Goal: Task Accomplishment & Management: Use online tool/utility

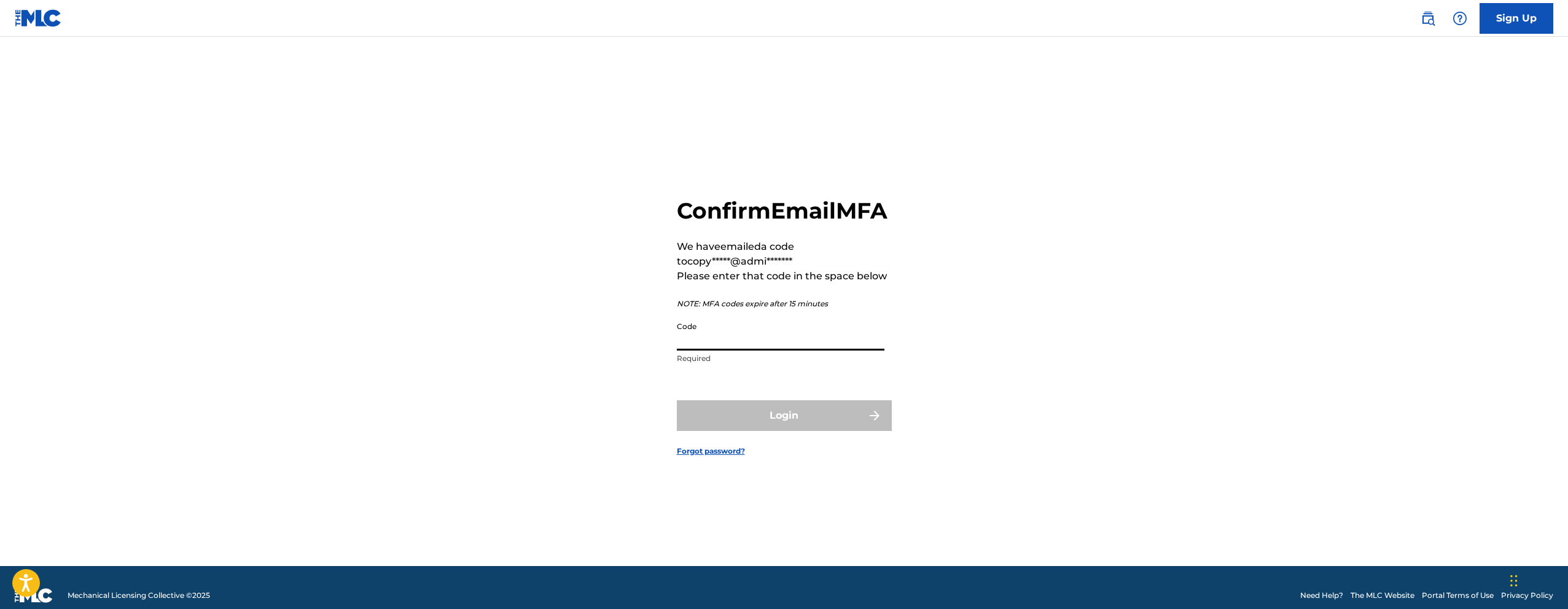
click at [713, 351] on input "Code" at bounding box center [781, 333] width 208 height 35
click at [788, 351] on input "Code" at bounding box center [781, 333] width 208 height 35
paste input "782199"
type input "782199"
click at [677, 400] on button "Login" at bounding box center [784, 415] width 215 height 31
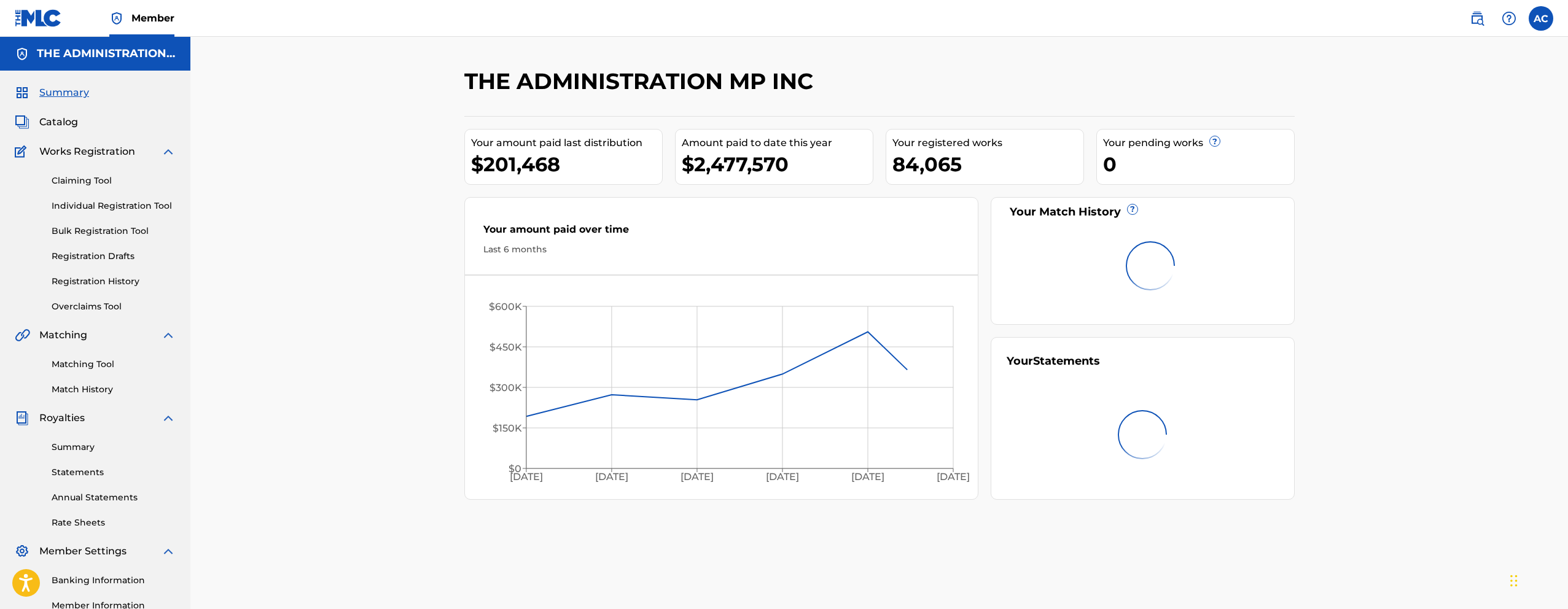
click at [56, 126] on span "Catalog" at bounding box center [58, 123] width 39 height 15
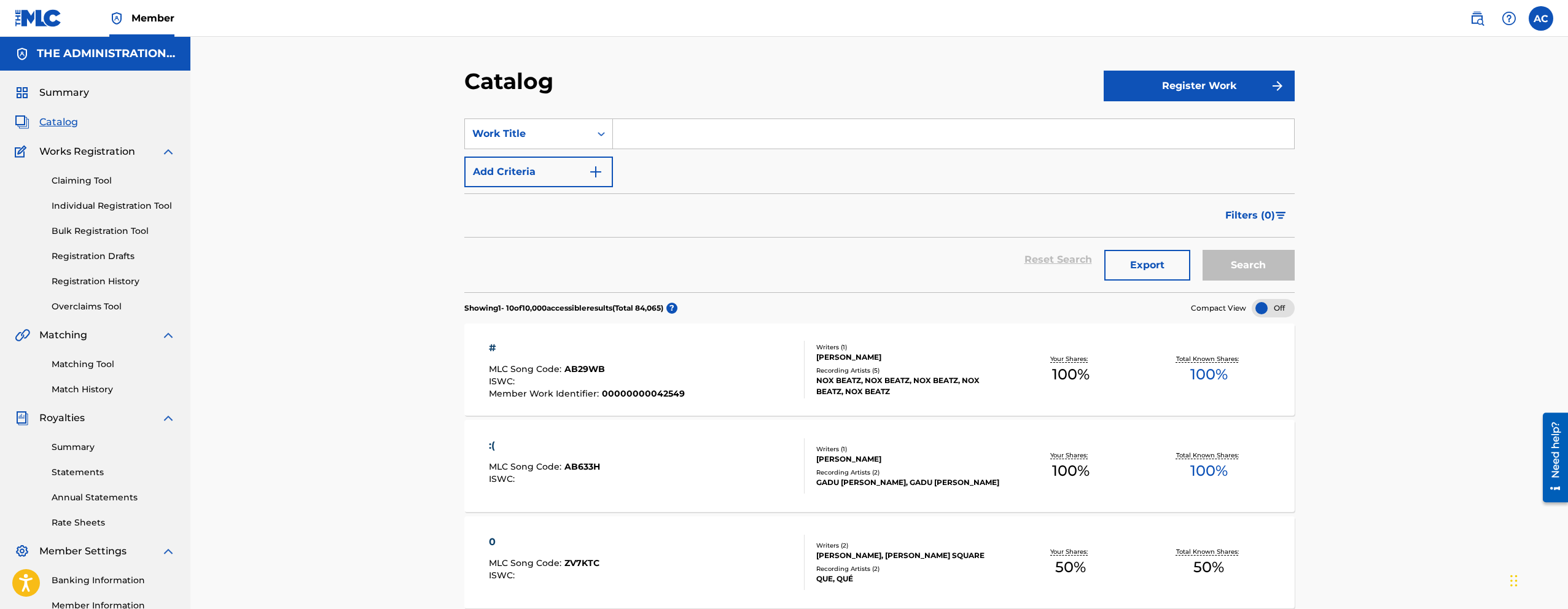
click at [664, 144] on input "Search Form" at bounding box center [953, 134] width 681 height 30
paste input "8 Hour Drive"
type input "8 Hour Drive"
click at [500, 177] on button "Add Criteria" at bounding box center [538, 172] width 149 height 31
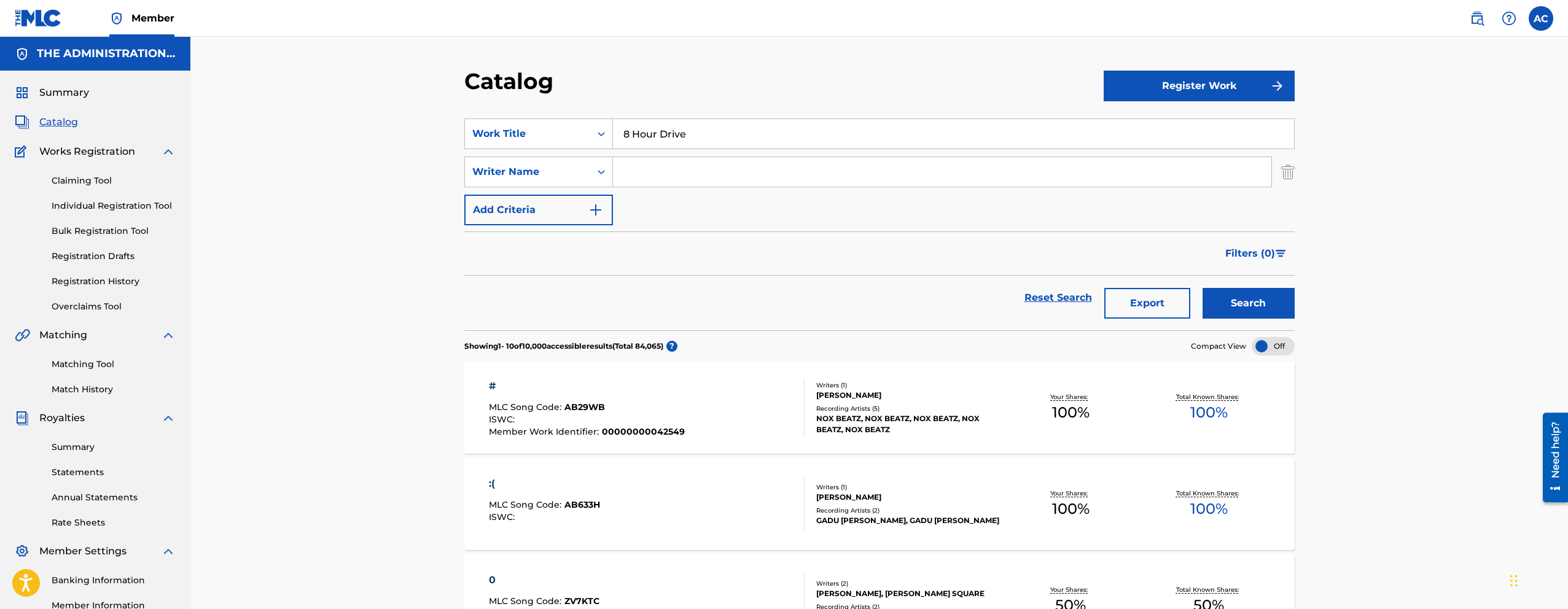
click at [636, 175] on input "Search Form" at bounding box center [941, 172] width 658 height 30
type input "[PERSON_NAME]"
click at [1202, 288] on button "Search" at bounding box center [1248, 303] width 92 height 31
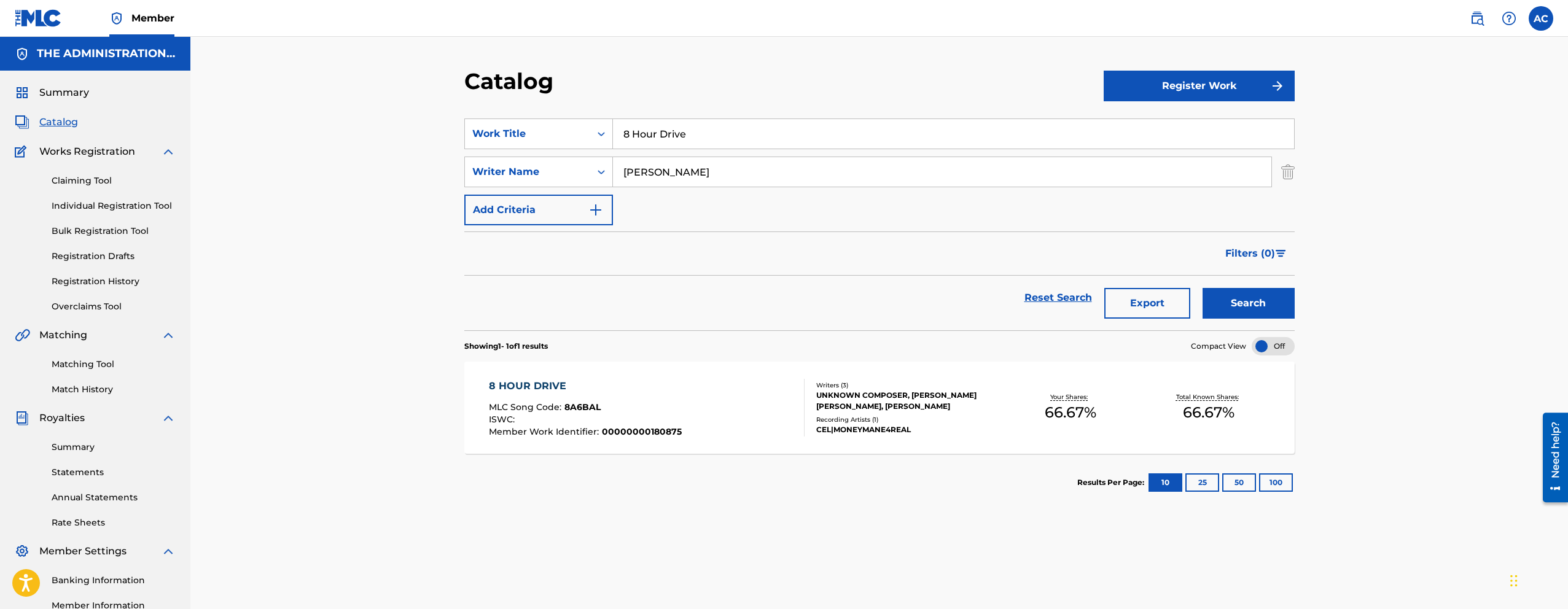
click at [714, 442] on div "8 HOUR DRIVE MLC Song Code : 8A6BAL ISWC : Member Work Identifier : 00000000180…" at bounding box center [879, 408] width 830 height 92
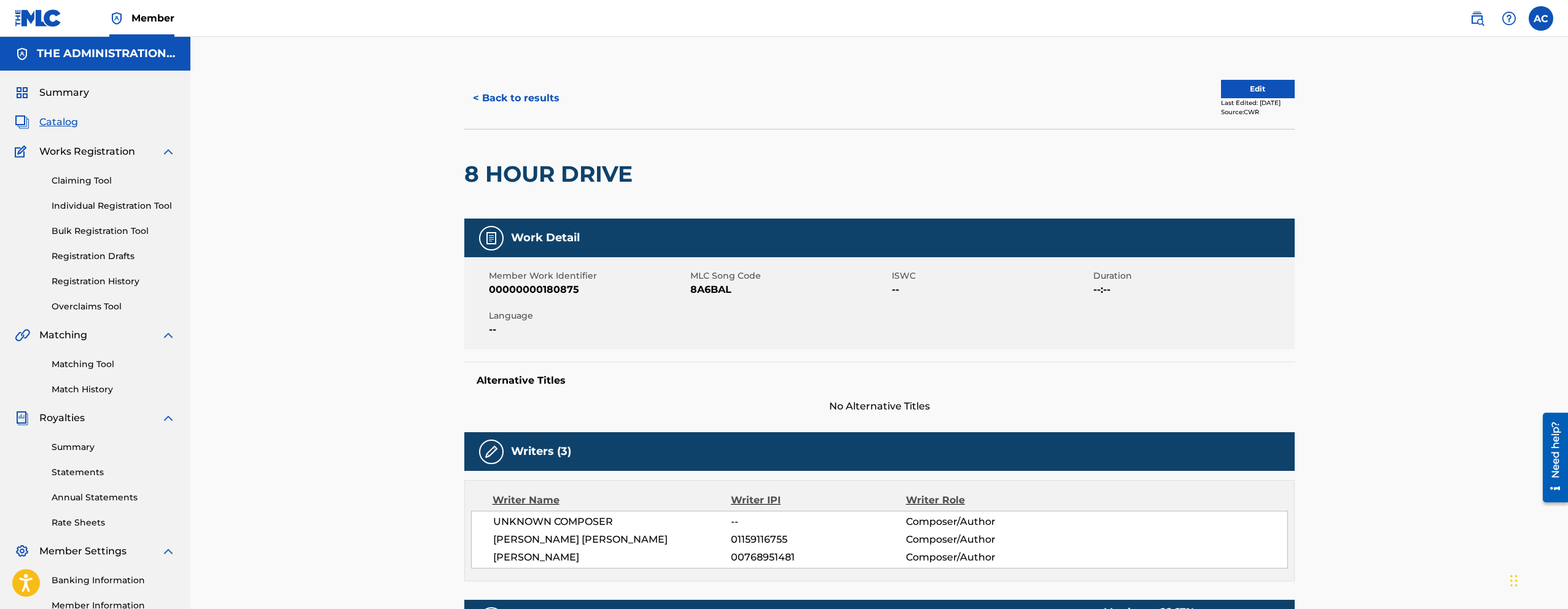
click at [503, 106] on button "< Back to results" at bounding box center [516, 97] width 104 height 31
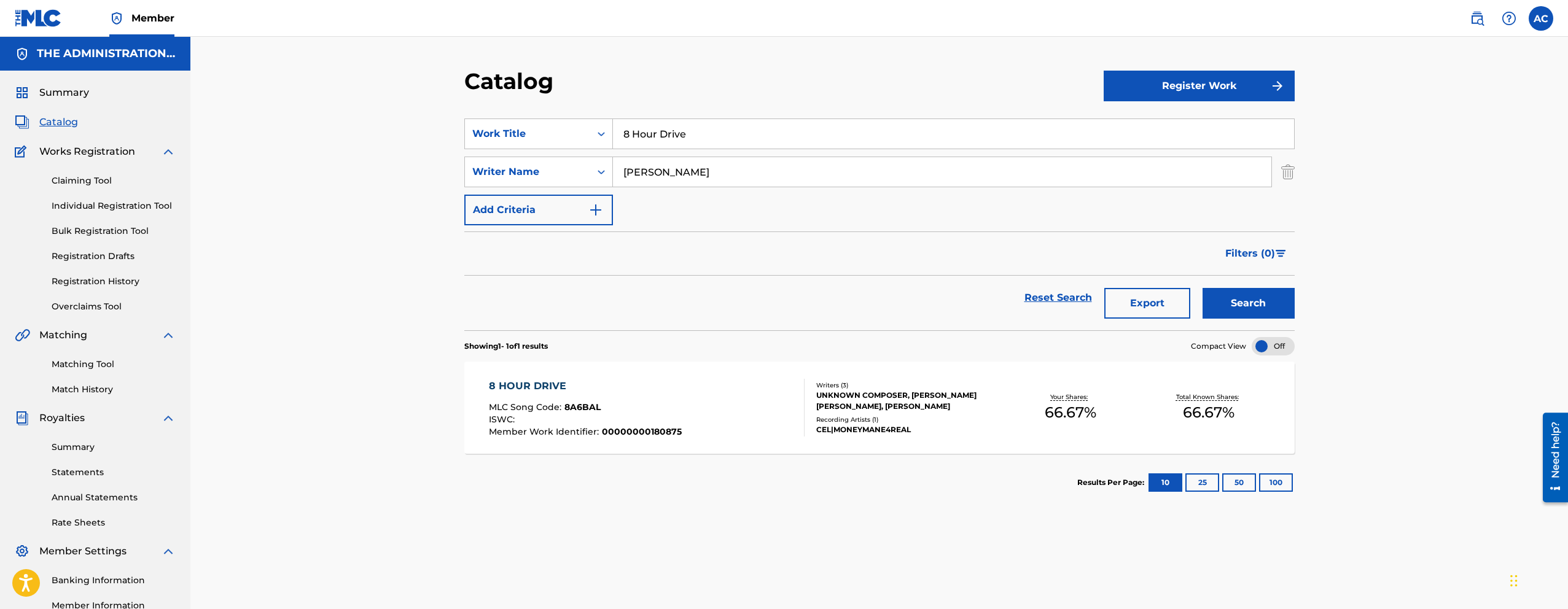
click at [652, 131] on input "8 Hour Drive" at bounding box center [953, 134] width 681 height 30
paste input "Trapstar"
type input "Trapstar"
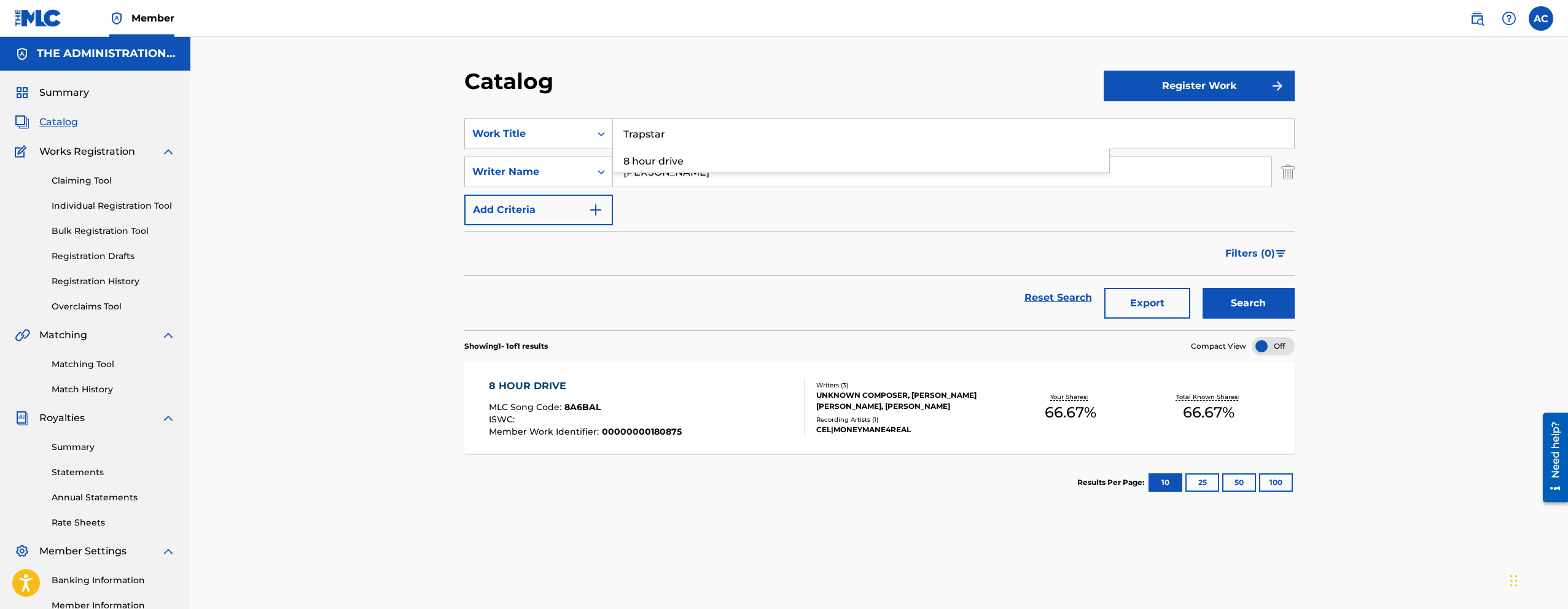
click at [1202, 288] on button "Search" at bounding box center [1248, 303] width 92 height 31
click at [549, 378] on div "TRAPSTAR MLC Song Code : TW48U7 ISWC : Member Work Identifier : 00000000180876 …" at bounding box center [879, 408] width 830 height 92
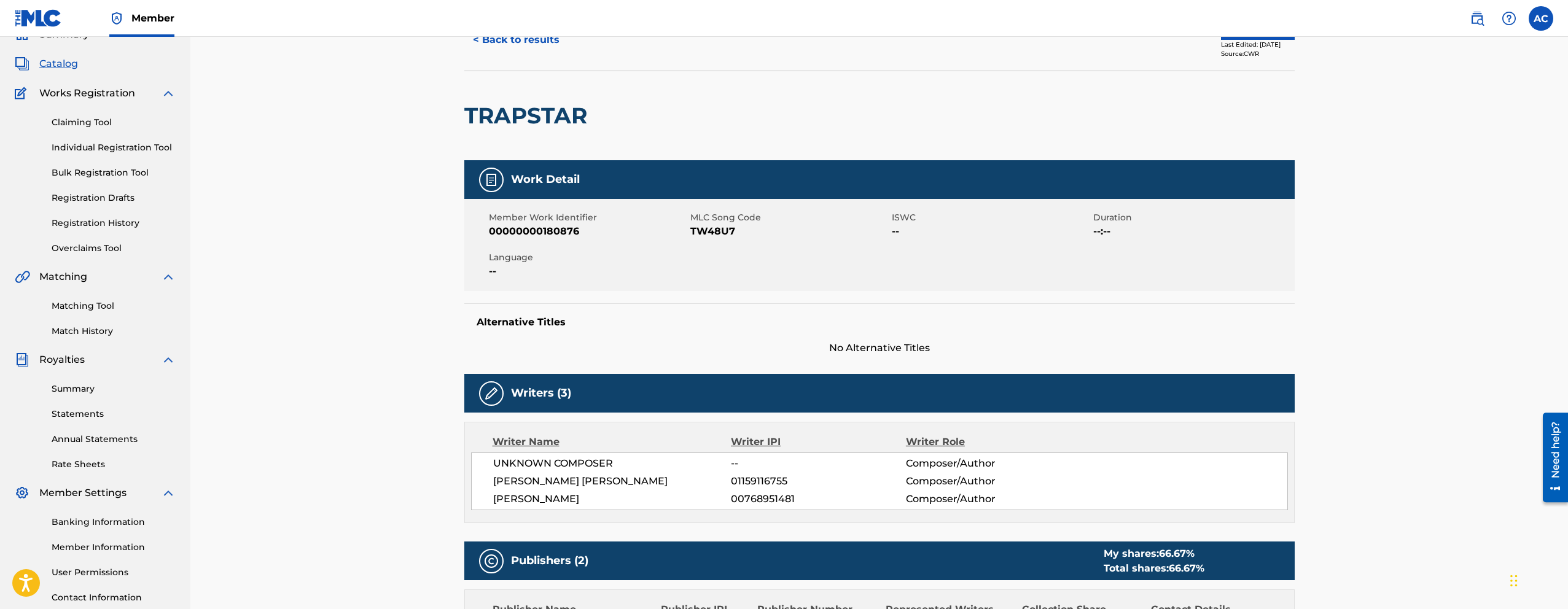
scroll to position [42, 0]
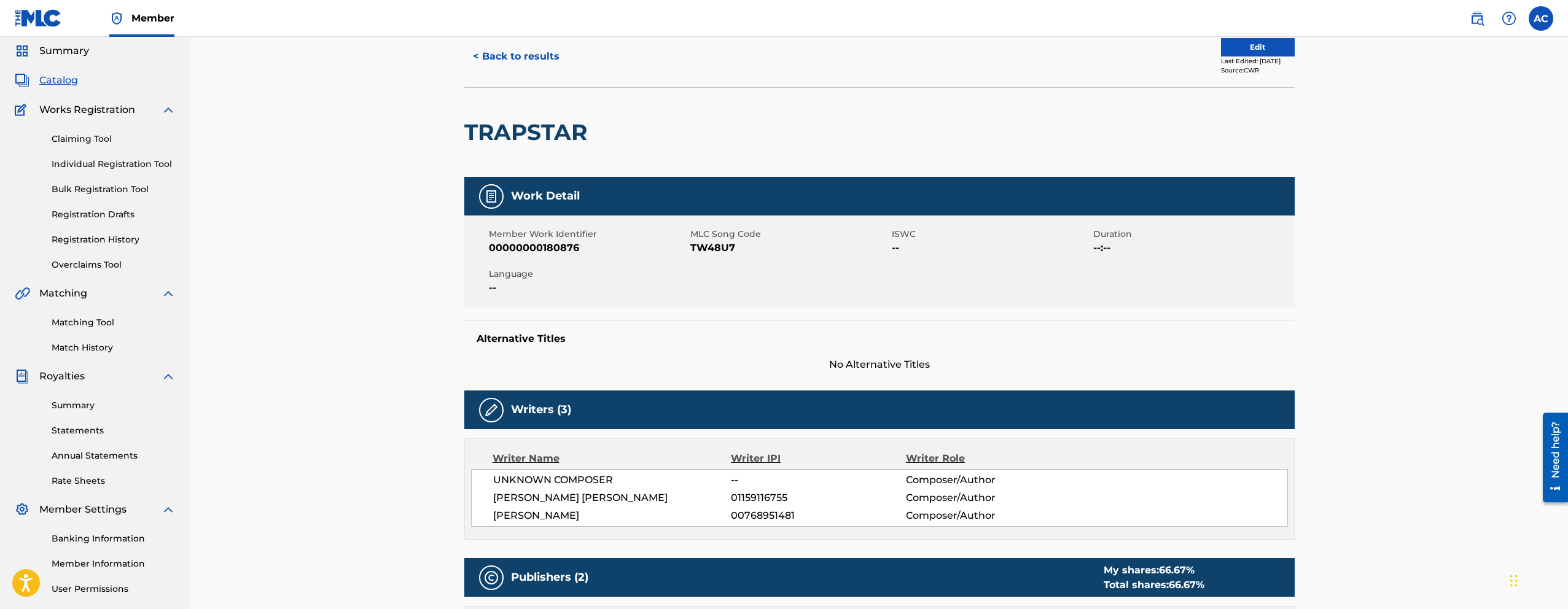
click at [516, 43] on button "< Back to results" at bounding box center [516, 56] width 104 height 31
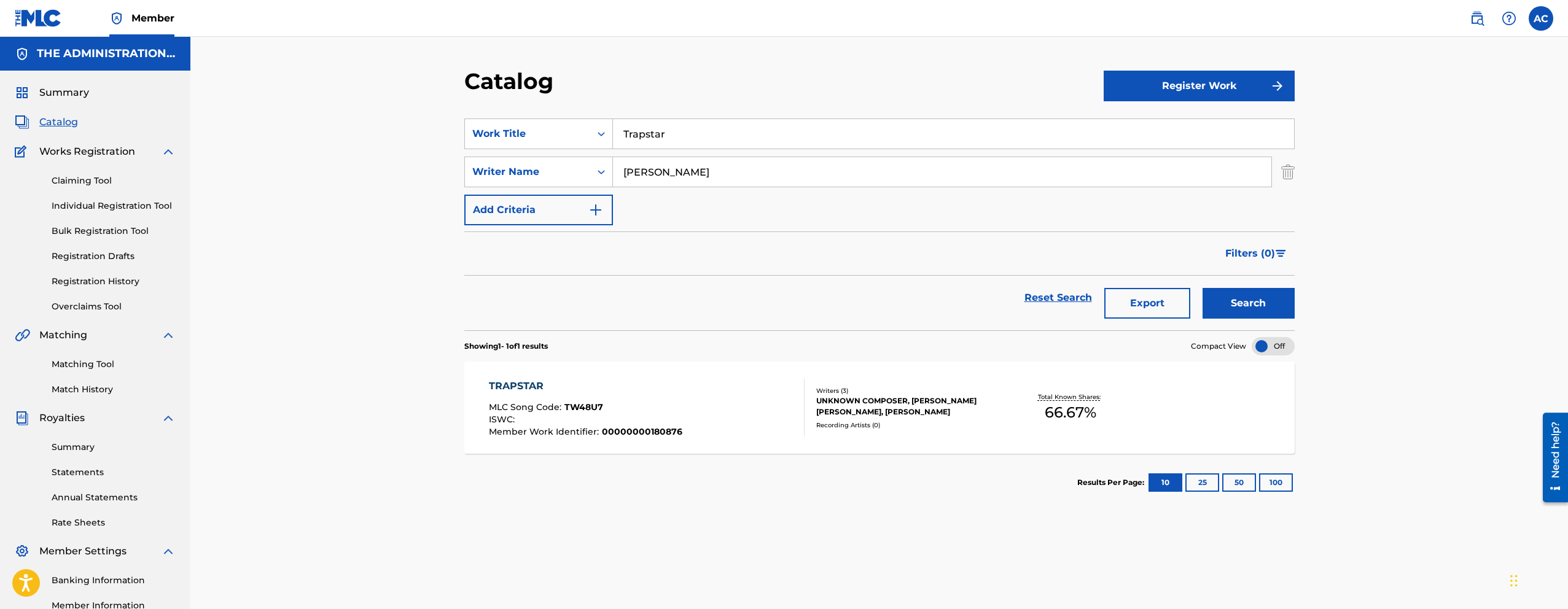
click at [642, 123] on input "Trapstar" at bounding box center [953, 134] width 681 height 30
click at [667, 136] on input "Trapstar" at bounding box center [953, 134] width 681 height 30
paste input "Mind Blowin"
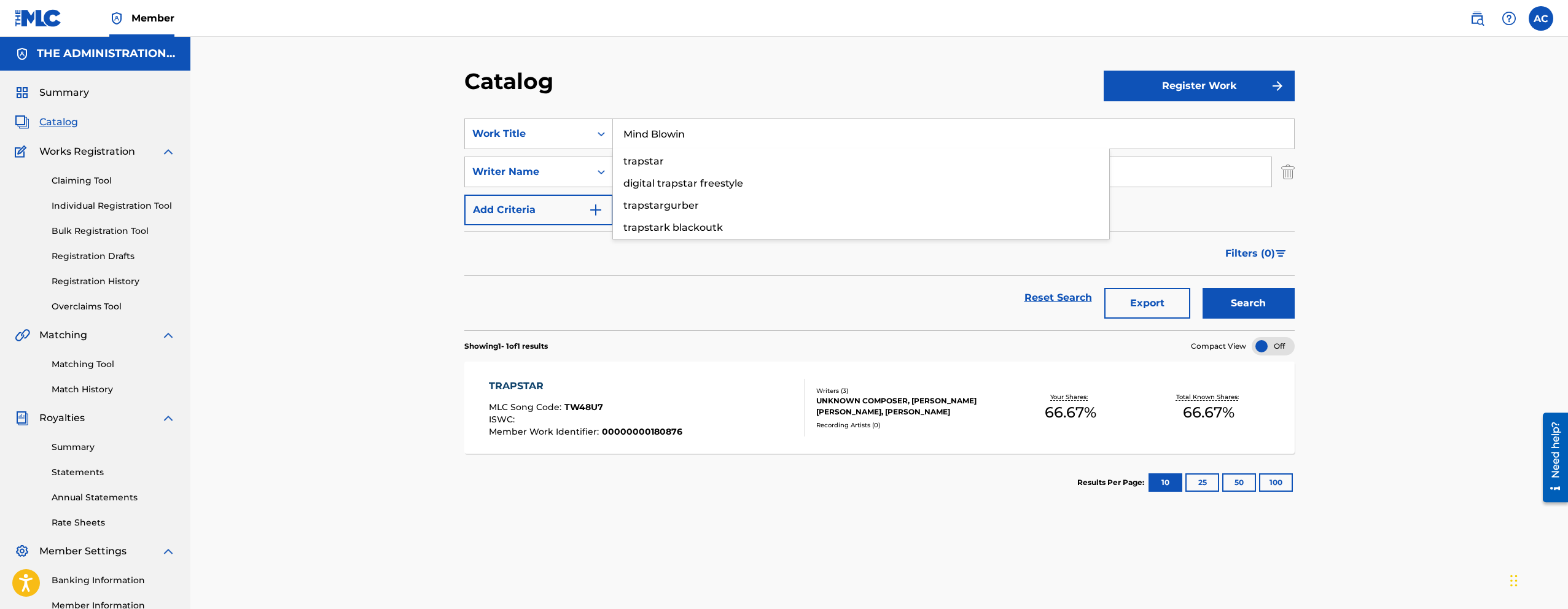
type input "Mind Blowin"
click at [1202, 288] on button "Search" at bounding box center [1248, 303] width 92 height 31
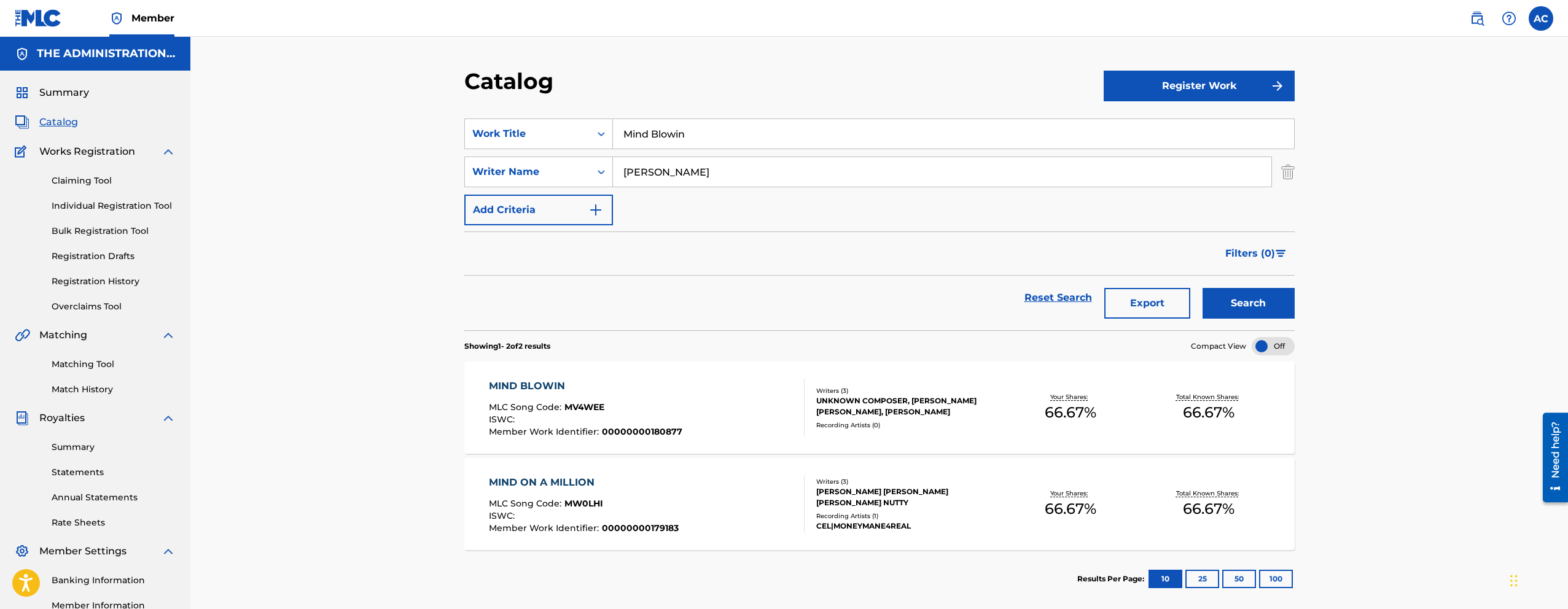
click at [580, 414] on div "MLC Song Code : MV4WEE" at bounding box center [586, 408] width 193 height 12
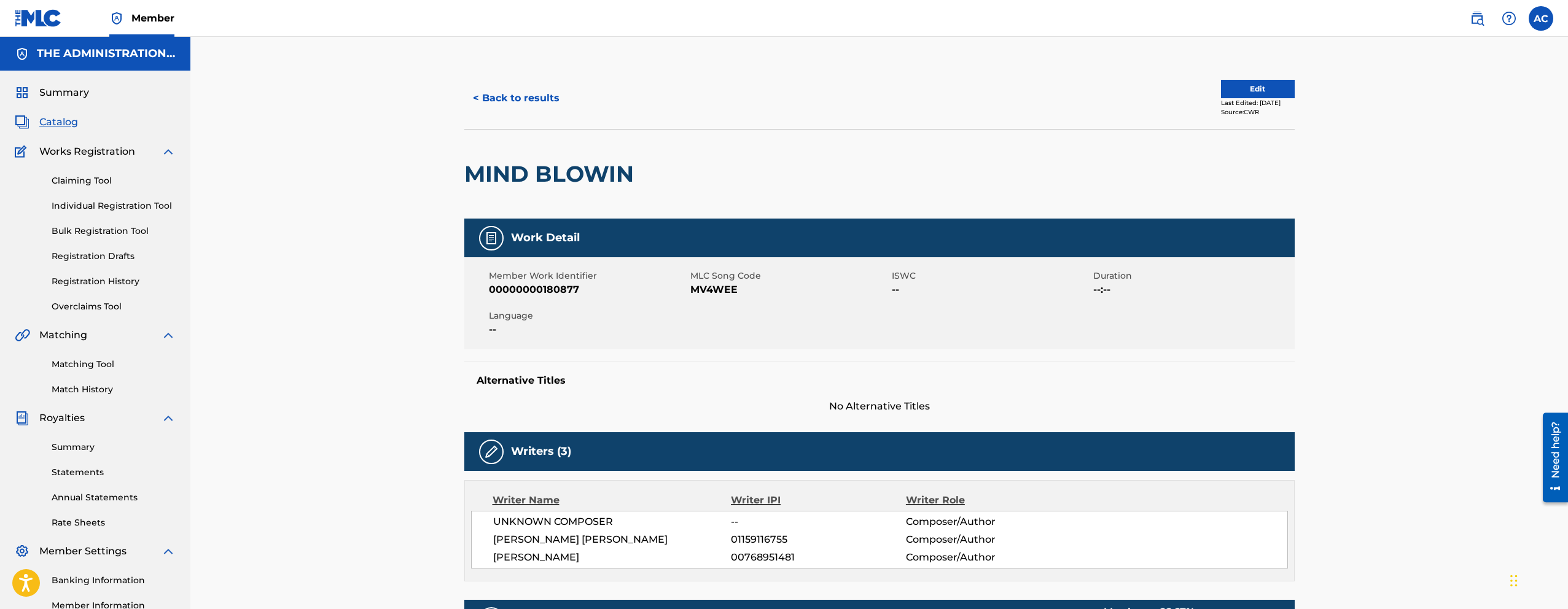
click at [499, 98] on button "< Back to results" at bounding box center [516, 97] width 104 height 31
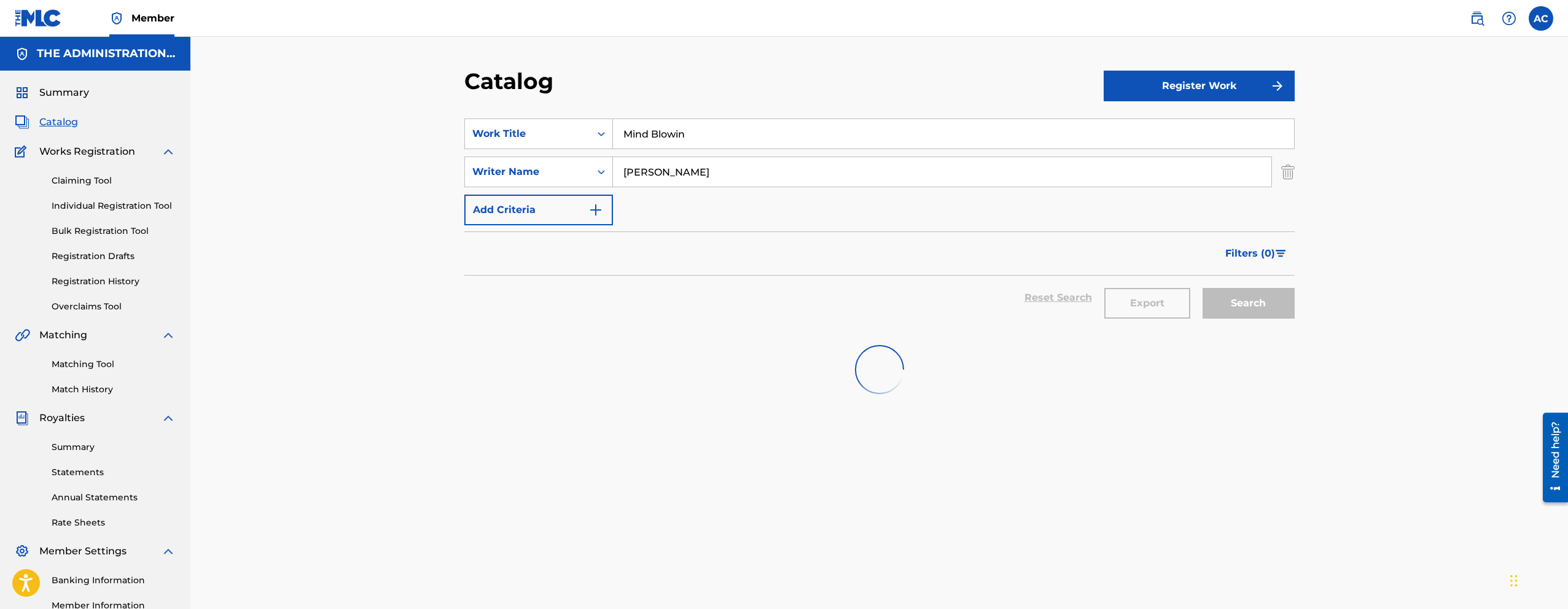
click at [664, 137] on input "Mind Blowin" at bounding box center [953, 134] width 681 height 30
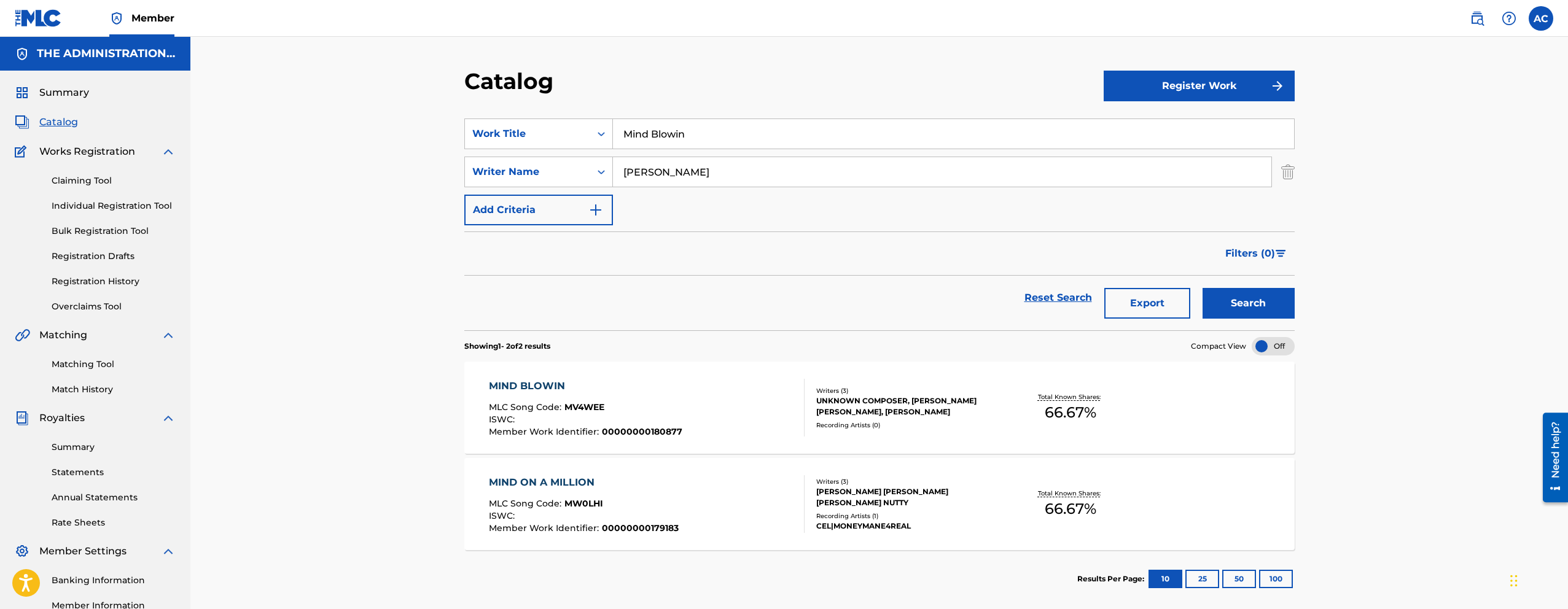
click at [664, 137] on input "Mind Blowin" at bounding box center [953, 134] width 681 height 30
paste input "Wild Life"
type input "Wild Life"
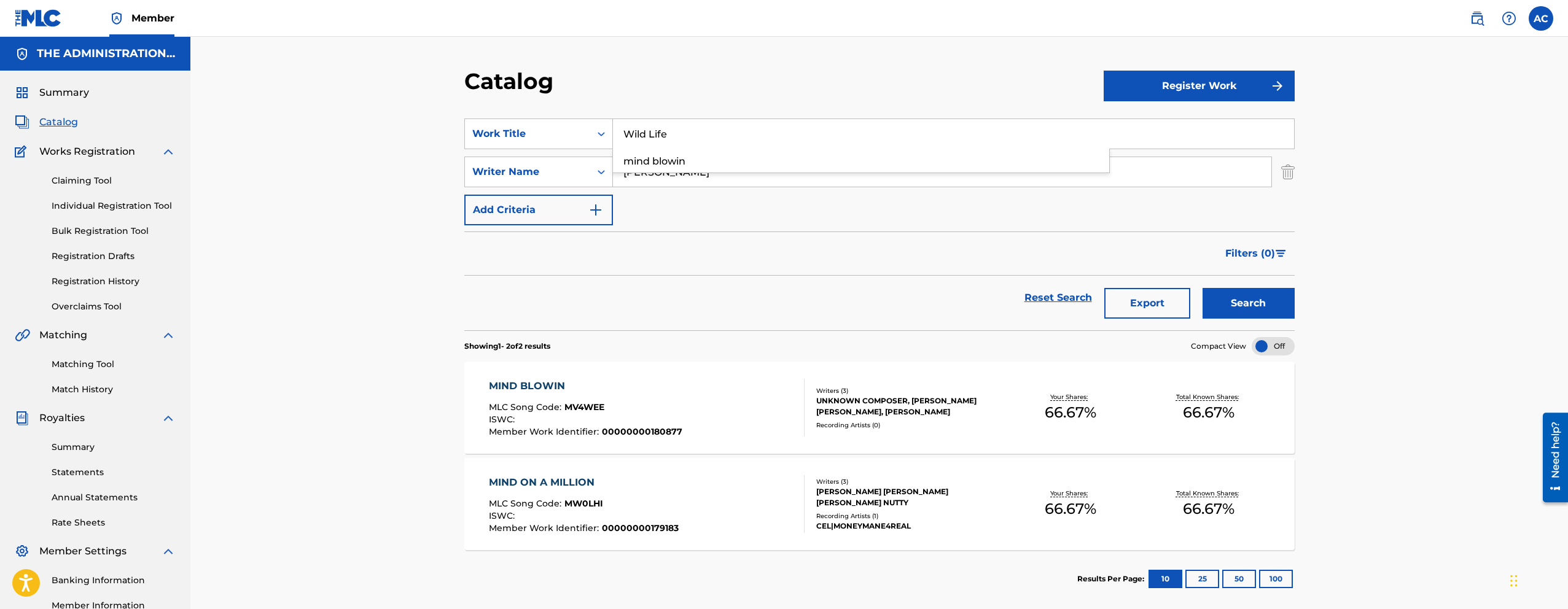
click at [1202, 288] on button "Search" at bounding box center [1248, 303] width 92 height 31
click at [664, 398] on div "WILD LIFE MLC Song Code : W614BH ISWC : Member Work Identifier : 00000000180878" at bounding box center [586, 408] width 193 height 58
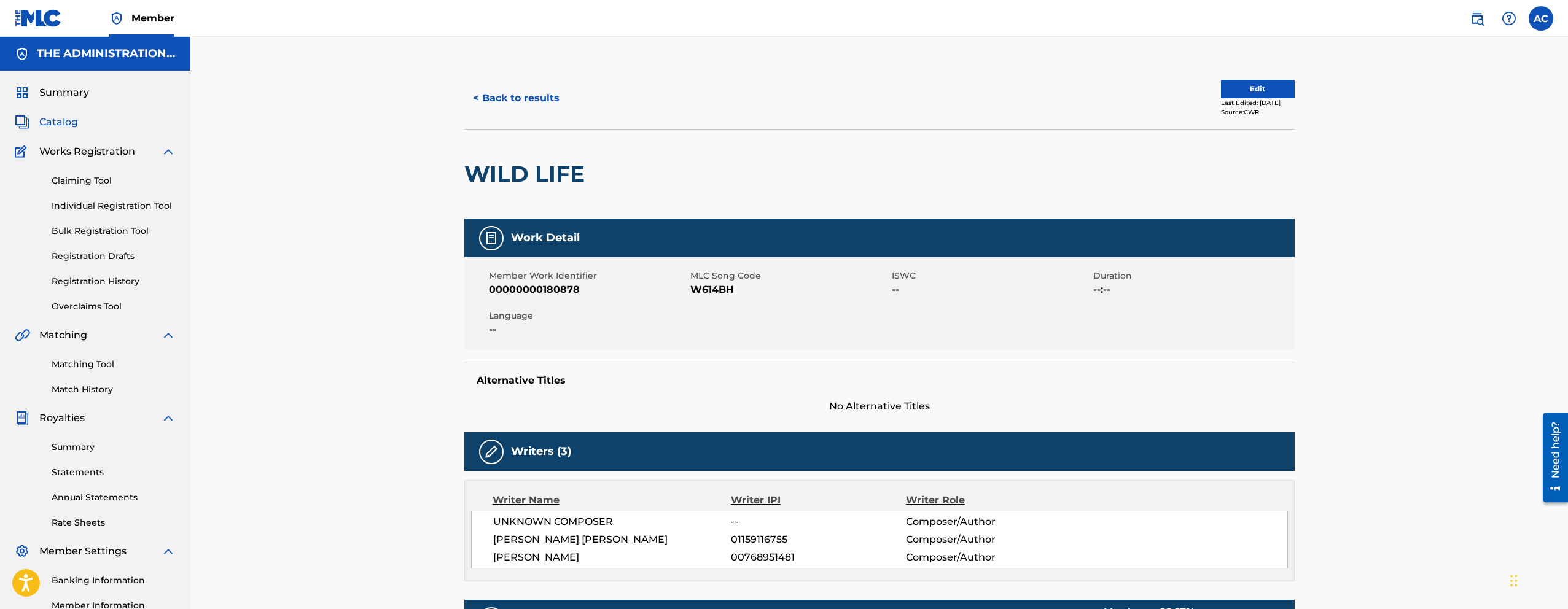
click at [534, 87] on button "< Back to results" at bounding box center [516, 97] width 104 height 31
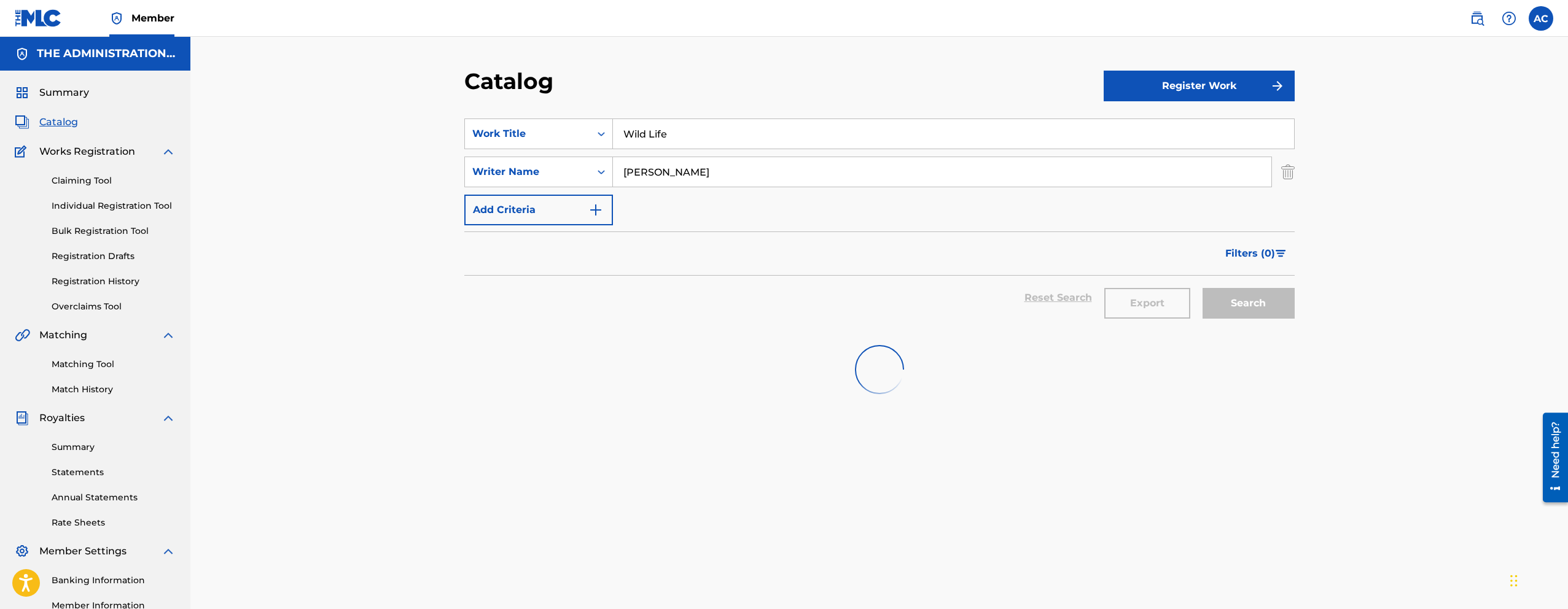
click at [715, 124] on input "Wild Life" at bounding box center [953, 134] width 681 height 30
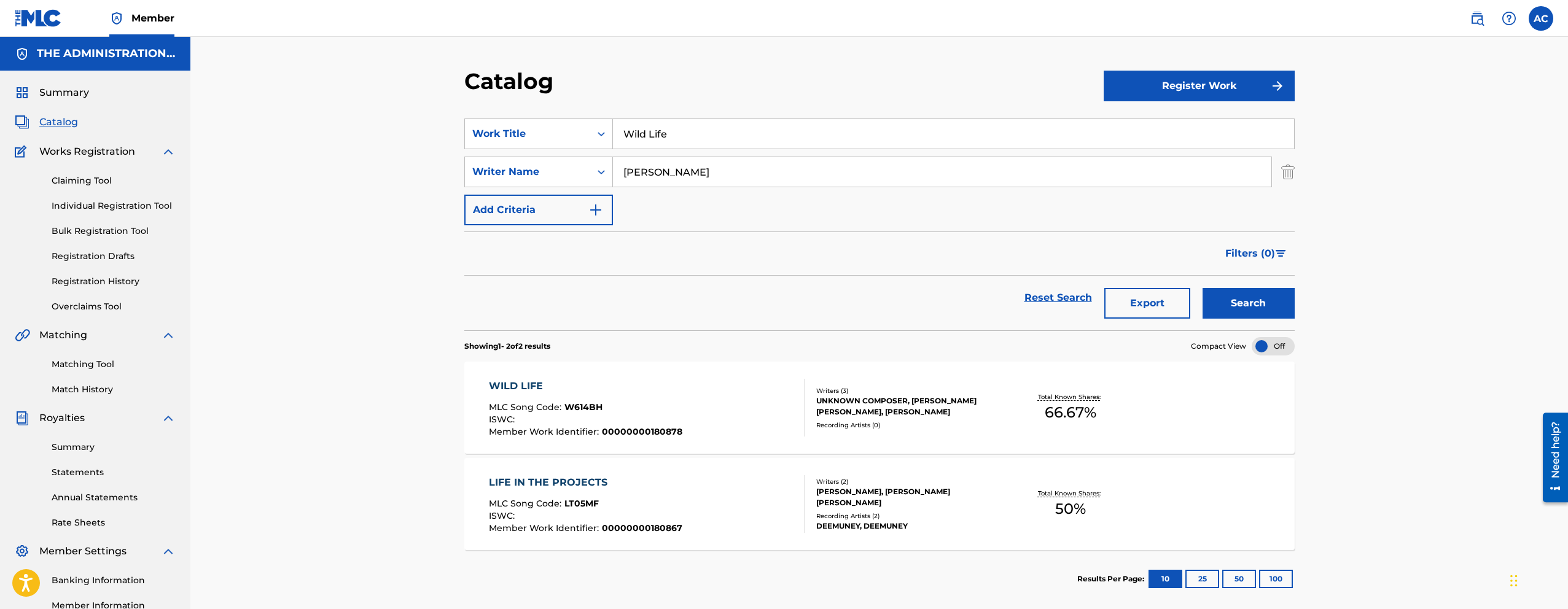
click at [715, 124] on input "Wild Life" at bounding box center [953, 134] width 681 height 30
paste input "Junkyvill"
type input "Junkyville"
click at [1202, 288] on button "Search" at bounding box center [1248, 303] width 92 height 31
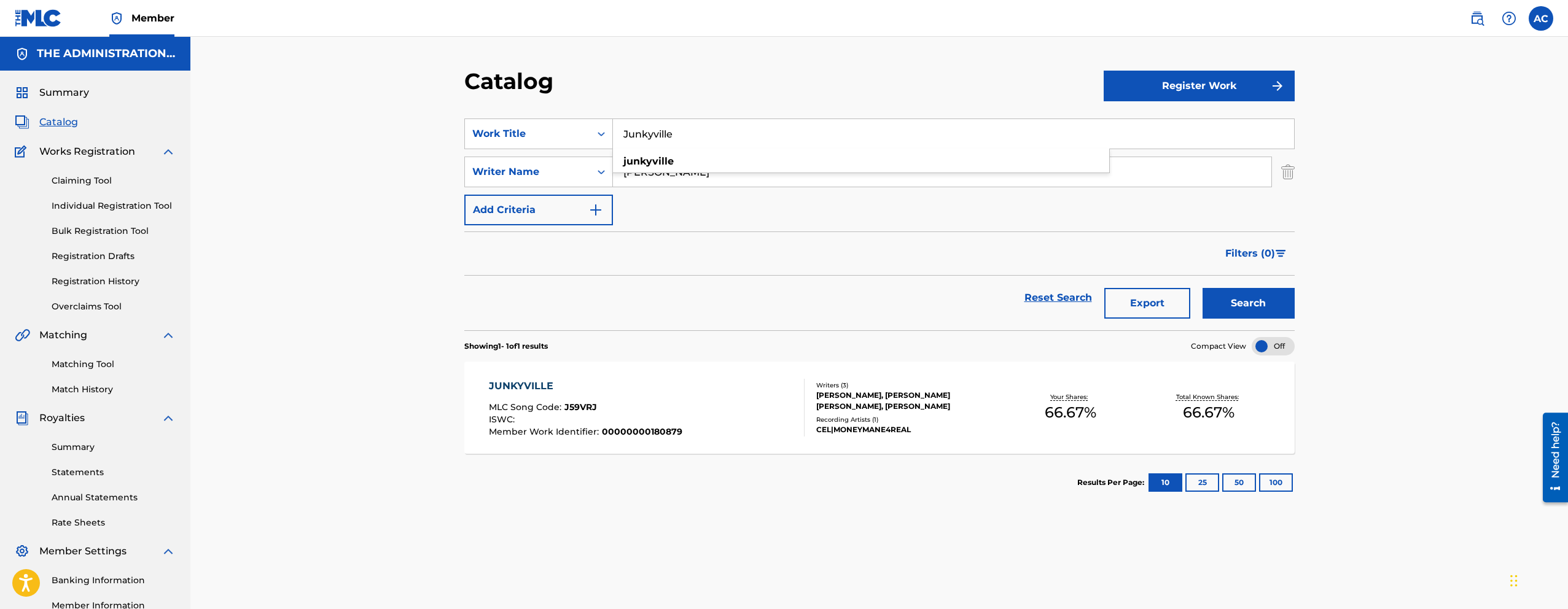
click at [682, 431] on div "JUNKYVILLE MLC Song Code : J59VRJ ISWC : Member Work Identifier : 00000000180879" at bounding box center [647, 408] width 316 height 58
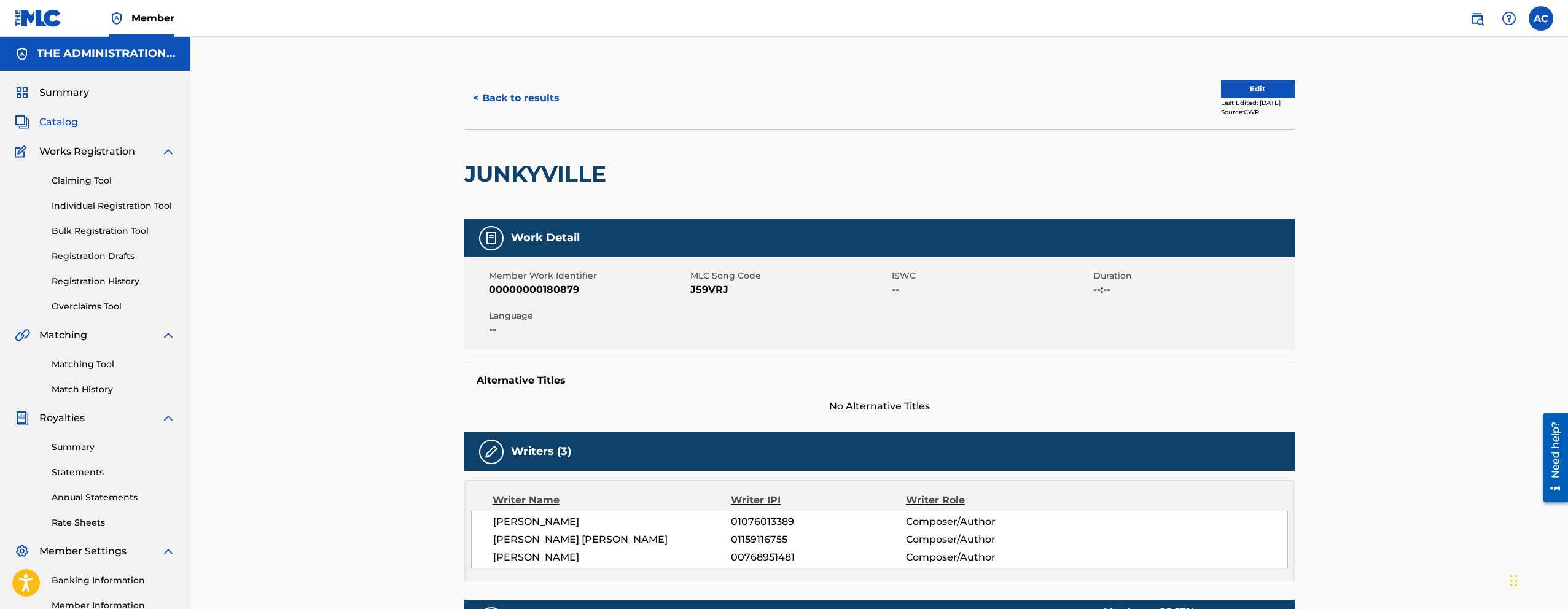
click at [507, 94] on button "< Back to results" at bounding box center [516, 97] width 104 height 31
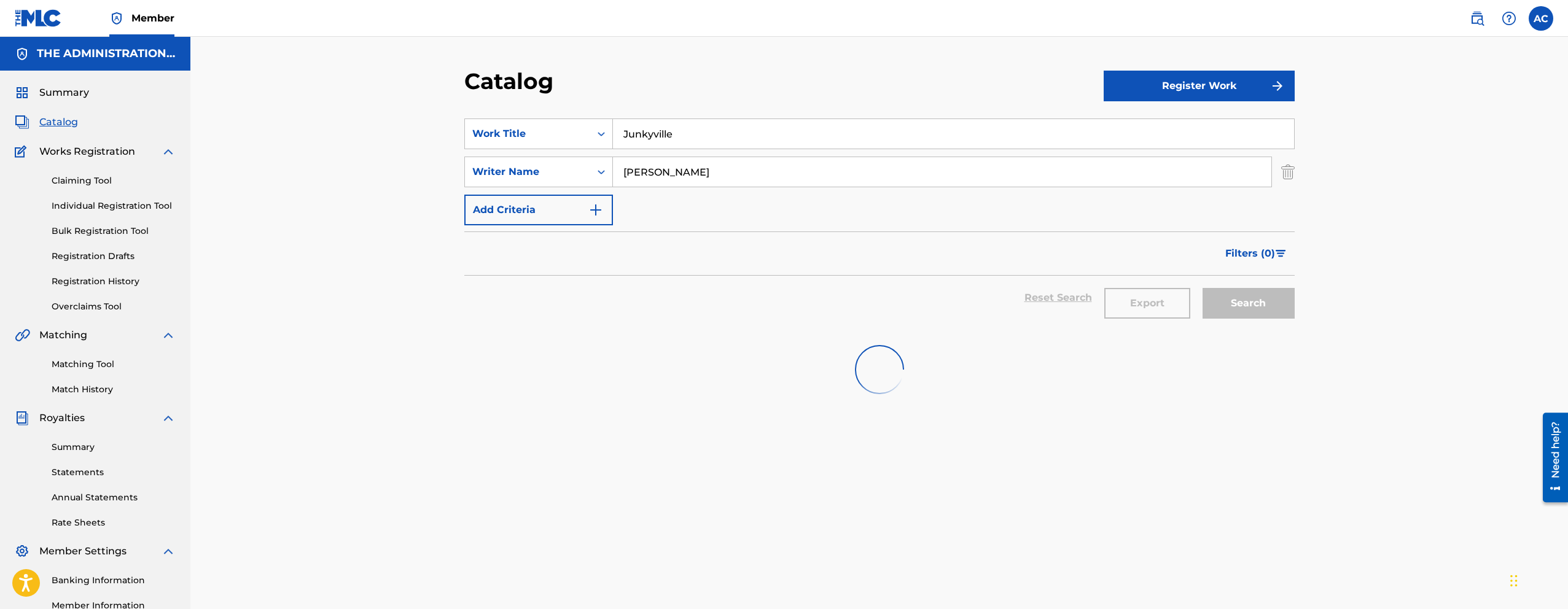
click at [654, 146] on input "Junkyville" at bounding box center [953, 134] width 681 height 30
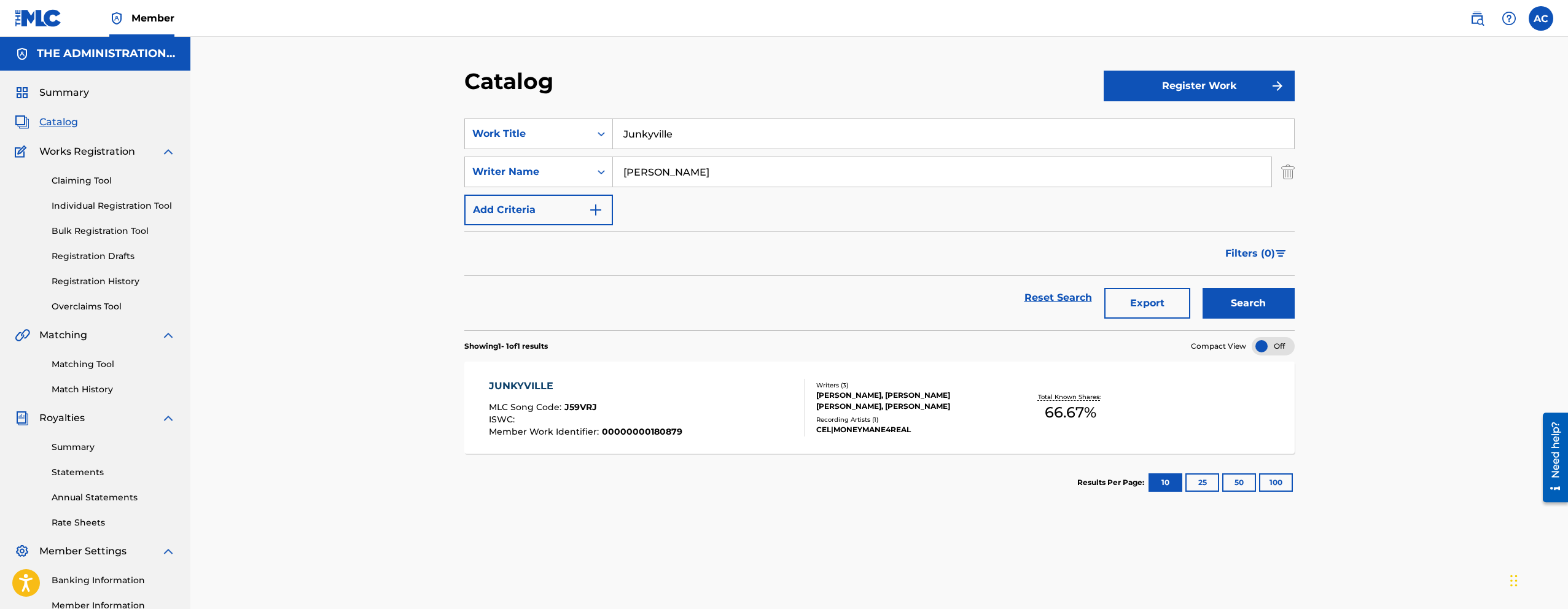
click at [654, 146] on input "Junkyville" at bounding box center [953, 134] width 681 height 30
paste input "Ballin"
type input "Ballin"
click at [1202, 288] on button "Search" at bounding box center [1248, 303] width 92 height 31
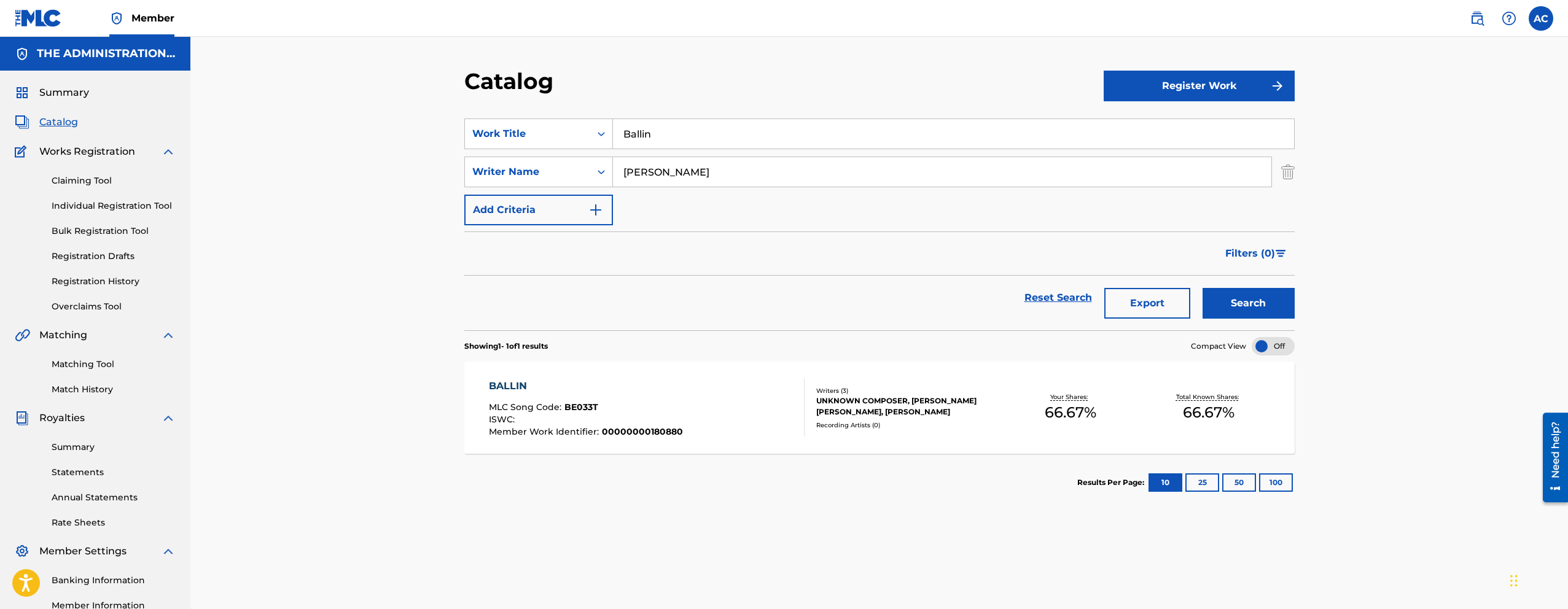
click at [509, 439] on div "BALLIN MLC Song Code : BE033T ISWC : Member Work Identifier : 00000000180880 Wr…" at bounding box center [879, 408] width 830 height 92
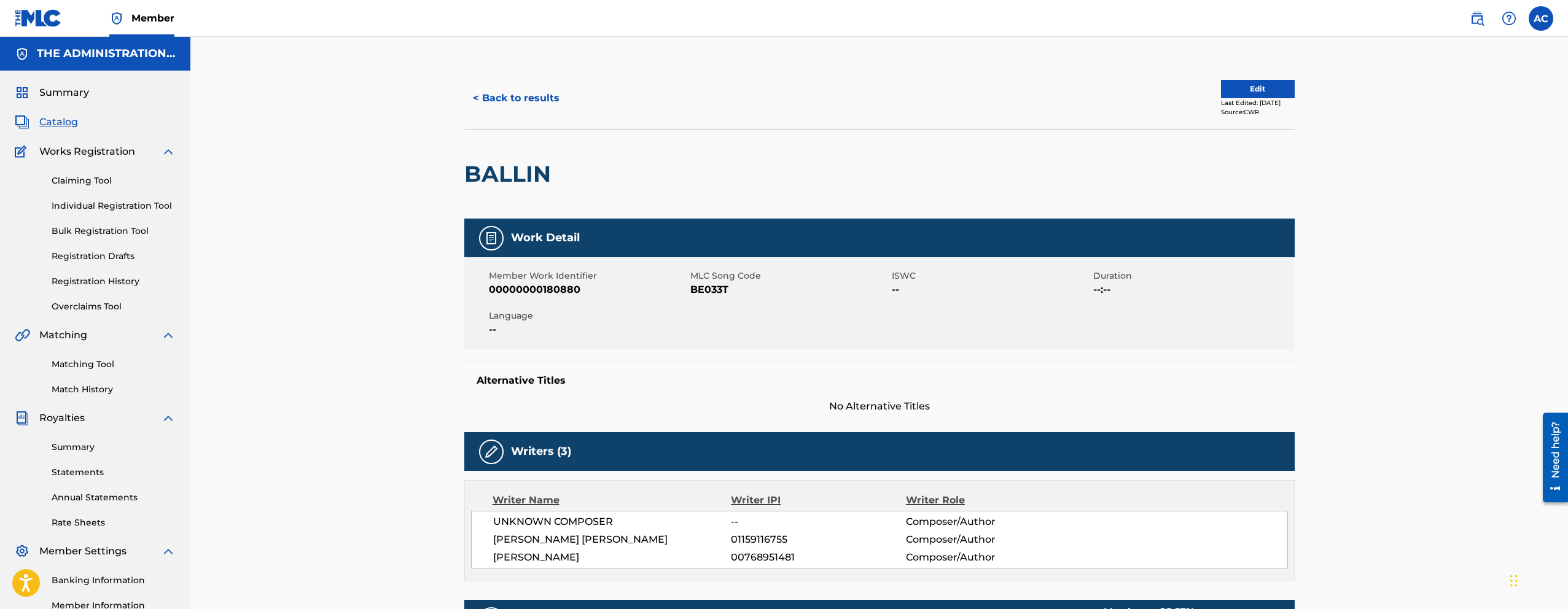
click at [507, 97] on button "< Back to results" at bounding box center [516, 97] width 104 height 31
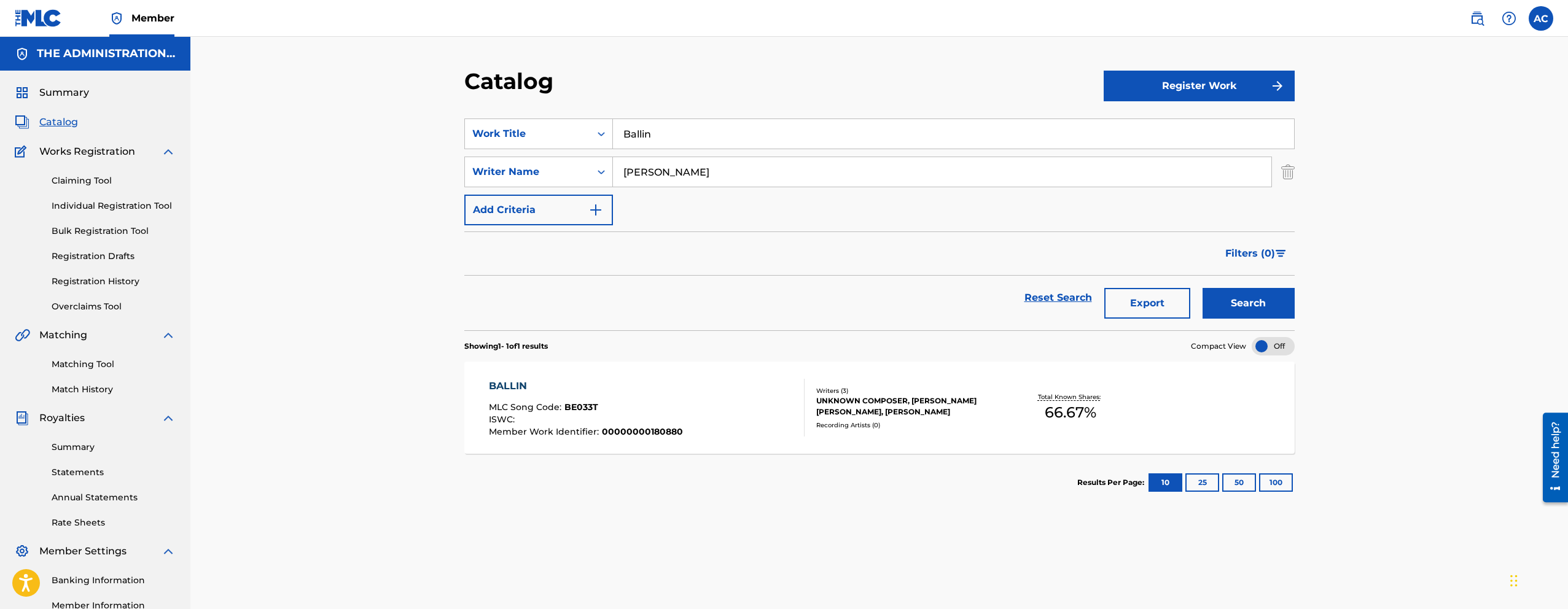
click at [643, 127] on input "Ballin" at bounding box center [953, 134] width 681 height 30
paste input "[PERSON_NAME] Pop Yo Shit"
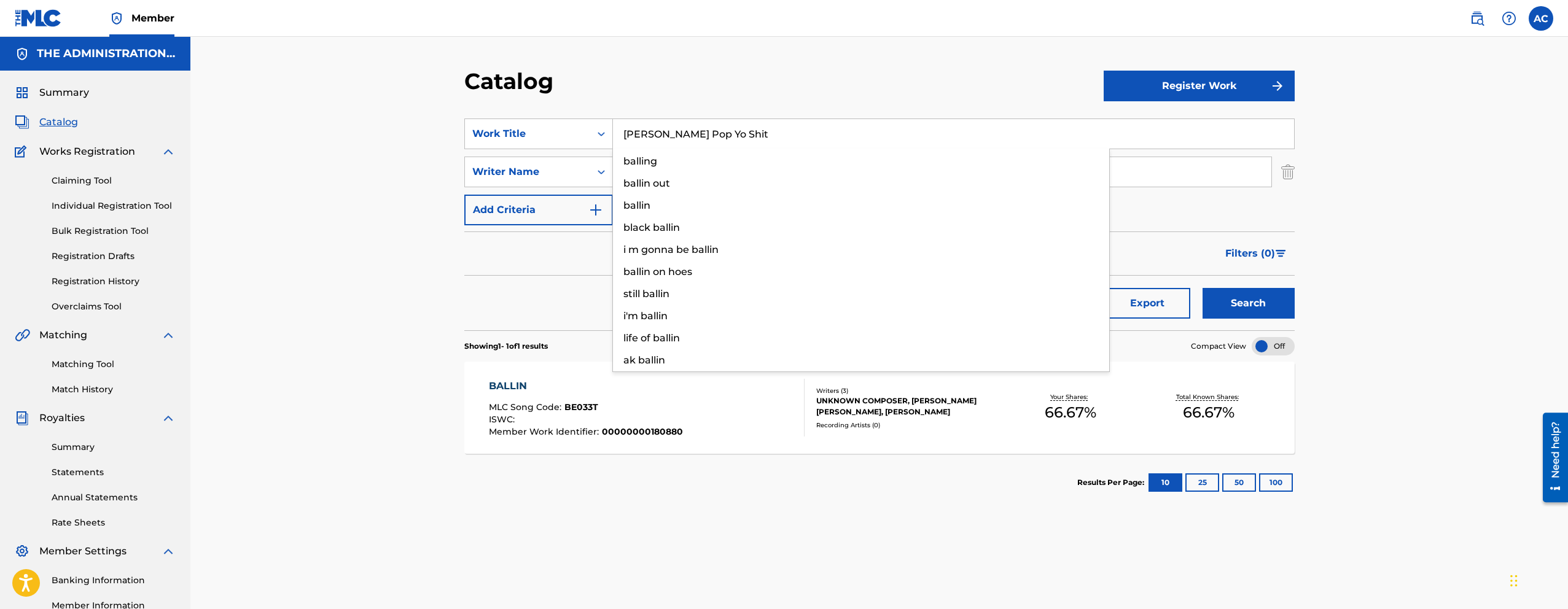
type input "[PERSON_NAME] Pop Yo Shit"
click at [1202, 288] on button "Search" at bounding box center [1248, 303] width 92 height 31
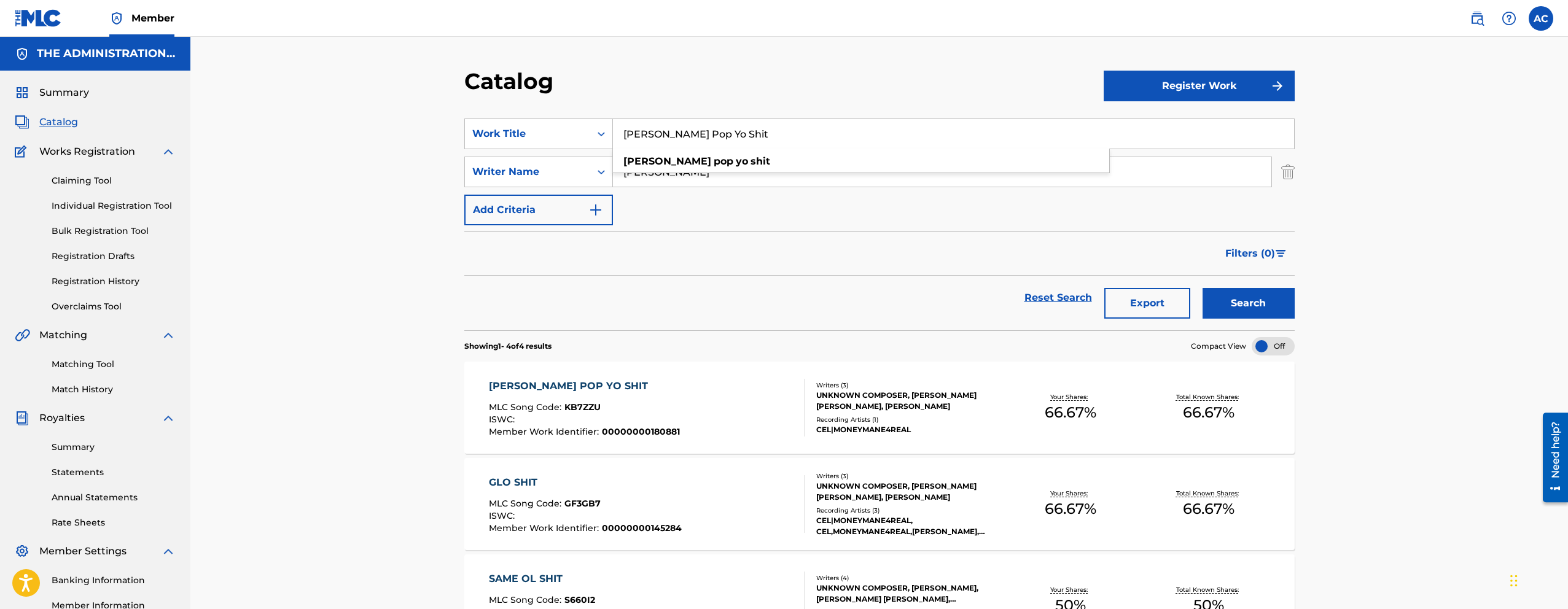
click at [635, 420] on div "ISWC :" at bounding box center [585, 421] width 191 height 12
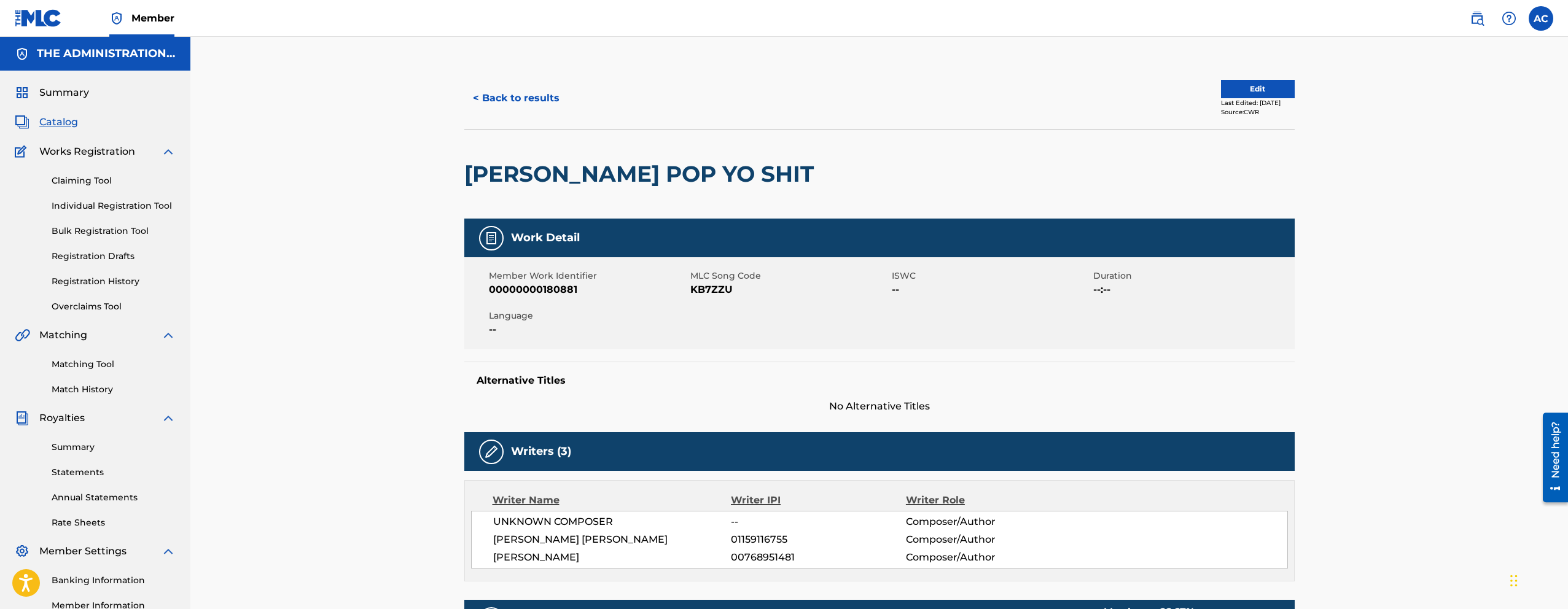
click at [483, 123] on div "< Back to results Edit Last Edited: [DATE] Source: CWR" at bounding box center [879, 98] width 830 height 61
click at [501, 95] on button "< Back to results" at bounding box center [516, 97] width 104 height 31
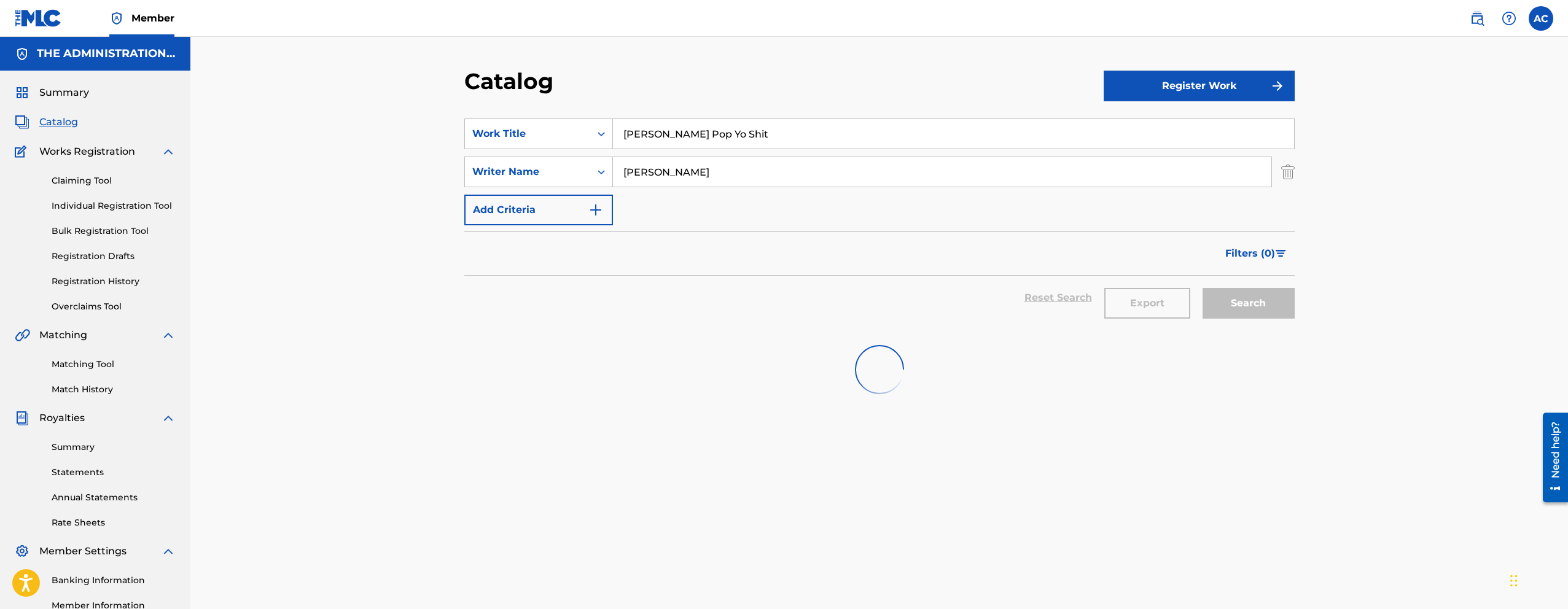
click at [645, 137] on input "[PERSON_NAME] Pop Yo Shit" at bounding box center [953, 134] width 681 height 30
paste input "[PERSON_NAME]"
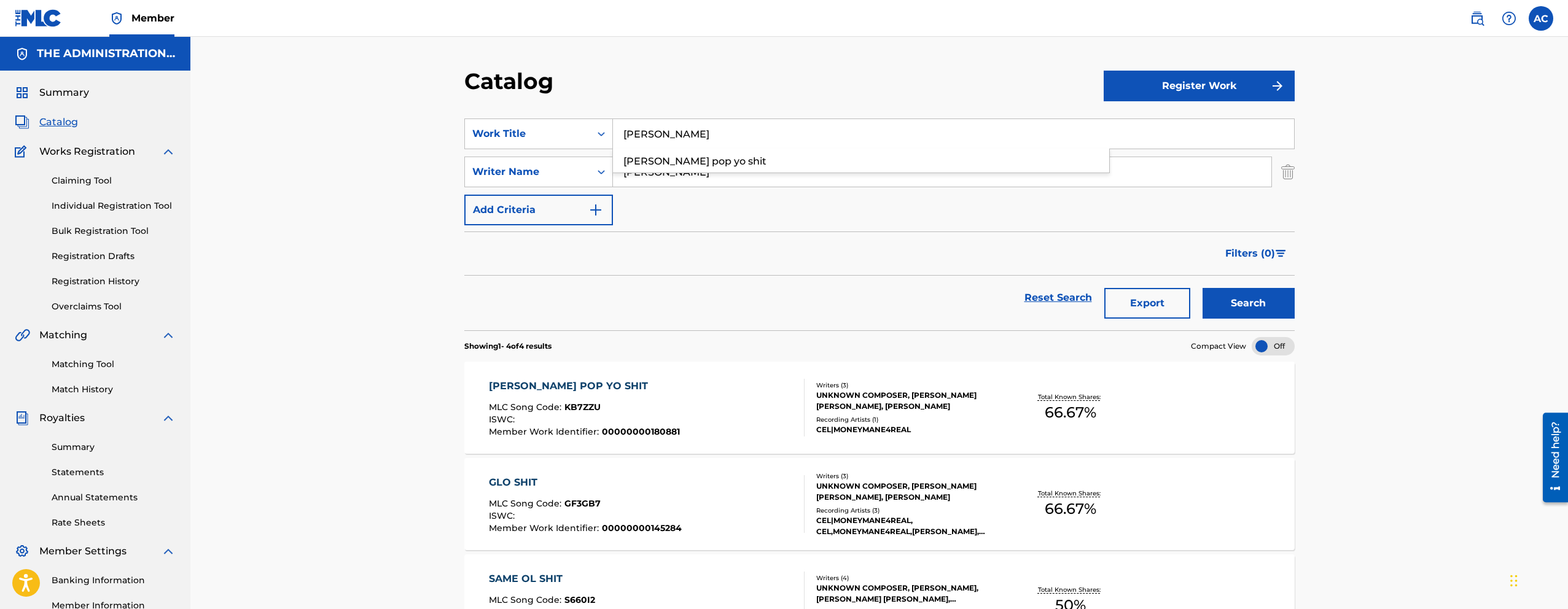
type input "[PERSON_NAME]"
click at [1202, 288] on button "Search" at bounding box center [1248, 303] width 92 height 31
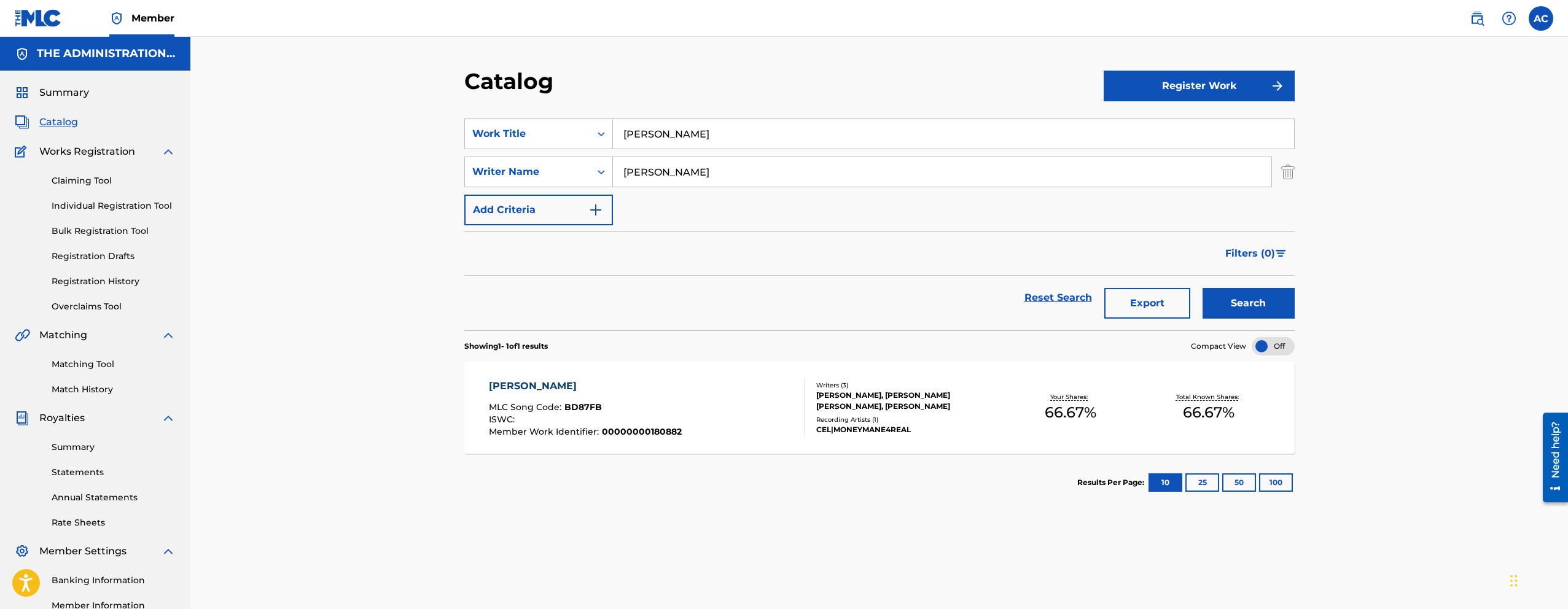
click at [647, 426] on span "00000000180882" at bounding box center [641, 432] width 80 height 11
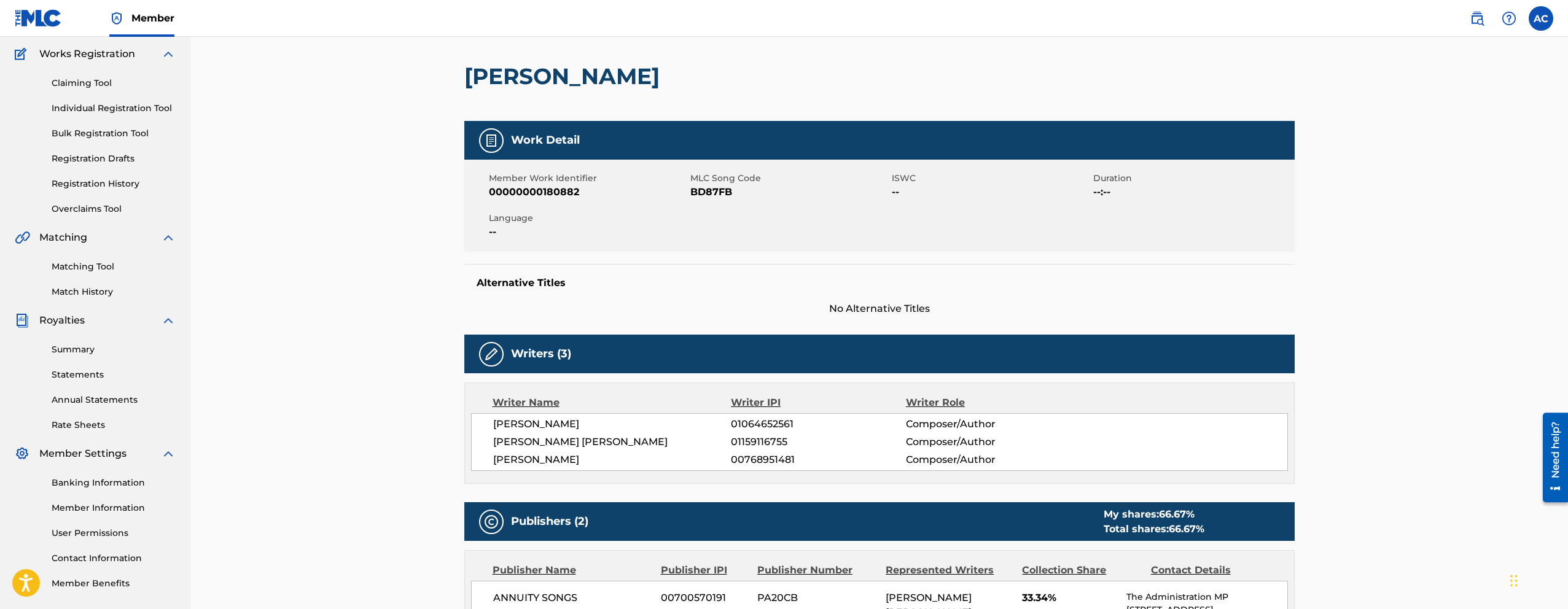
scroll to position [106, 0]
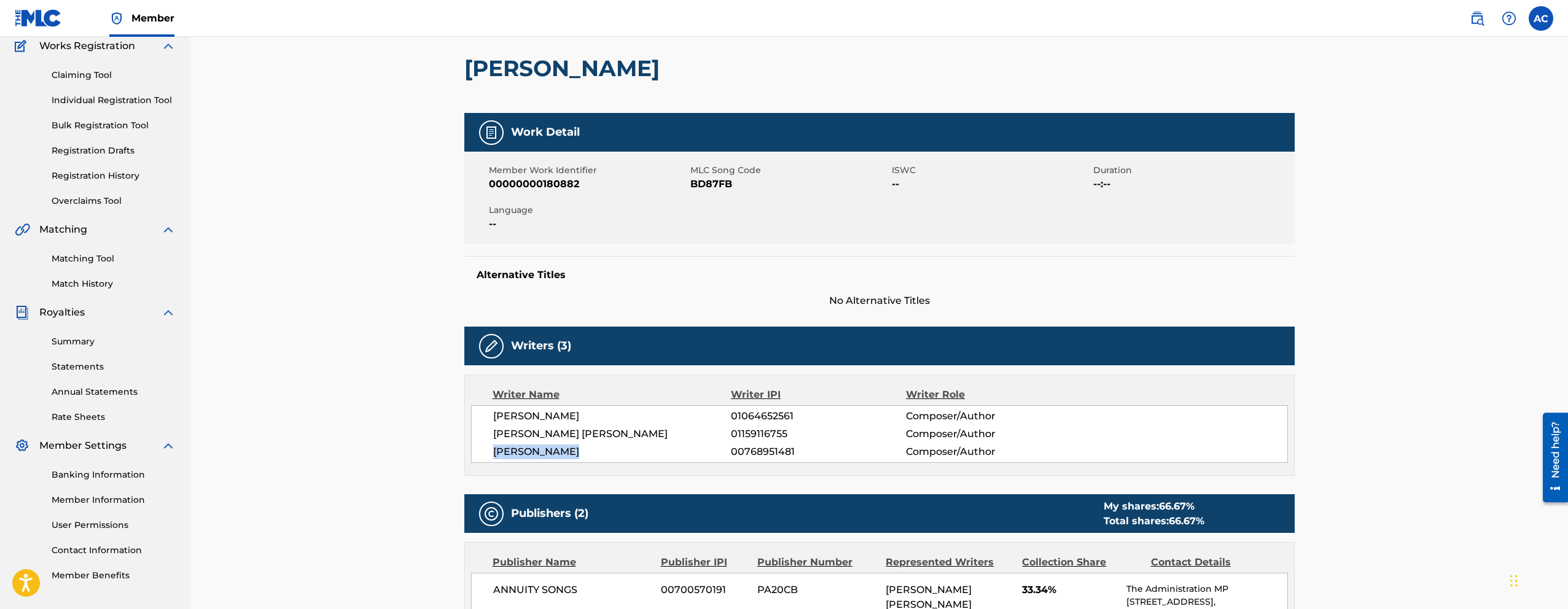
drag, startPoint x: 489, startPoint y: 455, endPoint x: 581, endPoint y: 473, distance: 93.7
click at [581, 473] on div "Writer Name Writer IPI Writer Role [PERSON_NAME] CARD 01064652561 Composer/Auth…" at bounding box center [879, 425] width 830 height 101
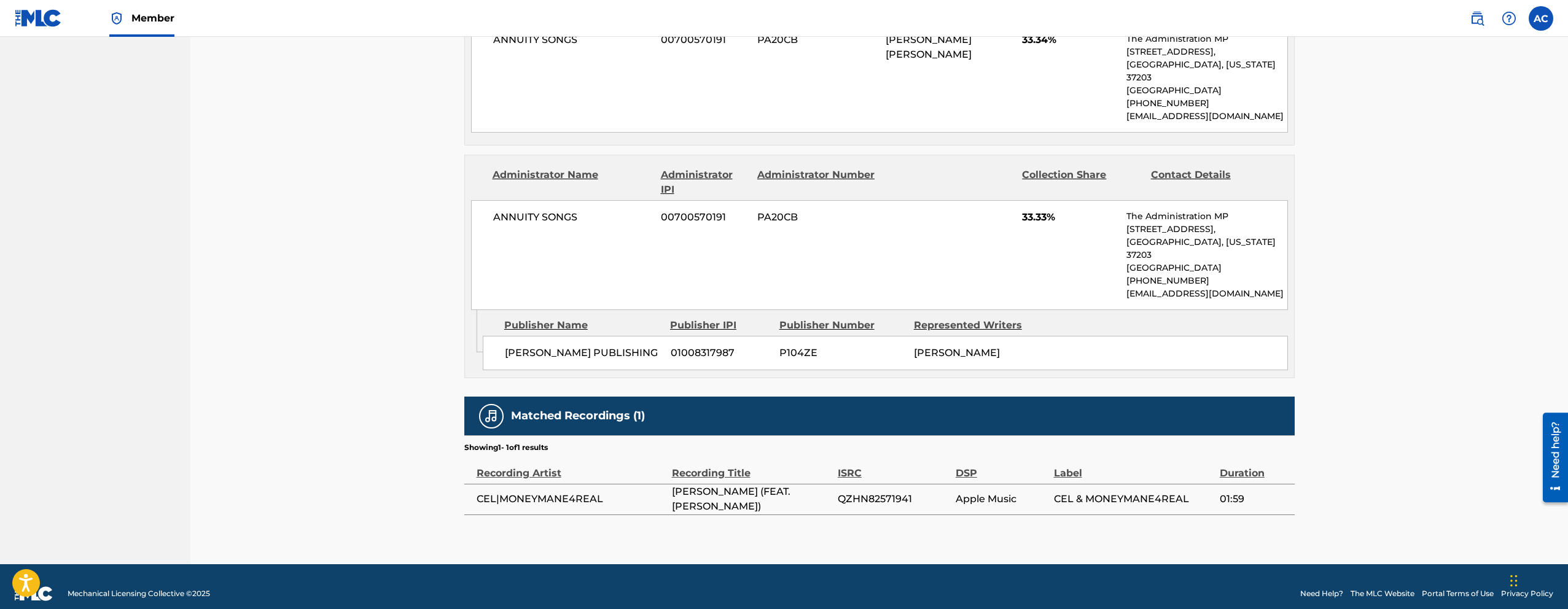
scroll to position [0, 0]
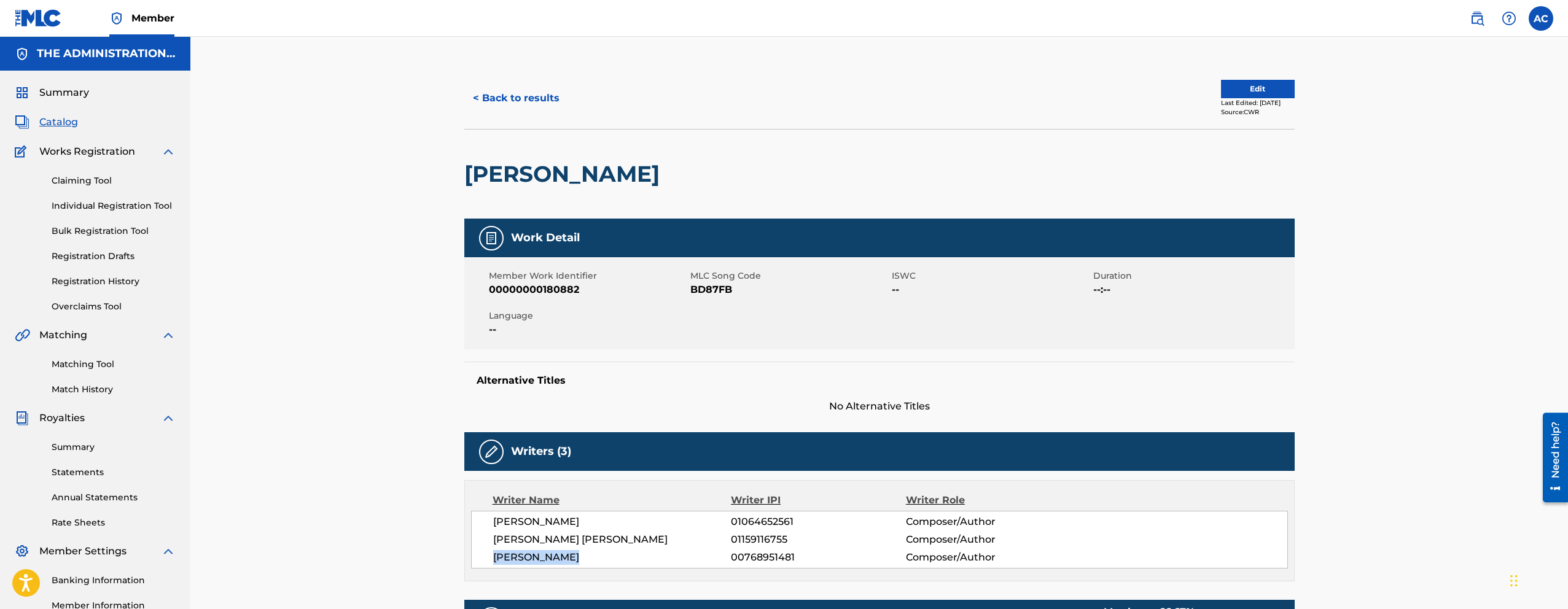
click at [552, 92] on button "< Back to results" at bounding box center [516, 97] width 104 height 31
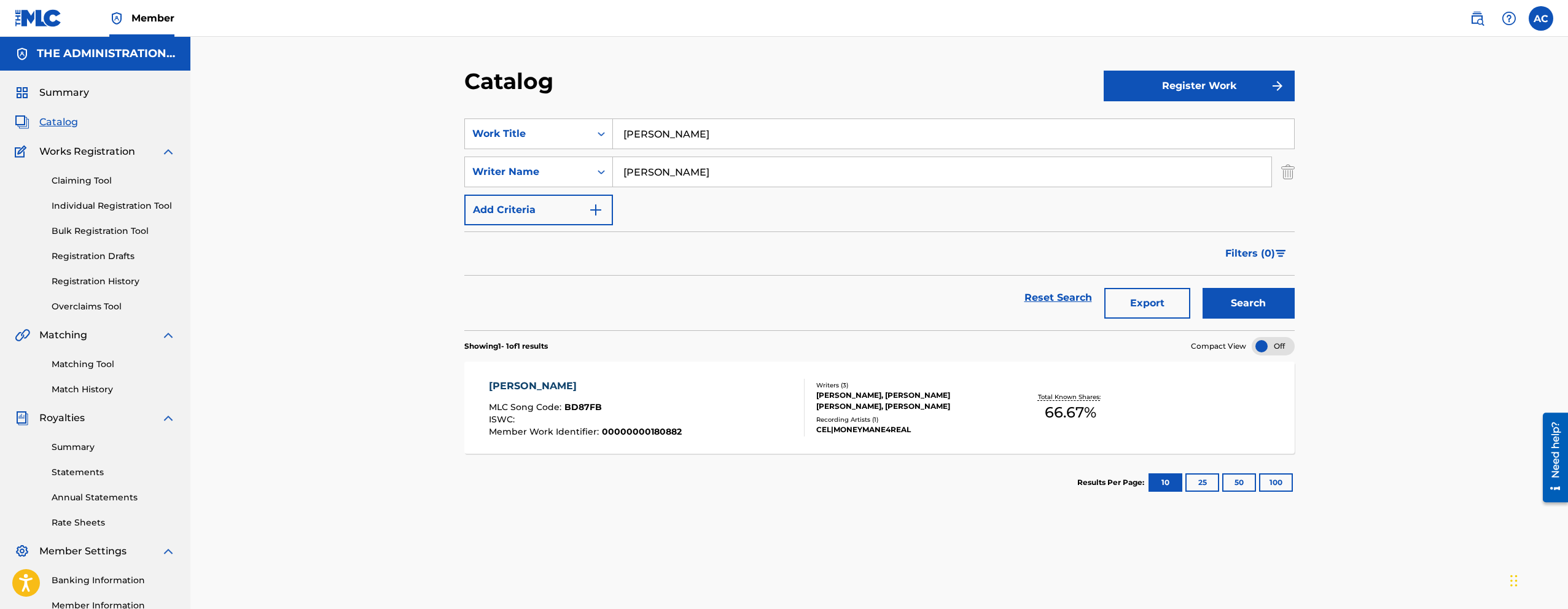
click at [667, 134] on input "[PERSON_NAME]" at bounding box center [953, 134] width 681 height 30
paste input "Way With Words"
type input "Way With Words"
click at [1202, 288] on button "Search" at bounding box center [1248, 303] width 92 height 31
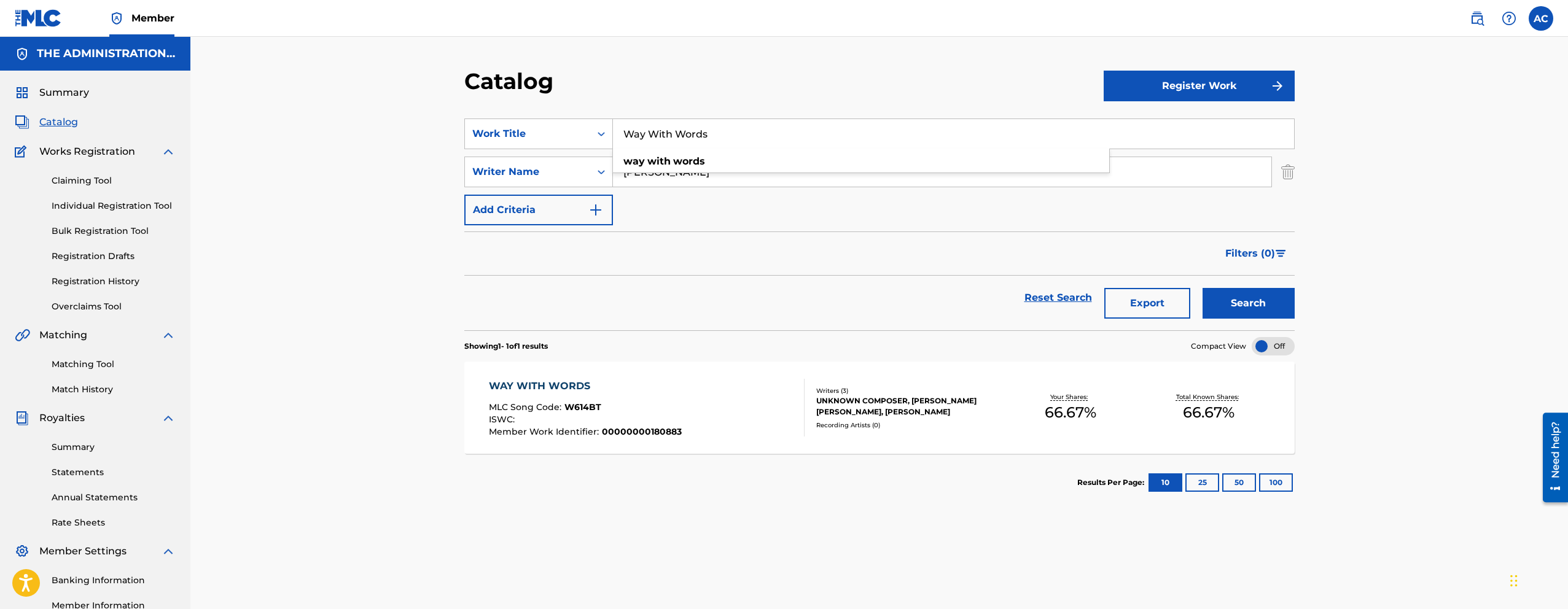
click at [680, 431] on div "WAY WITH WORDS MLC Song Code : W614BT ISWC : Member Work Identifier : 000000001…" at bounding box center [647, 408] width 316 height 58
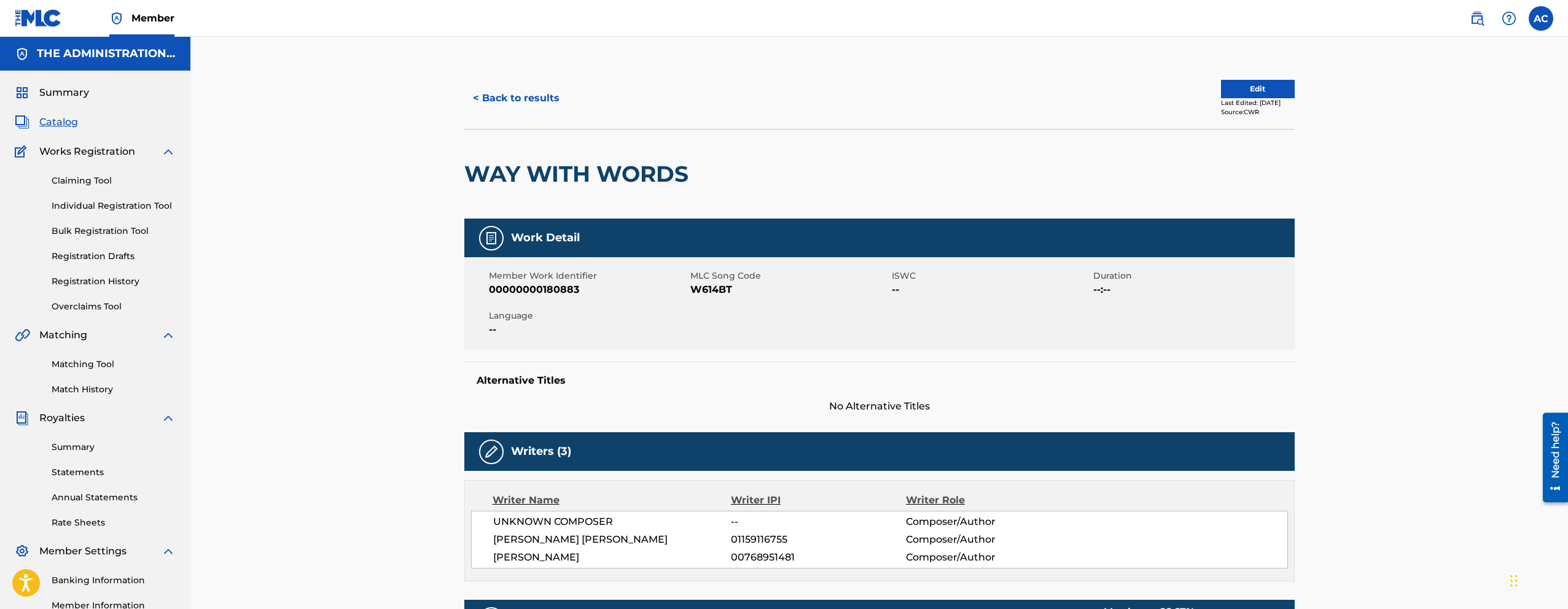
click at [546, 113] on button "< Back to results" at bounding box center [516, 97] width 104 height 31
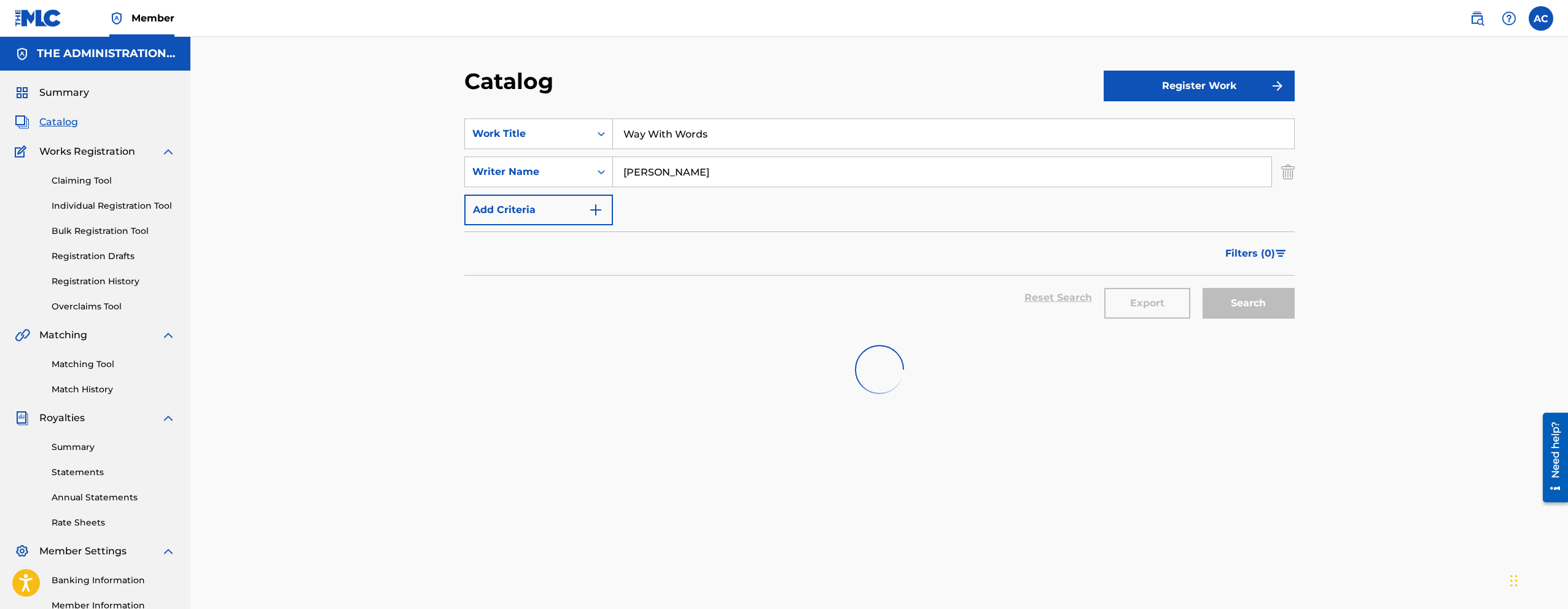
click at [641, 132] on input "Way With Words" at bounding box center [953, 134] width 681 height 30
paste input "Dead Wrong"
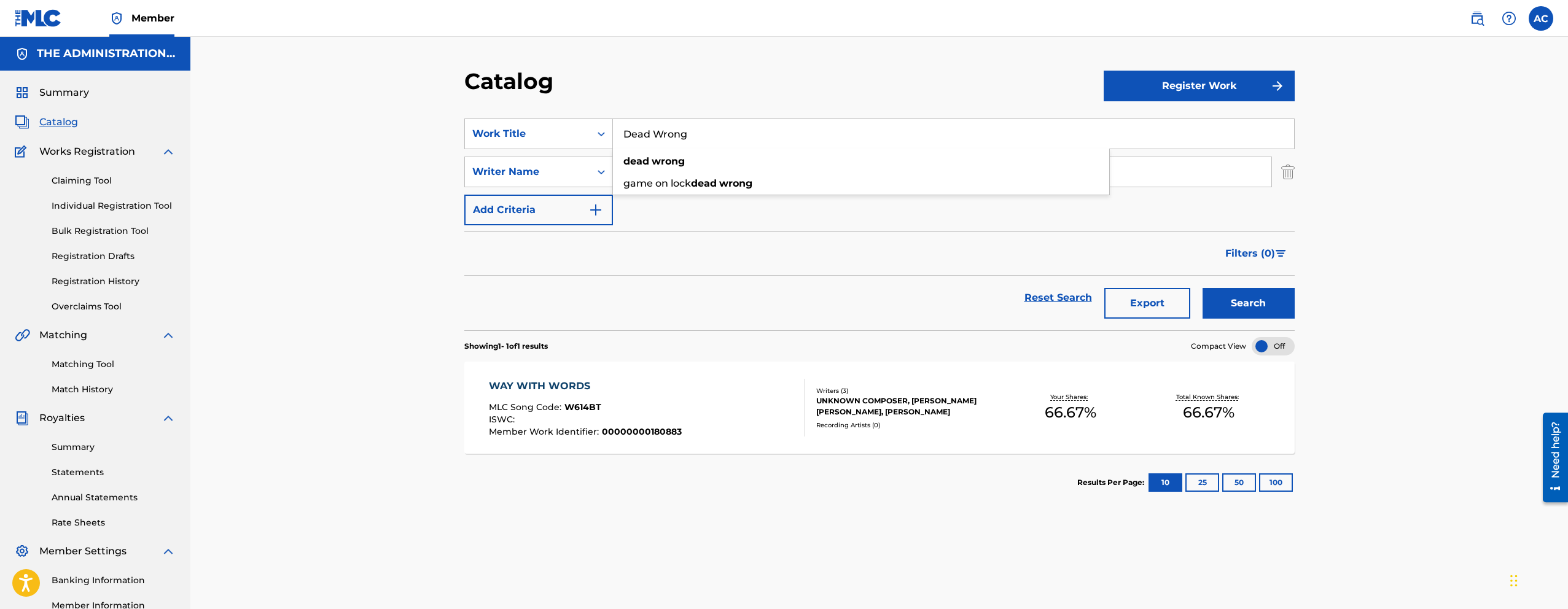
type input "Dead Wrong"
click at [719, 394] on div "WAY WITH WORDS MLC Song Code : W614BT ISWC : Member Work Identifier : 000000001…" at bounding box center [647, 408] width 316 height 58
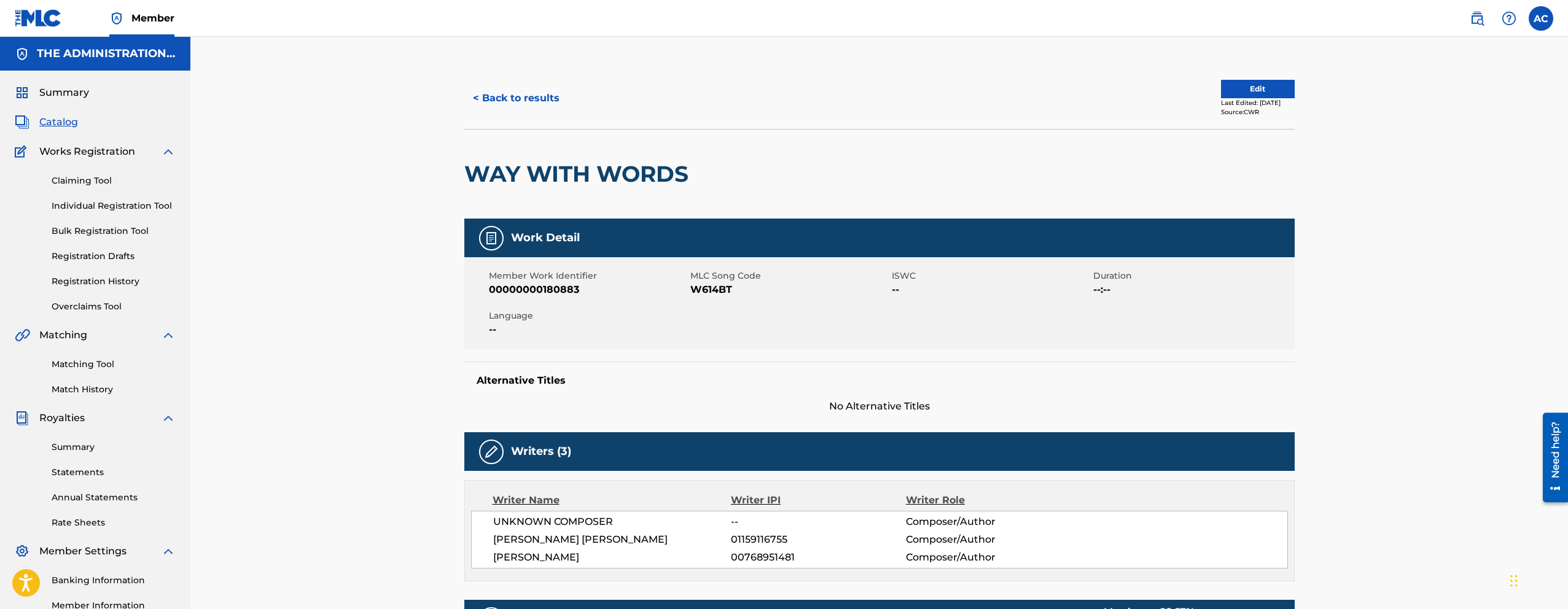
scroll to position [3, 0]
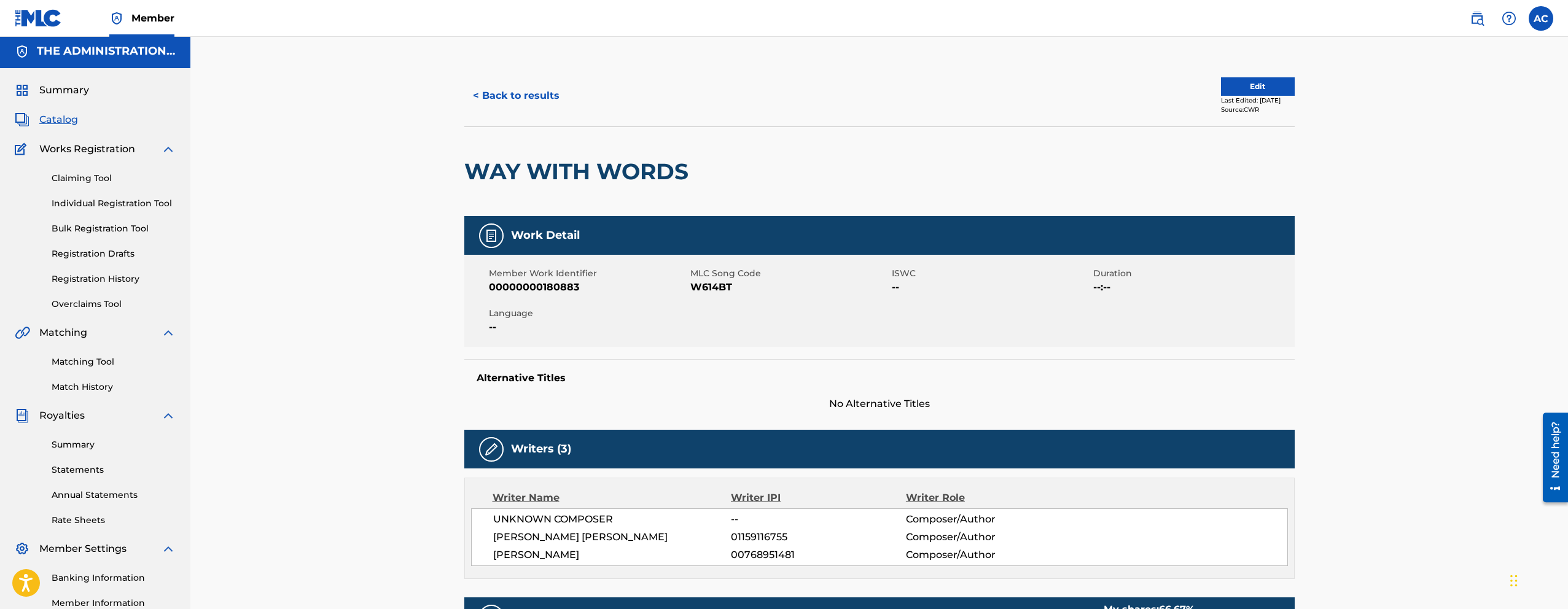
click at [486, 108] on button "< Back to results" at bounding box center [516, 96] width 104 height 31
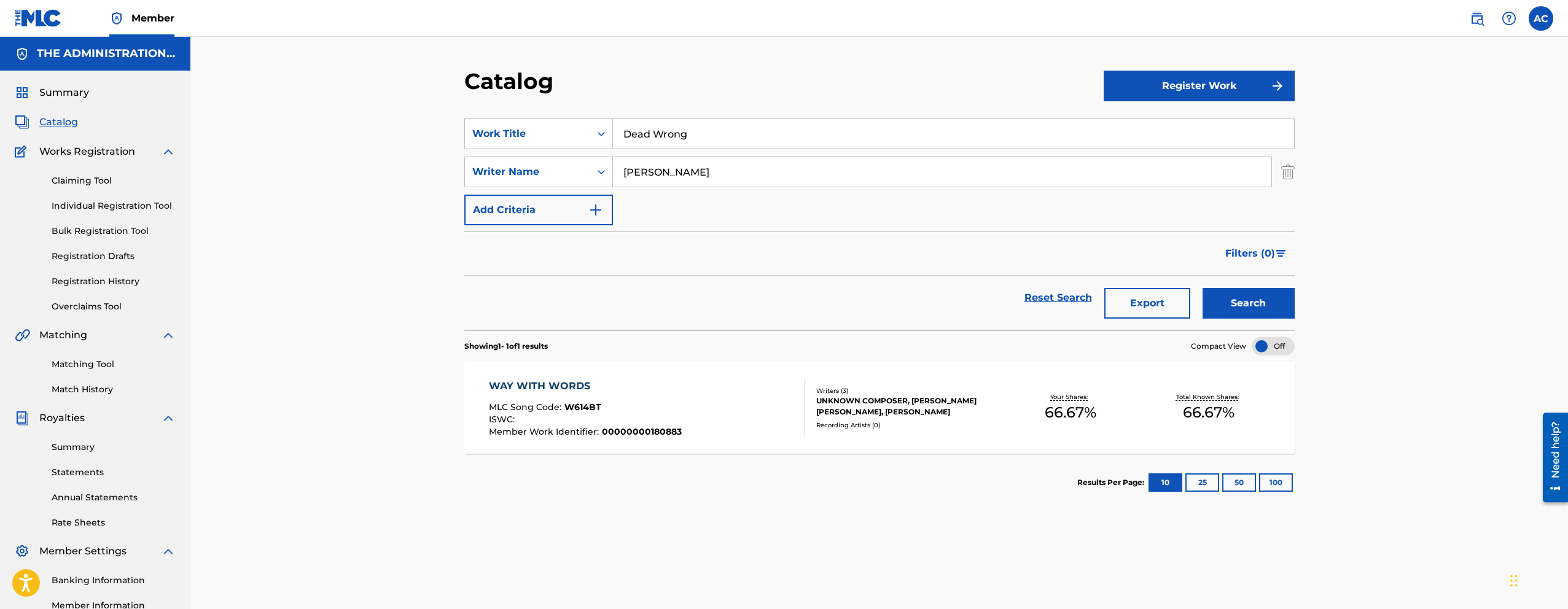
click at [1237, 293] on button "Search" at bounding box center [1248, 303] width 92 height 31
click at [682, 387] on div "DEAD WRONG MLC Song Code : DQ7H2U ISWC : Member Work Identifier : 00000000180884" at bounding box center [647, 408] width 316 height 58
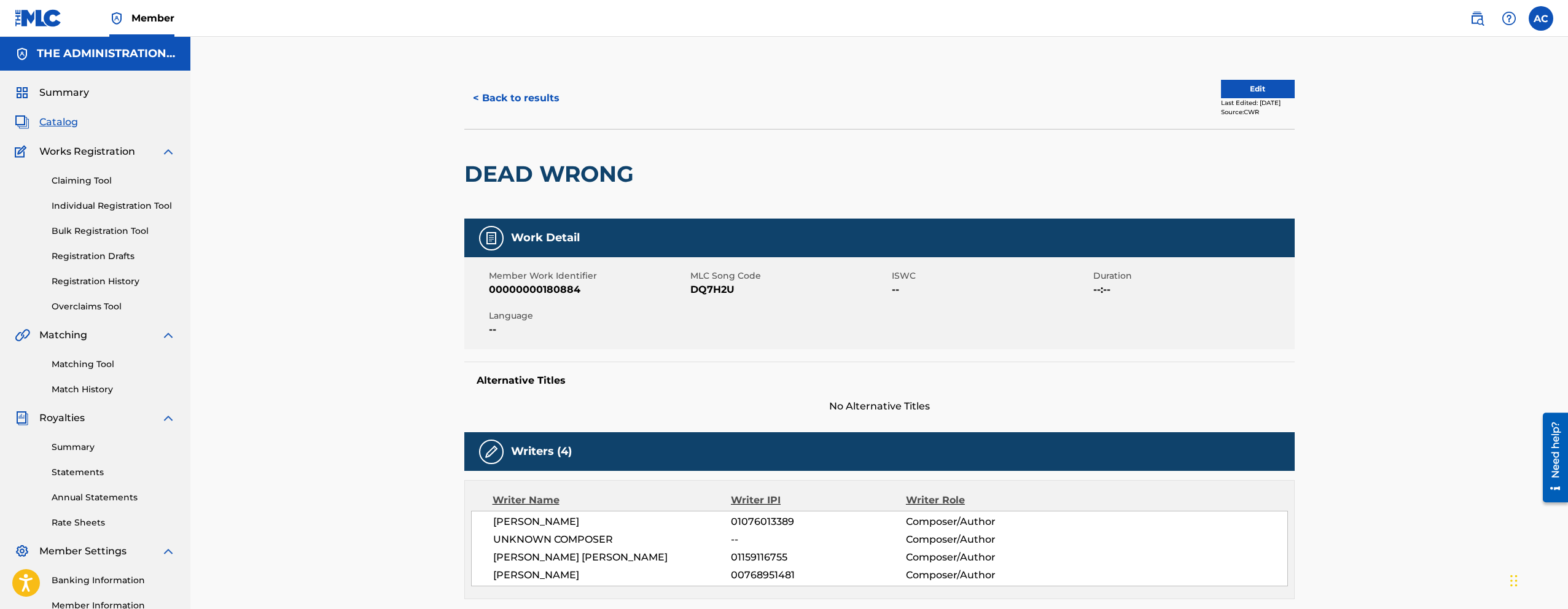
click at [545, 107] on button "< Back to results" at bounding box center [516, 97] width 104 height 31
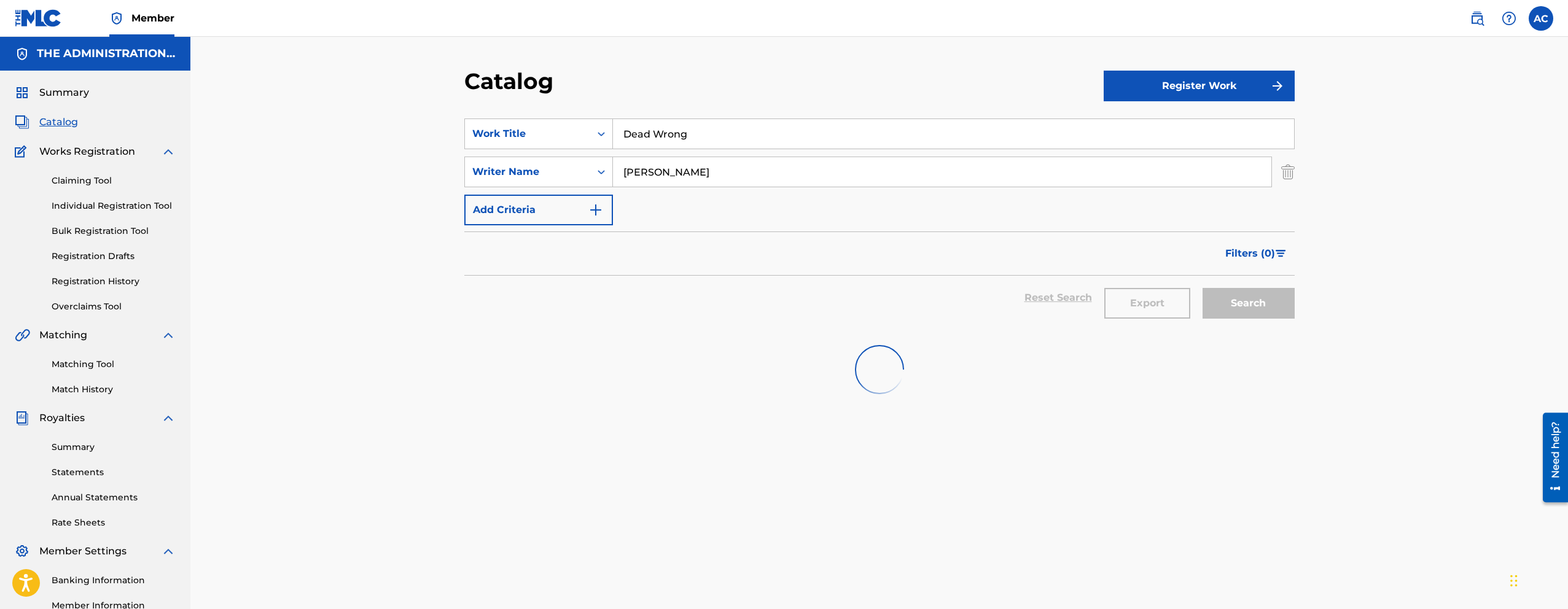
click at [723, 145] on input "Dead Wrong" at bounding box center [953, 134] width 681 height 30
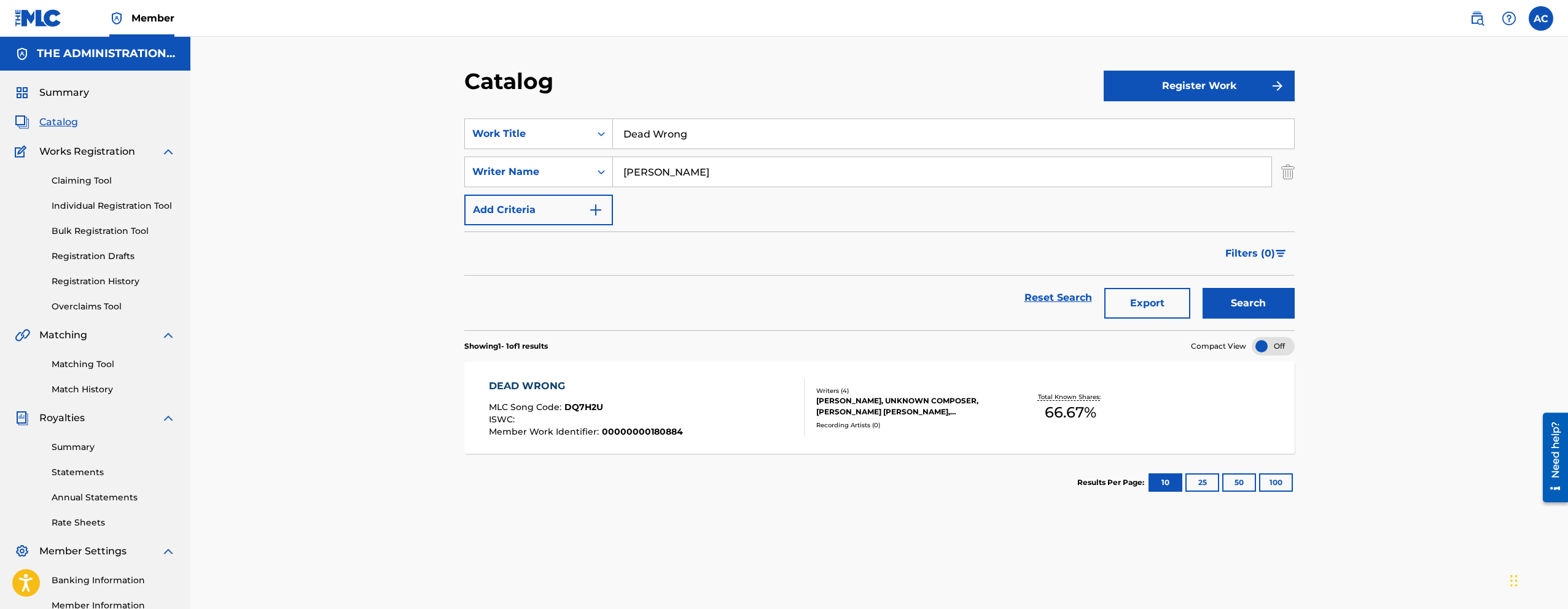
click at [723, 145] on input "Dead Wrong" at bounding box center [953, 134] width 681 height 30
paste input "[PERSON_NAME]"
type input "[PERSON_NAME]"
click at [1202, 288] on button "Search" at bounding box center [1248, 303] width 92 height 31
click at [617, 405] on div "MLC Song Code : KB7Z1P" at bounding box center [586, 408] width 193 height 12
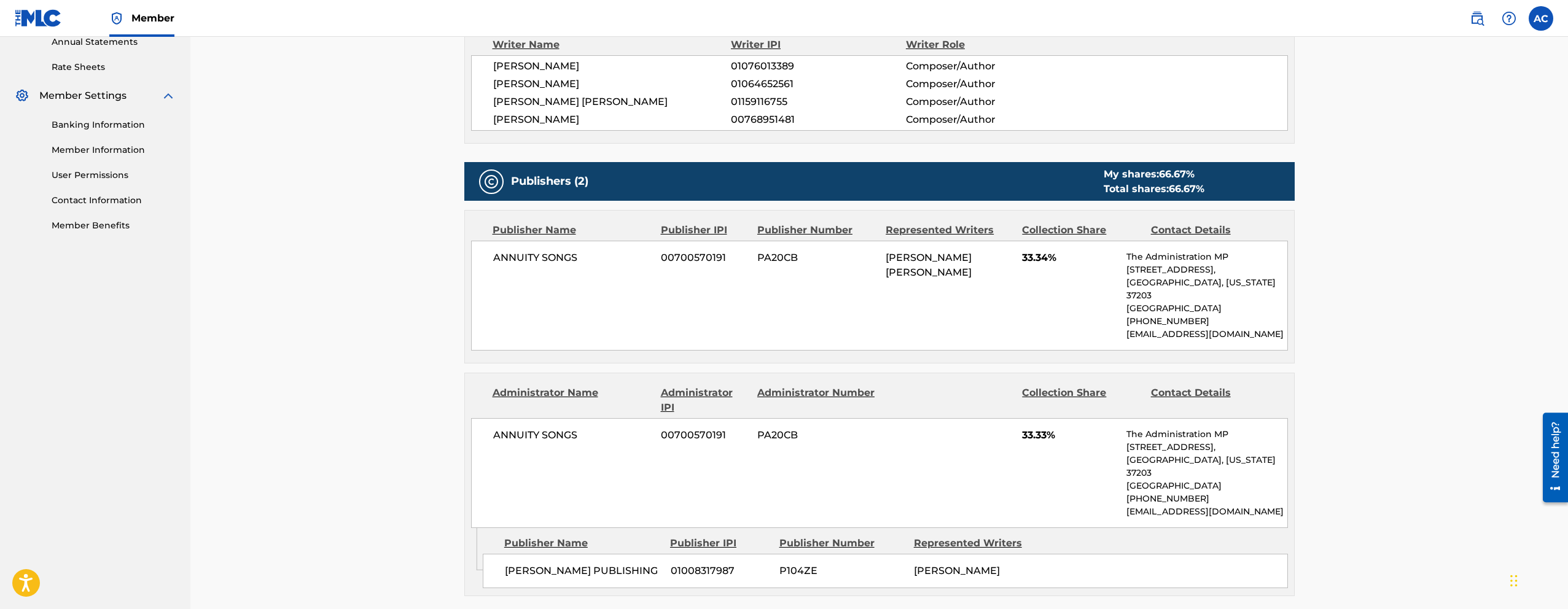
scroll to position [458, 0]
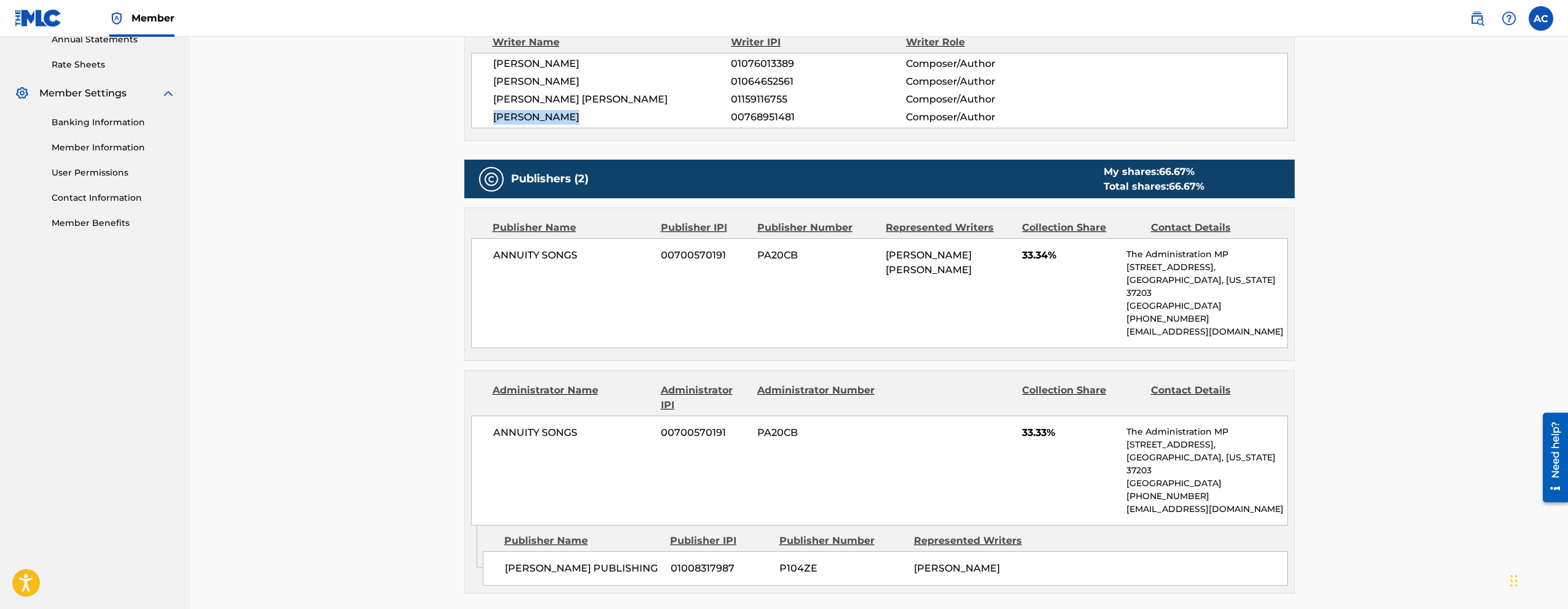
drag, startPoint x: 494, startPoint y: 117, endPoint x: 599, endPoint y: 117, distance: 105.0
click at [599, 117] on span "[PERSON_NAME]" at bounding box center [612, 117] width 239 height 15
click at [509, 119] on span "[PERSON_NAME]" at bounding box center [612, 117] width 239 height 15
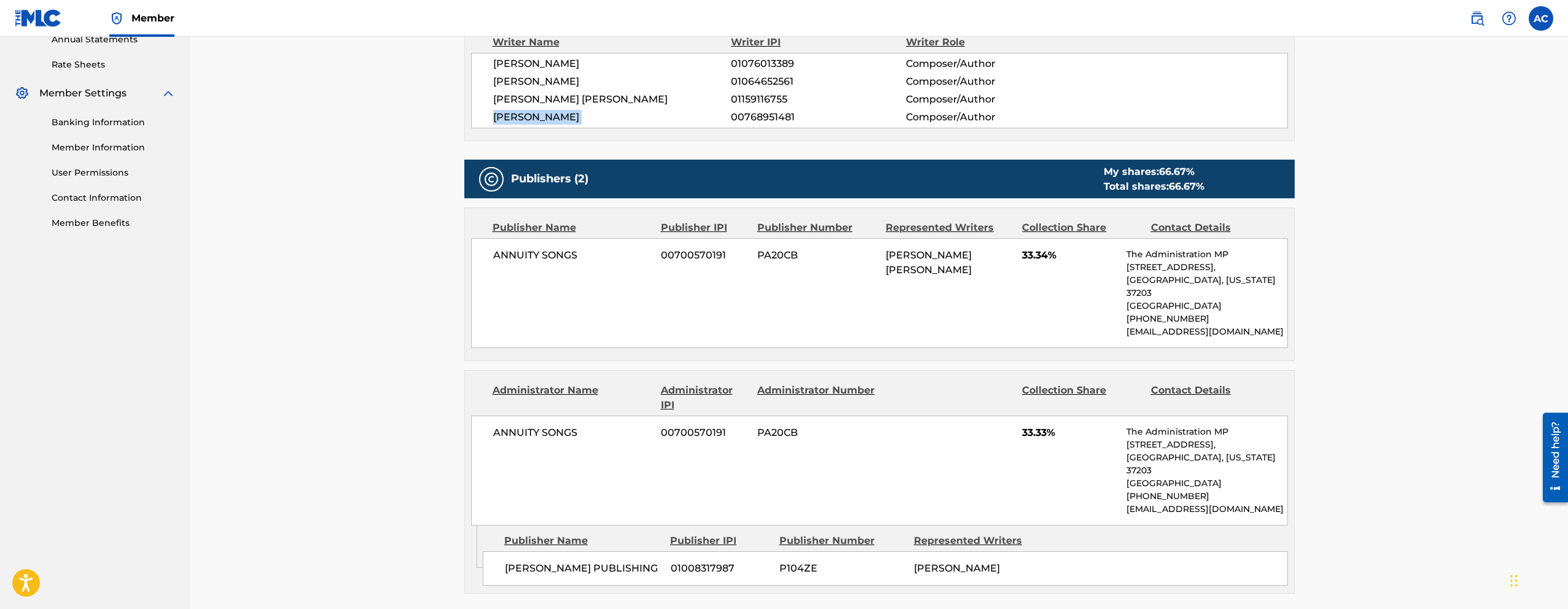
click at [509, 119] on span "[PERSON_NAME]" at bounding box center [612, 117] width 239 height 15
copy div "[PERSON_NAME]"
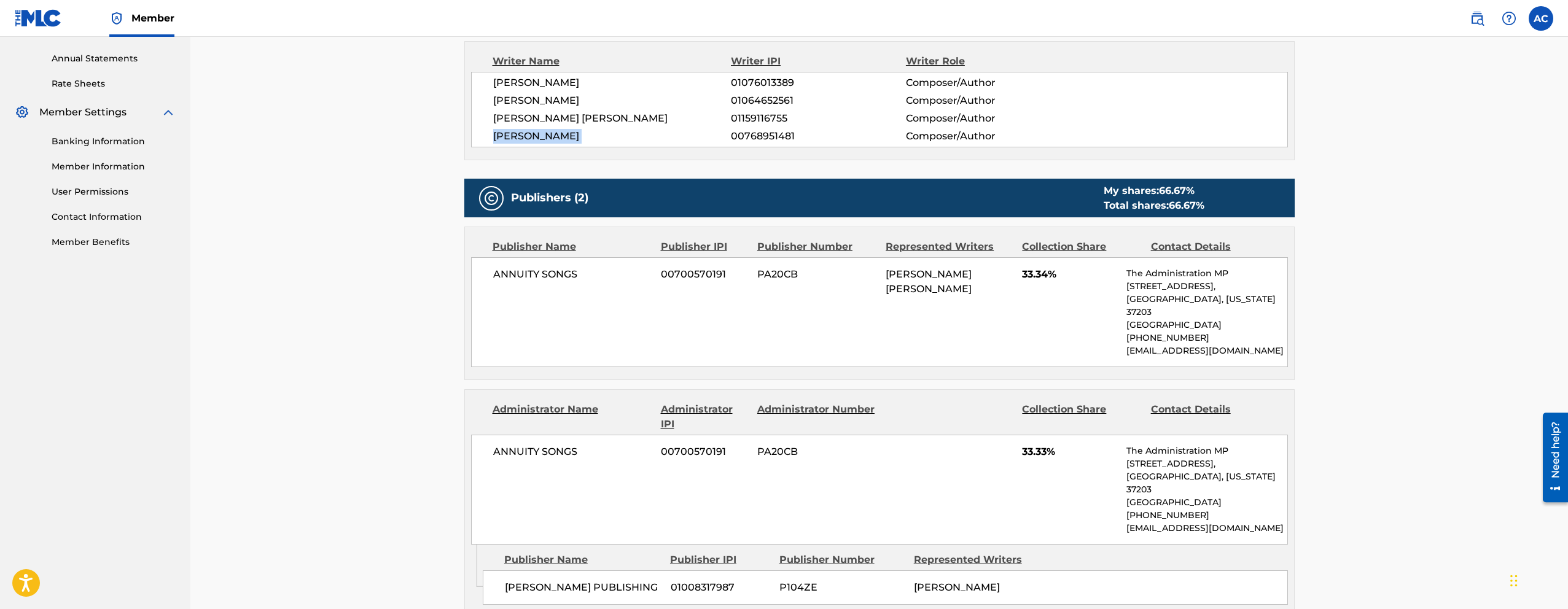
scroll to position [431, 0]
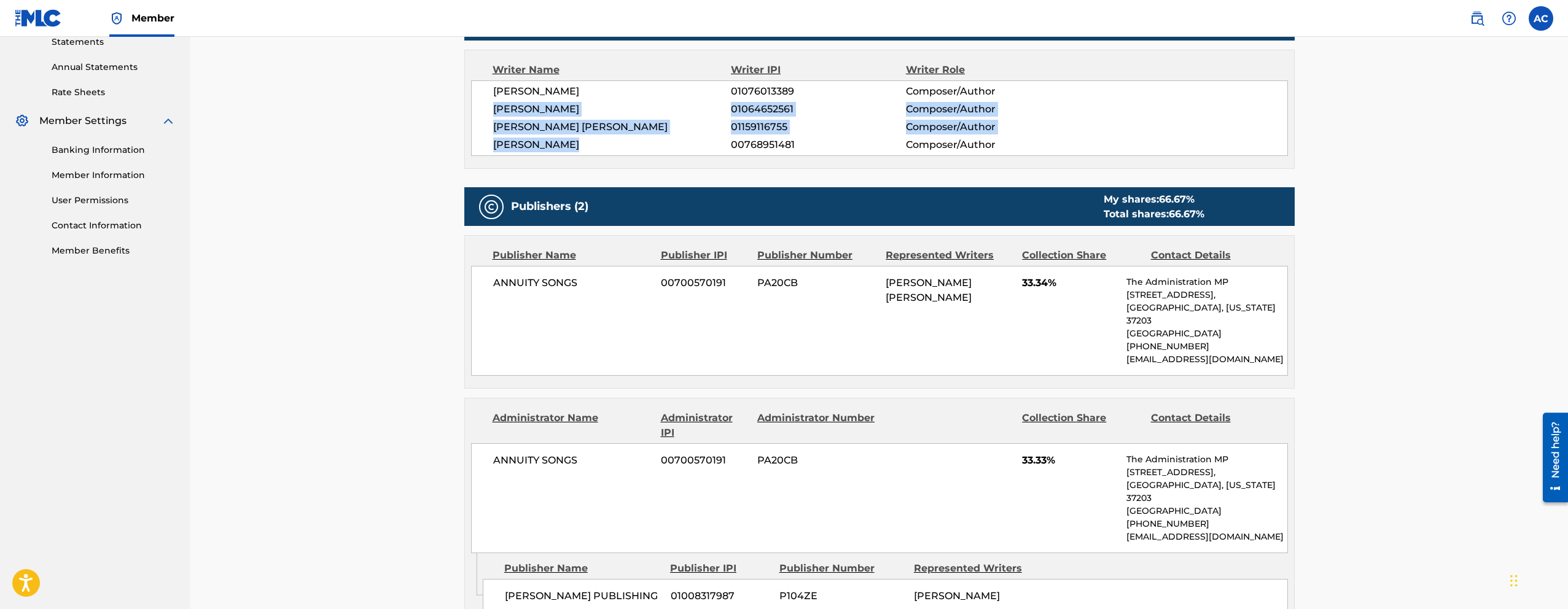
drag, startPoint x: 491, startPoint y: 115, endPoint x: 602, endPoint y: 137, distance: 113.2
click at [602, 137] on div "[PERSON_NAME] 01076013389 Composer/Author [PERSON_NAME] 01064652561 Composer/Au…" at bounding box center [879, 118] width 817 height 75
click at [630, 149] on span "[PERSON_NAME]" at bounding box center [612, 145] width 239 height 15
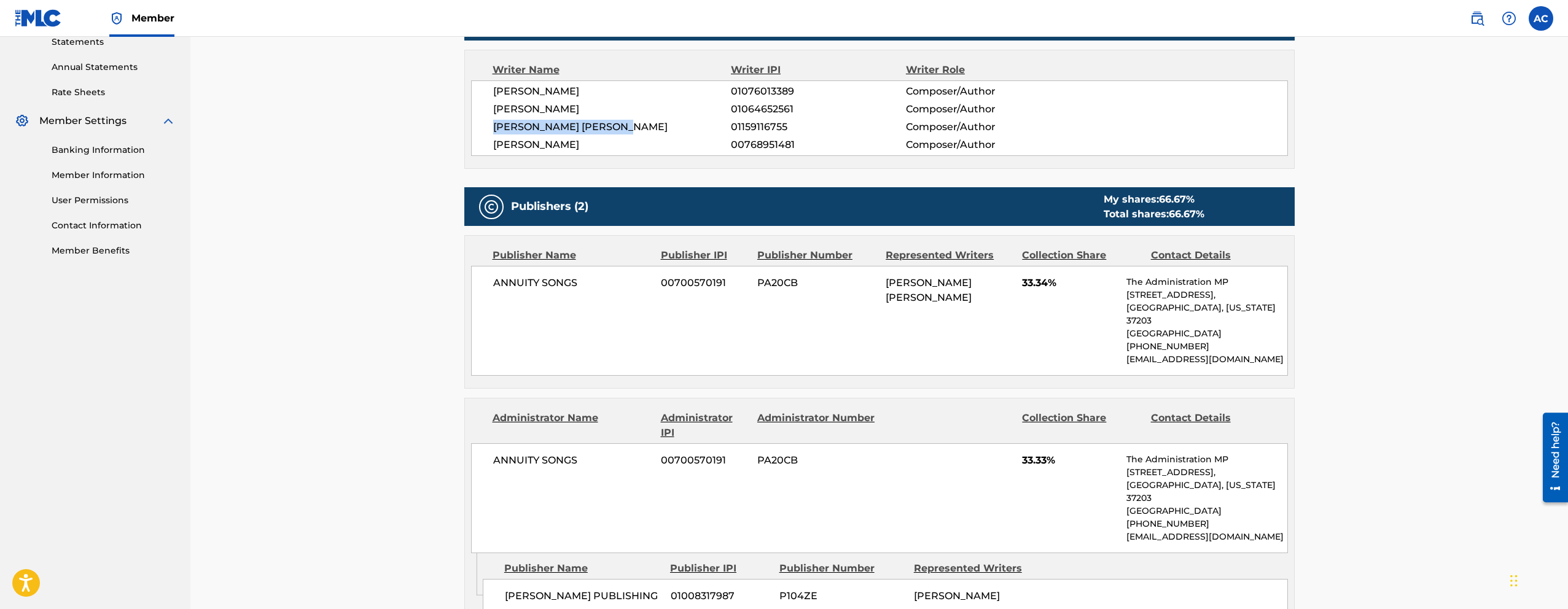
drag, startPoint x: 505, startPoint y: 129, endPoint x: 641, endPoint y: 127, distance: 136.0
click at [641, 127] on div "[PERSON_NAME] 01076013389 Composer/Author [PERSON_NAME] 01064652561 Composer/Au…" at bounding box center [879, 118] width 817 height 75
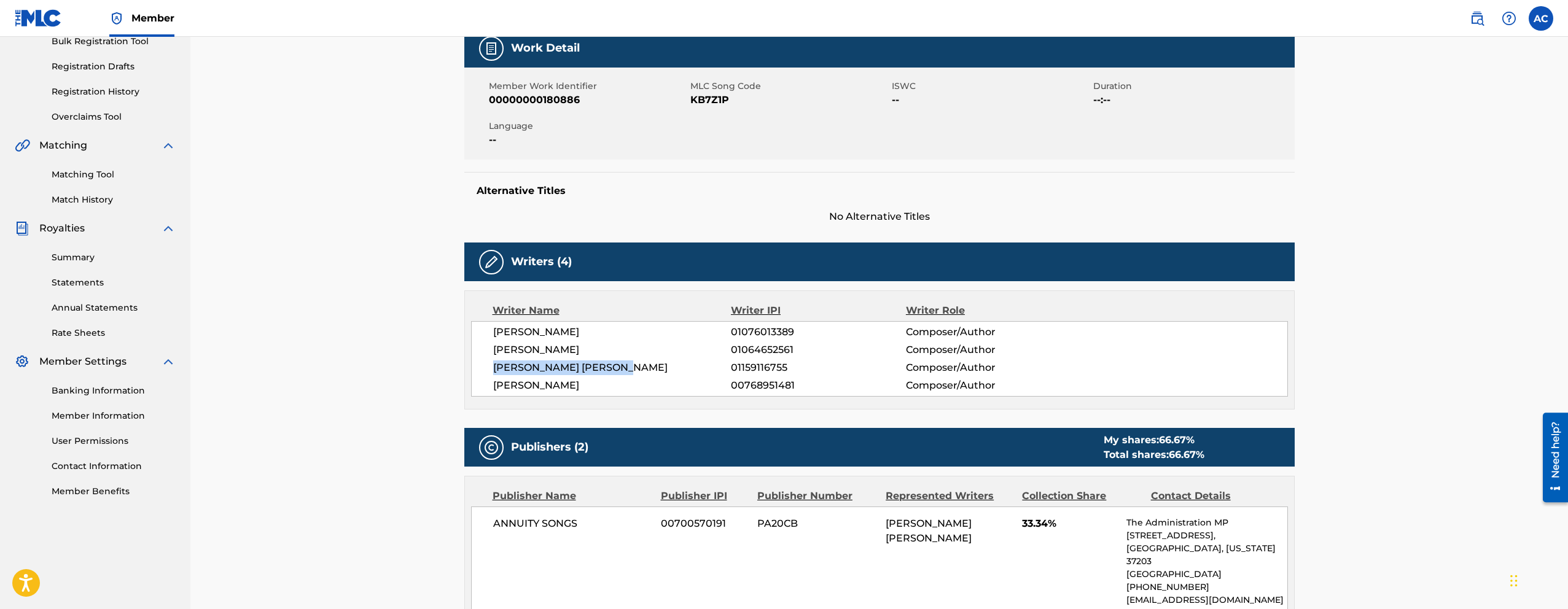
scroll to position [0, 0]
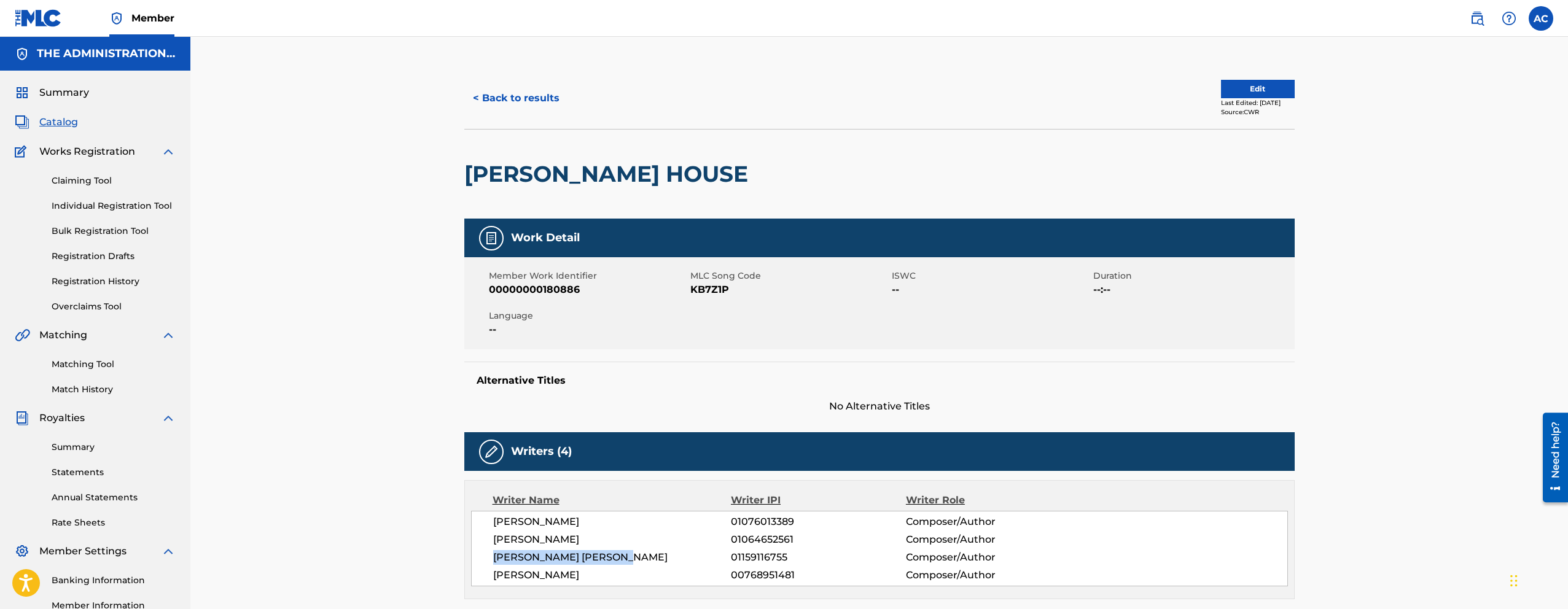
click at [524, 100] on button "< Back to results" at bounding box center [516, 97] width 104 height 31
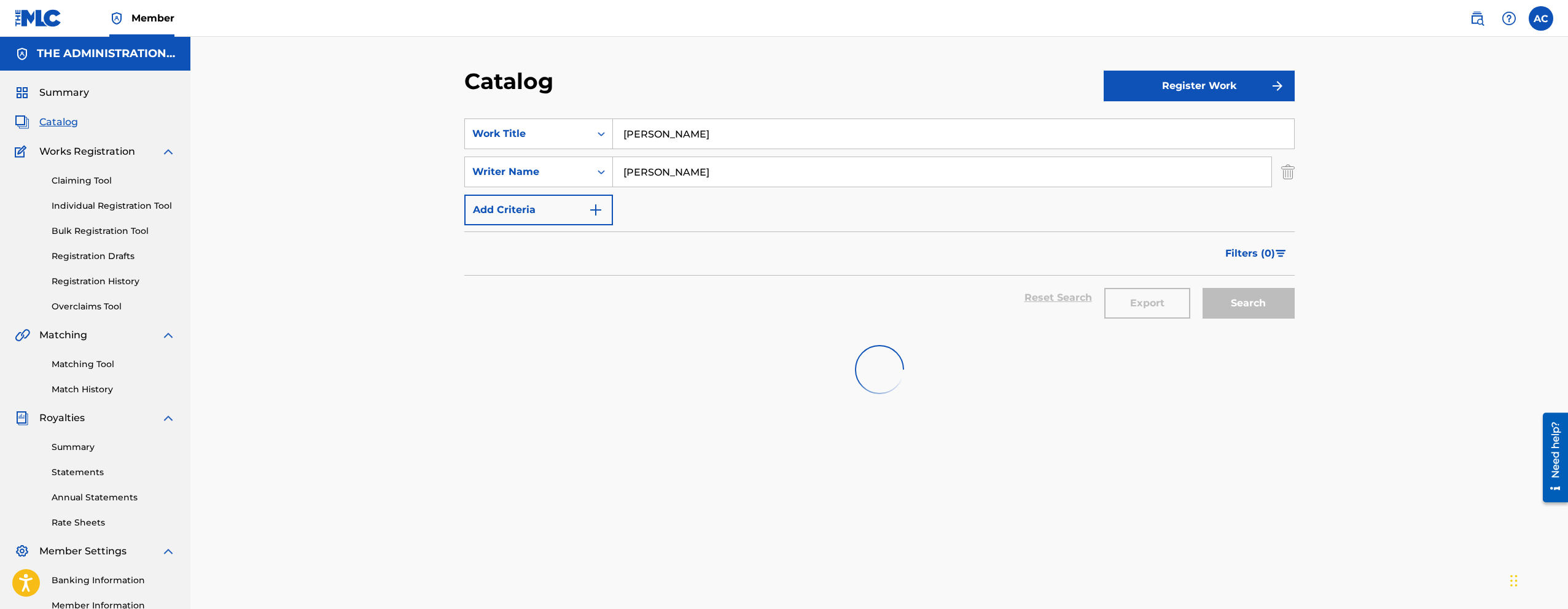
click at [627, 123] on input "[PERSON_NAME]" at bounding box center [953, 134] width 681 height 30
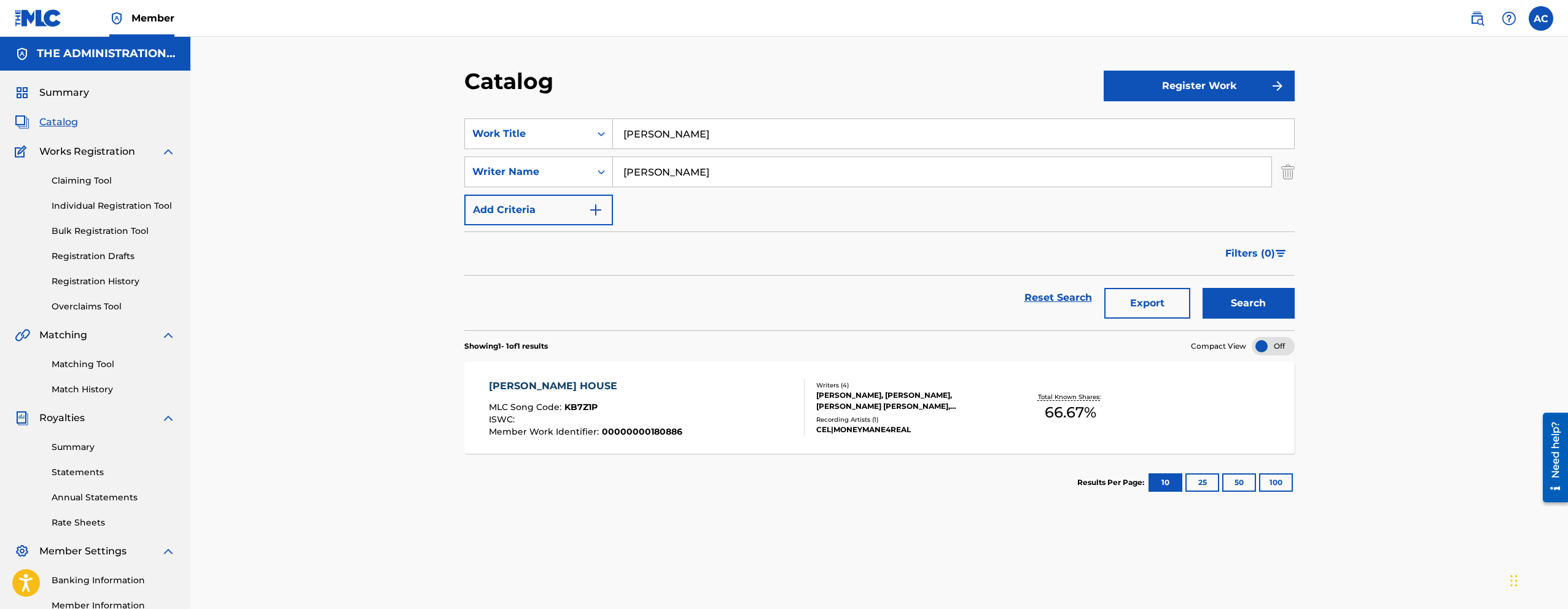
click at [627, 123] on input "[PERSON_NAME]" at bounding box center [953, 134] width 681 height 30
paste input "Hustle or Watch"
type input "Hustle or Watch"
click at [1202, 288] on button "Search" at bounding box center [1248, 303] width 92 height 31
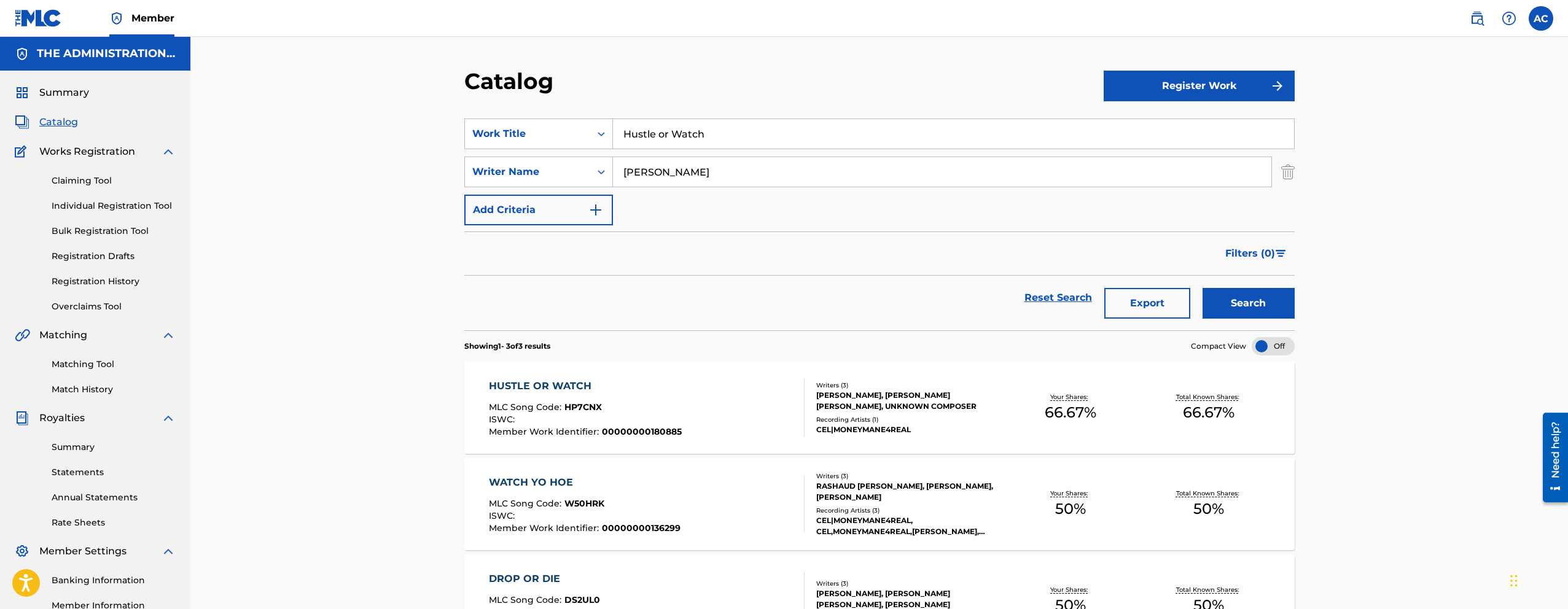
click at [1263, 305] on button "Search" at bounding box center [1248, 303] width 92 height 31
click at [683, 414] on div "HUSTLE OR WATCH MLC Song Code : HP7CNX ISWC : Member Work Identifier : 00000000…" at bounding box center [647, 408] width 316 height 58
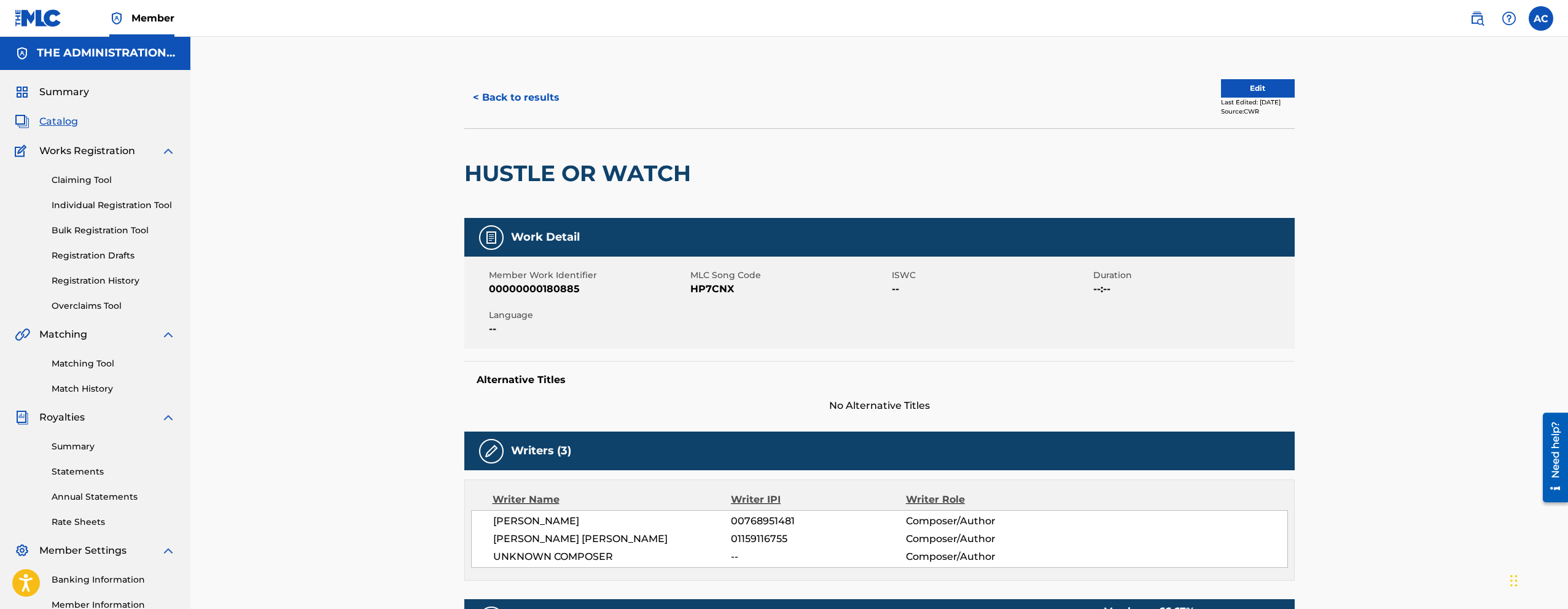
scroll to position [3, 0]
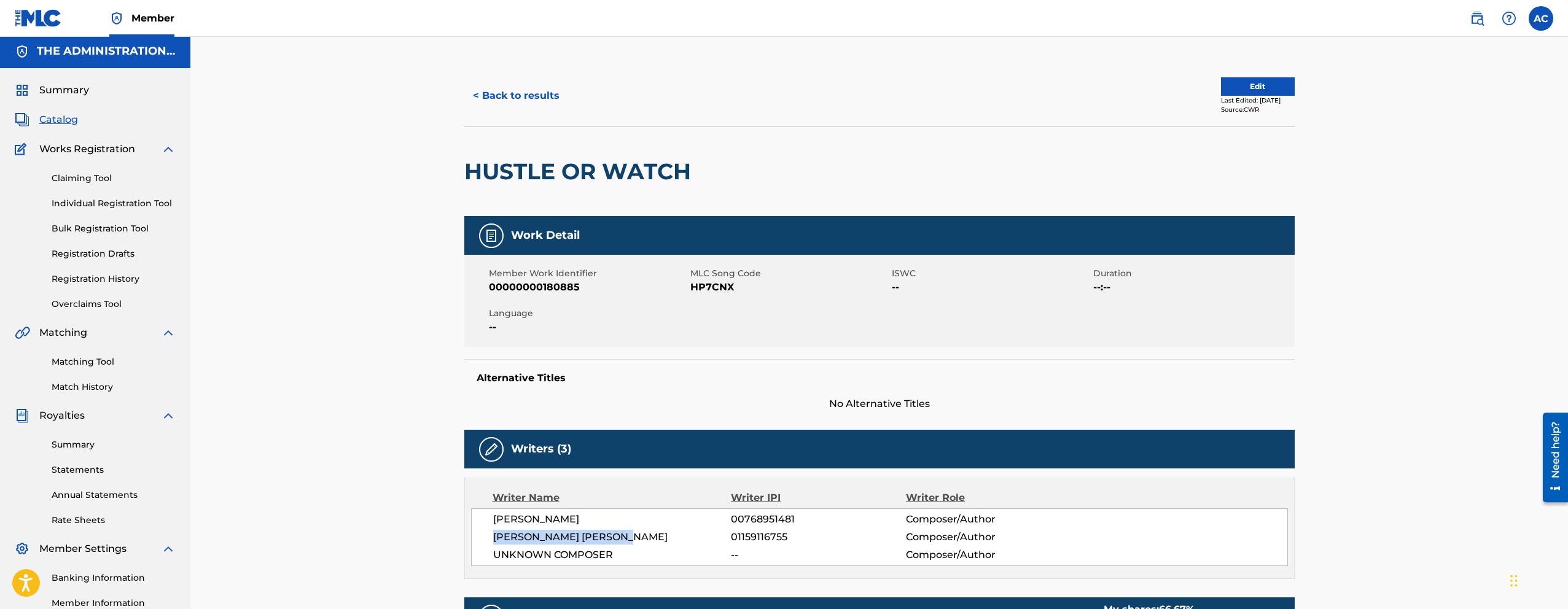
drag, startPoint x: 487, startPoint y: 530, endPoint x: 643, endPoint y: 539, distance: 156.3
click at [643, 539] on div "[PERSON_NAME] 00768951481 Composer/Author [PERSON_NAME] [PERSON_NAME] 011591167…" at bounding box center [879, 538] width 817 height 58
copy span "[PERSON_NAME] [PERSON_NAME]"
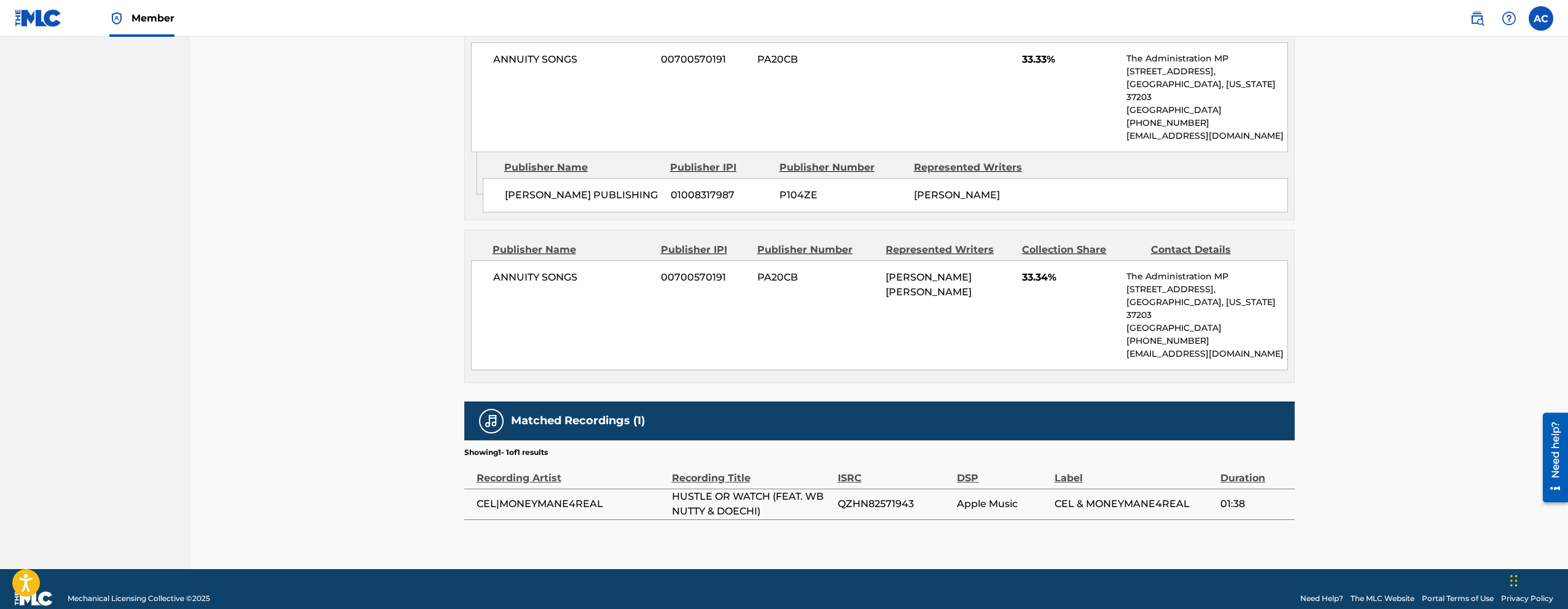
scroll to position [616, 0]
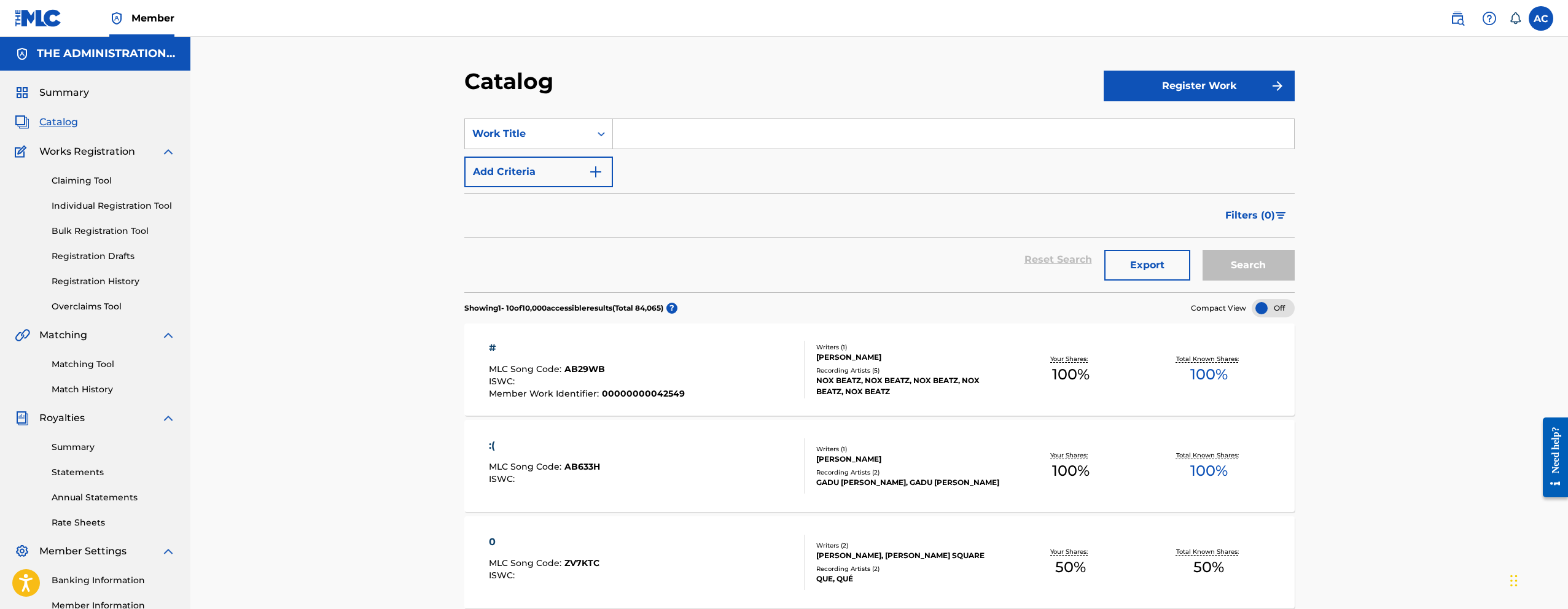
click at [90, 361] on link "Matching Tool" at bounding box center [114, 365] width 124 height 13
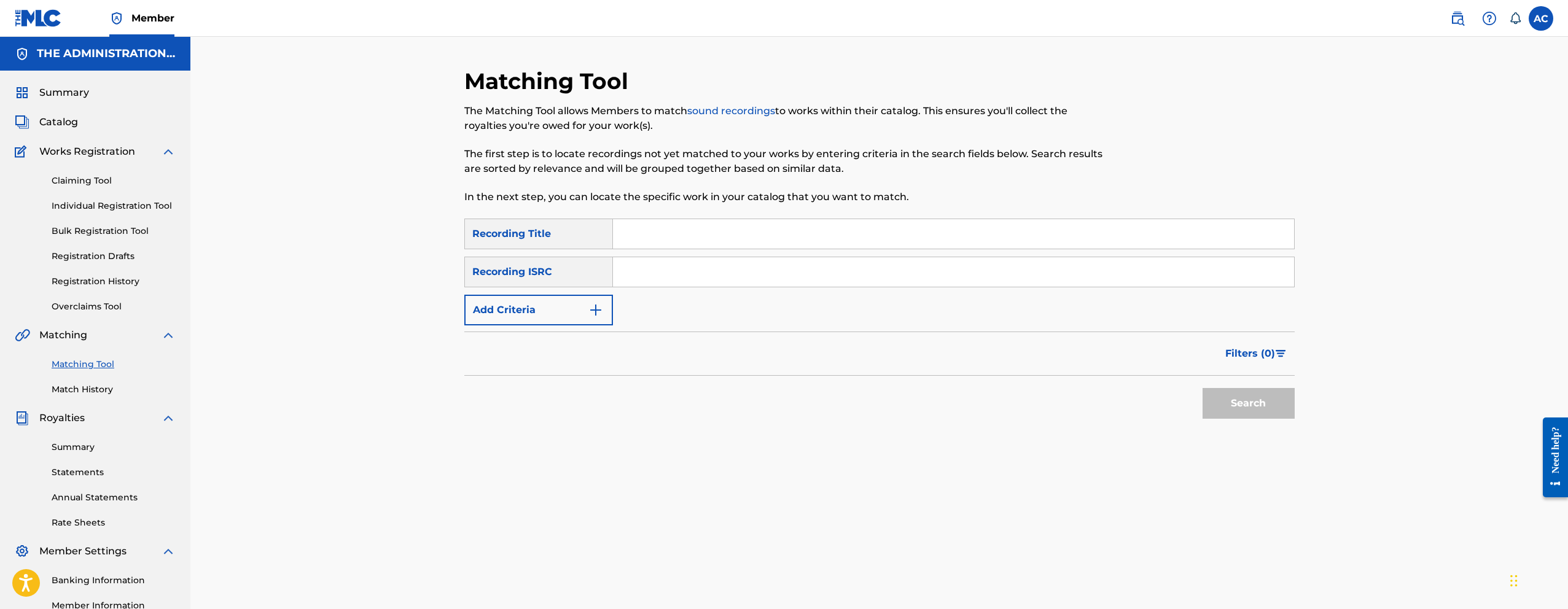
click at [694, 271] on input "Search Form" at bounding box center [953, 272] width 681 height 30
paste input "QZHN82571925"
click at [1202, 388] on button "Search" at bounding box center [1248, 403] width 92 height 31
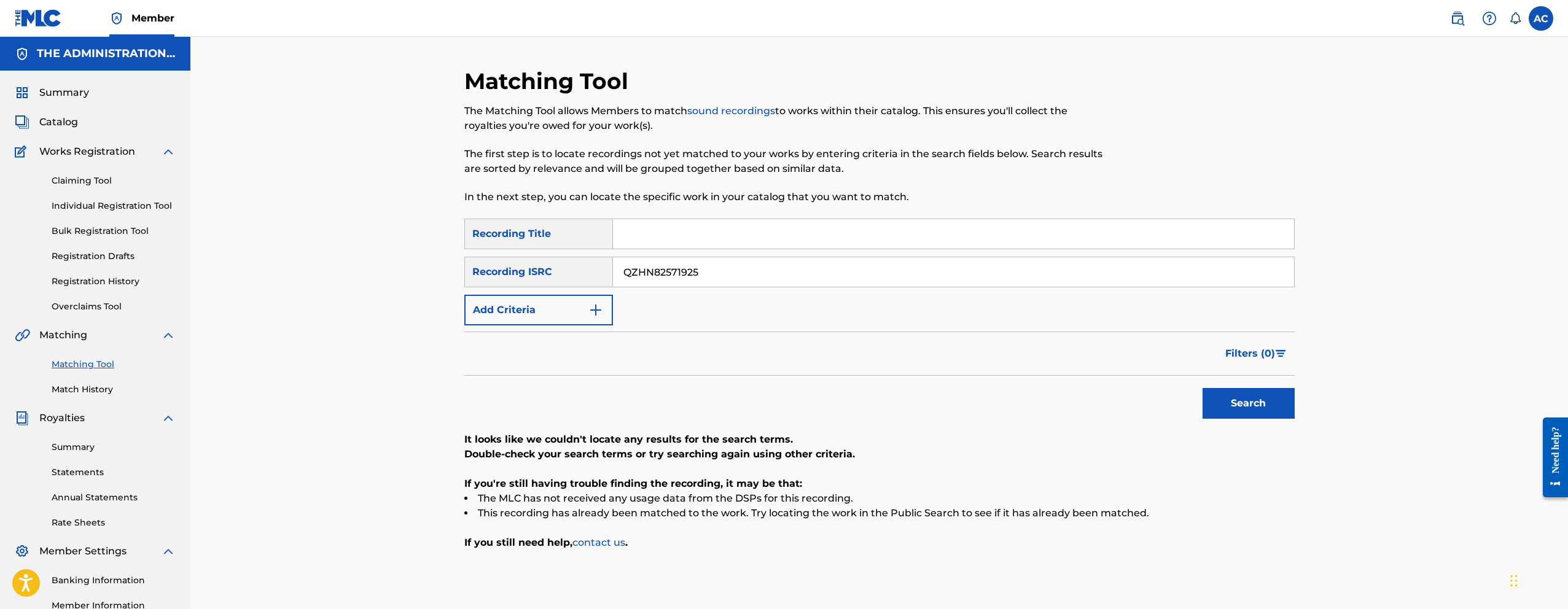
click at [639, 270] on input "QZHN82571925" at bounding box center [953, 272] width 681 height 30
paste input "32"
click at [1202, 388] on button "Search" at bounding box center [1248, 403] width 92 height 31
click at [700, 277] on input "QZHN82571932" at bounding box center [953, 272] width 681 height 30
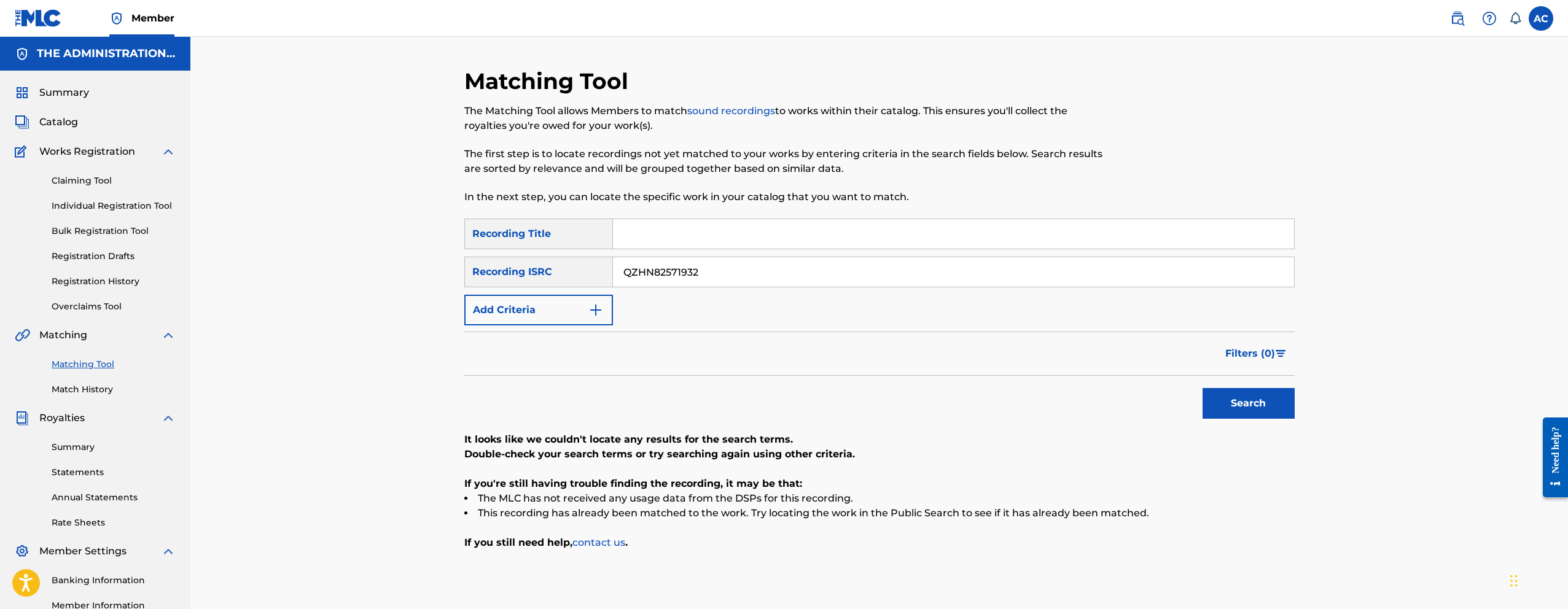
click at [700, 277] on input "QZHN82571932" at bounding box center [953, 272] width 681 height 30
paste input "5"
click at [1202, 388] on button "Search" at bounding box center [1248, 403] width 92 height 31
click at [665, 279] on input "QZHN82571935" at bounding box center [953, 272] width 681 height 30
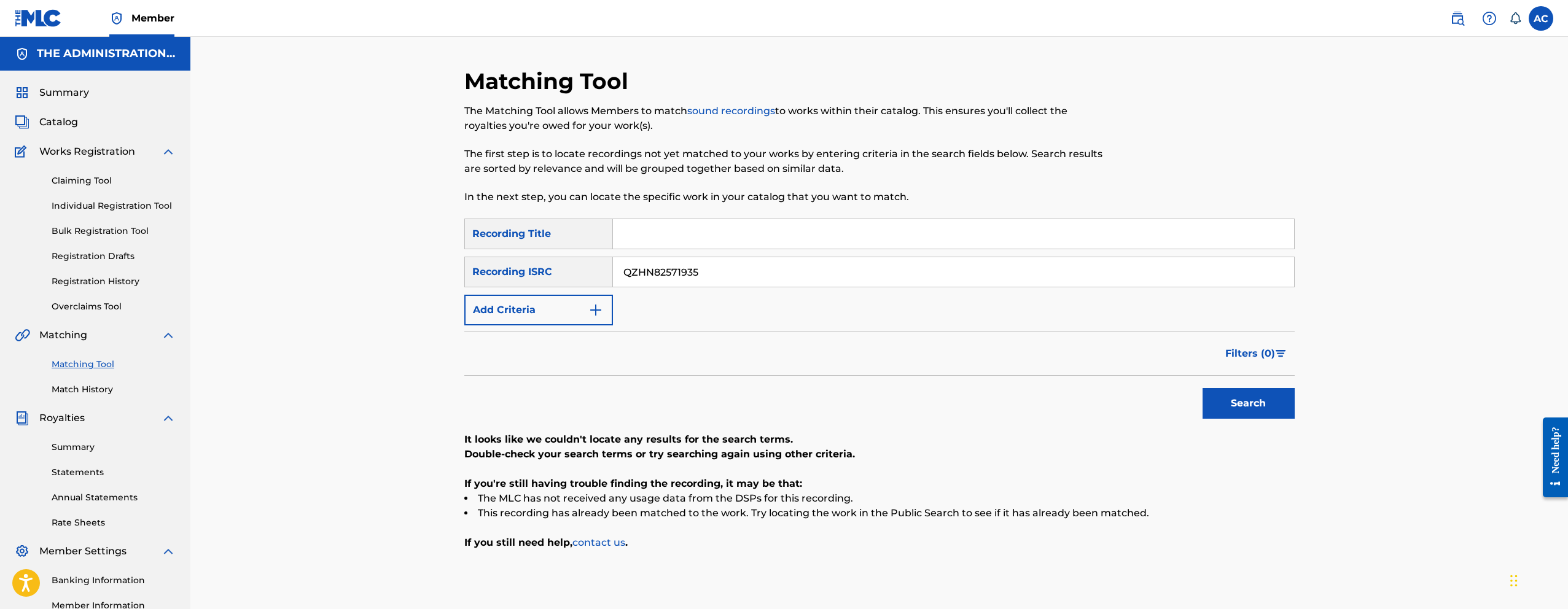
paste input "6"
click at [1202, 388] on button "Search" at bounding box center [1248, 403] width 92 height 31
click at [759, 268] on input "QZHN82571936" at bounding box center [953, 272] width 681 height 30
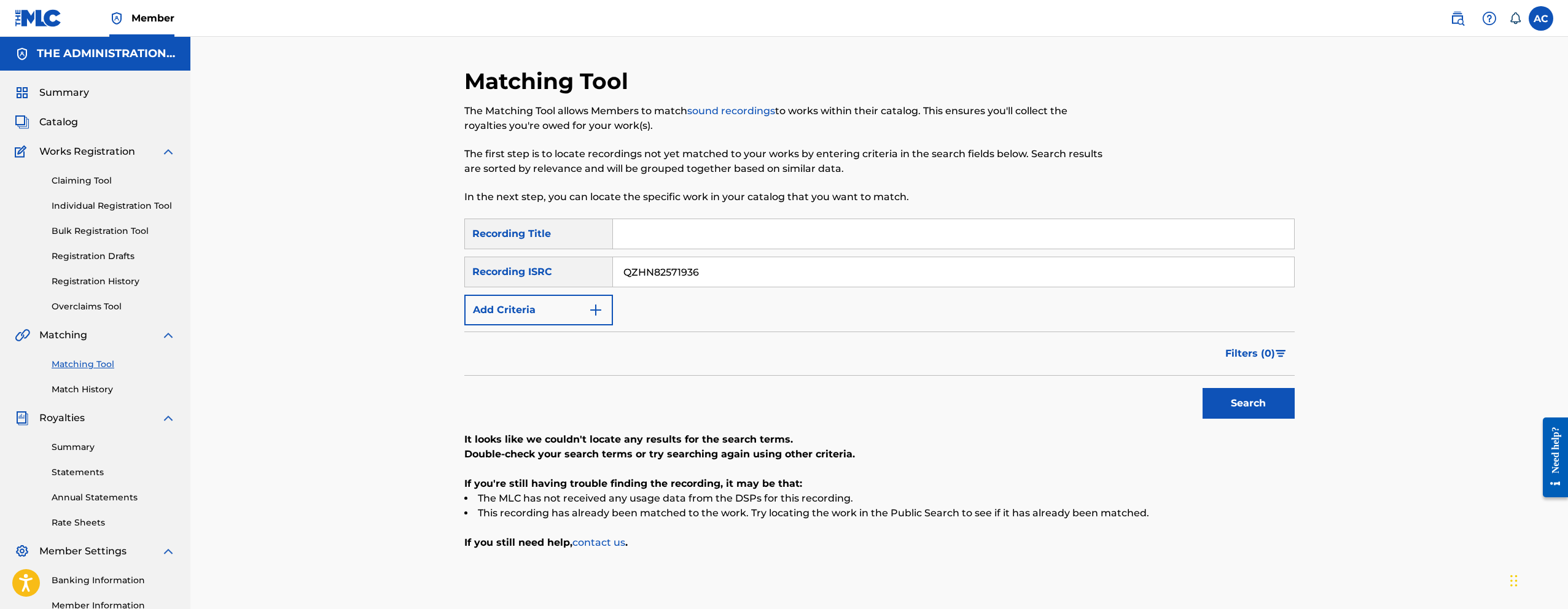
paste input "7"
click at [1202, 388] on button "Search" at bounding box center [1248, 403] width 92 height 31
click at [678, 284] on input "QZHN82571937" at bounding box center [953, 272] width 681 height 30
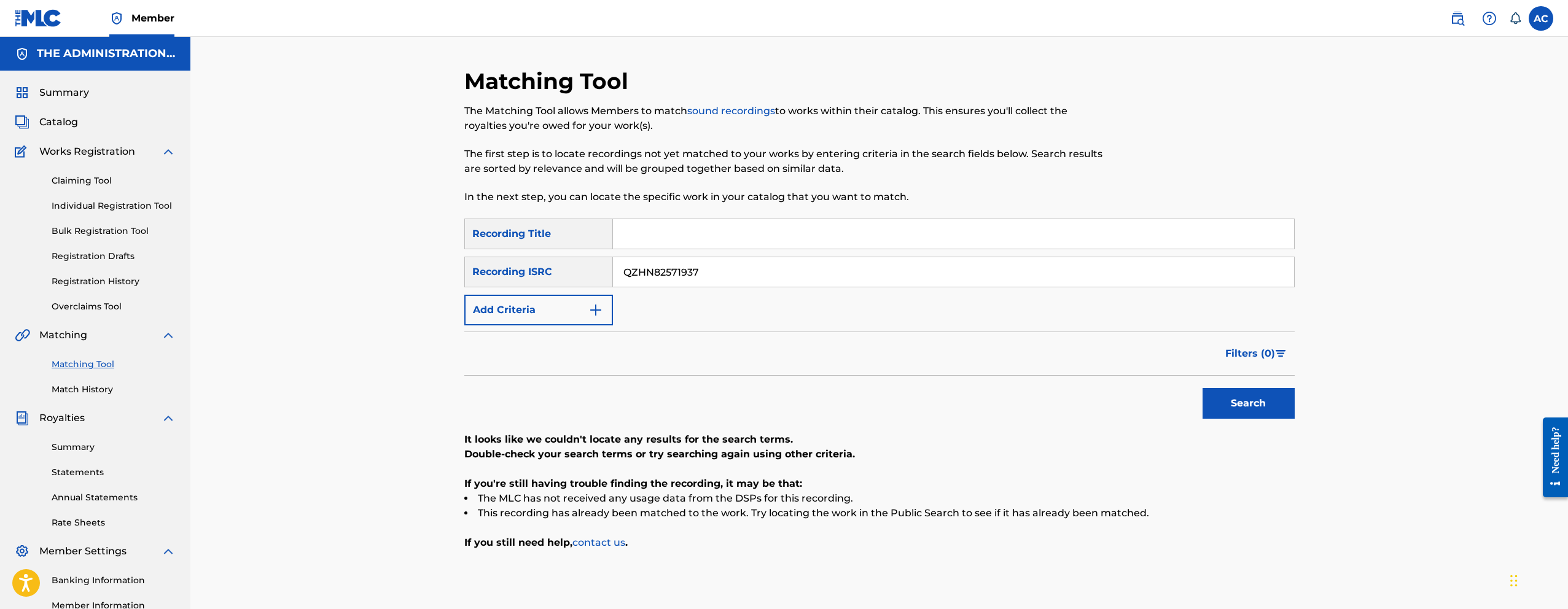
click at [1202, 388] on button "Search" at bounding box center [1248, 403] width 92 height 31
click at [667, 270] on input "QZHN82571937" at bounding box center [953, 272] width 681 height 30
paste input "8"
click at [1202, 388] on button "Search" at bounding box center [1248, 403] width 92 height 31
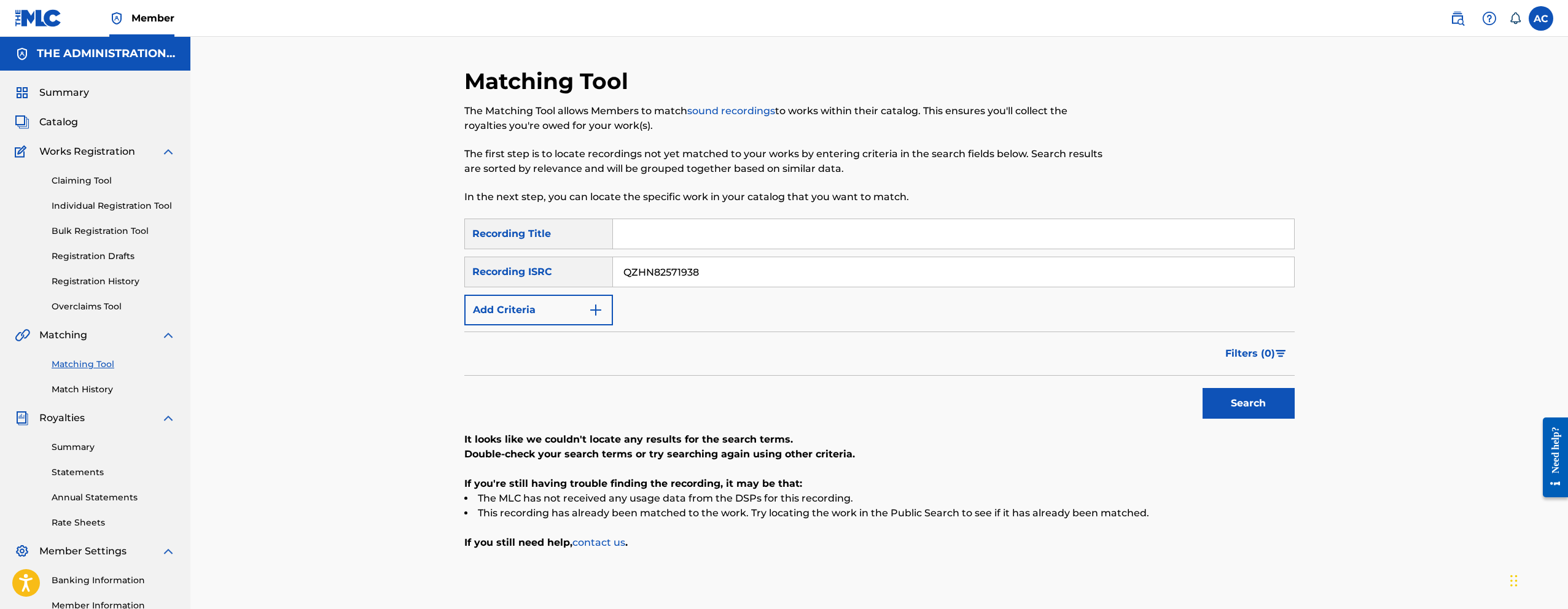
click at [692, 280] on input "QZHN82571938" at bounding box center [953, 272] width 681 height 30
paste input "9"
click at [1202, 388] on button "Search" at bounding box center [1248, 403] width 92 height 31
click at [621, 279] on input "QZHN82571939" at bounding box center [953, 272] width 681 height 30
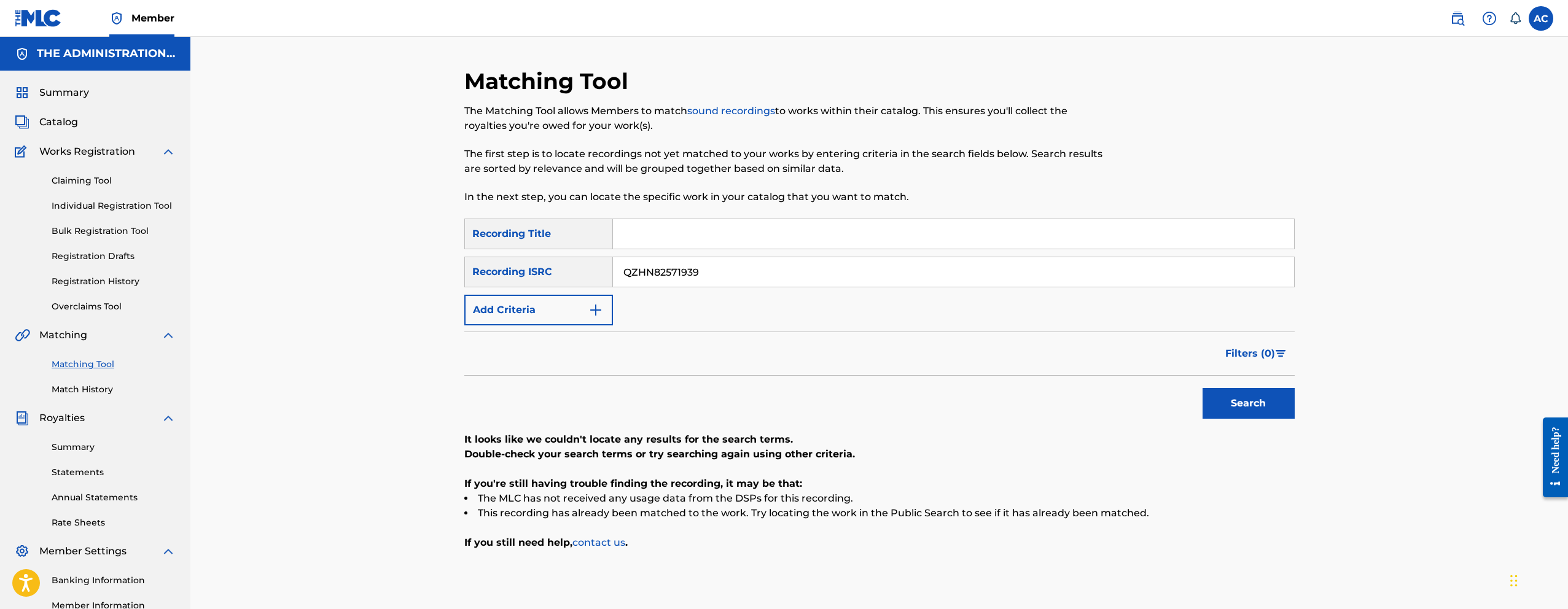
click at [621, 279] on input "QZHN82571939" at bounding box center [953, 272] width 681 height 30
paste input "41"
click at [1202, 388] on button "Search" at bounding box center [1248, 403] width 92 height 31
click at [651, 282] on input "QZHN82571941" at bounding box center [953, 272] width 681 height 30
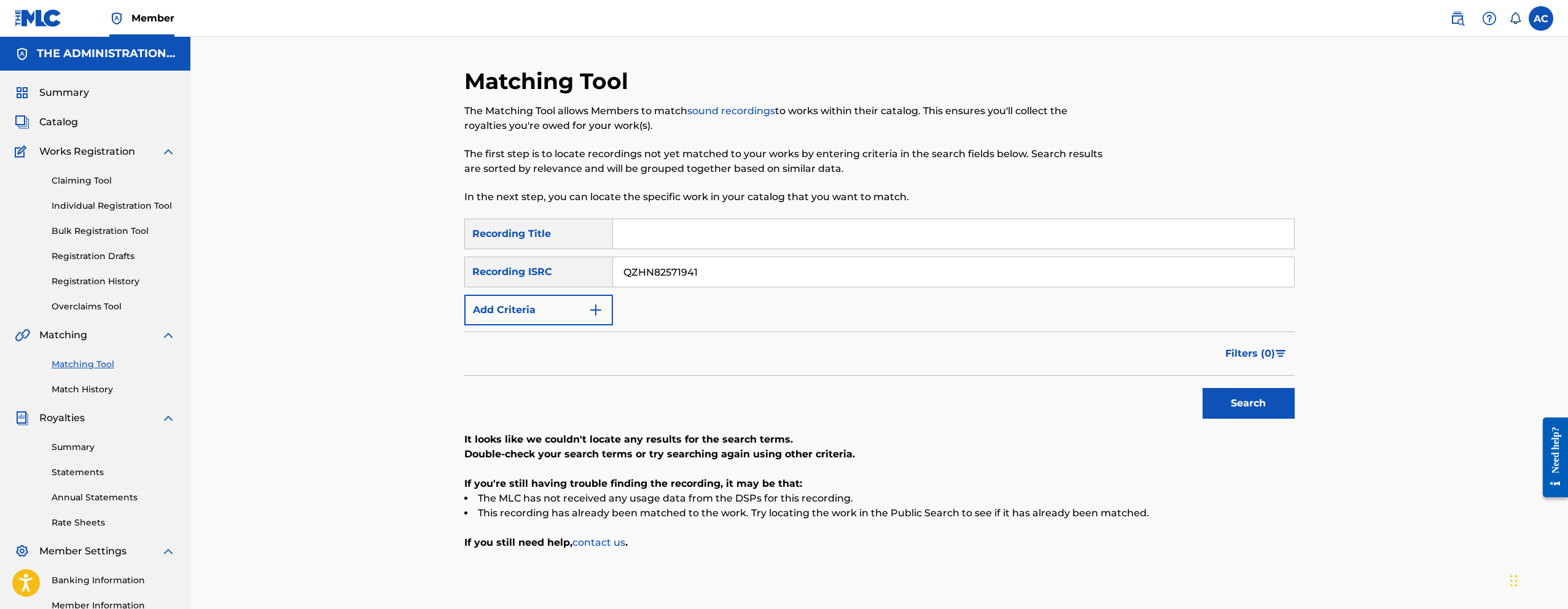
paste input "2"
click at [1202, 388] on button "Search" at bounding box center [1248, 403] width 92 height 31
click at [697, 273] on input "QZHN82571942" at bounding box center [953, 272] width 681 height 30
paste input "0"
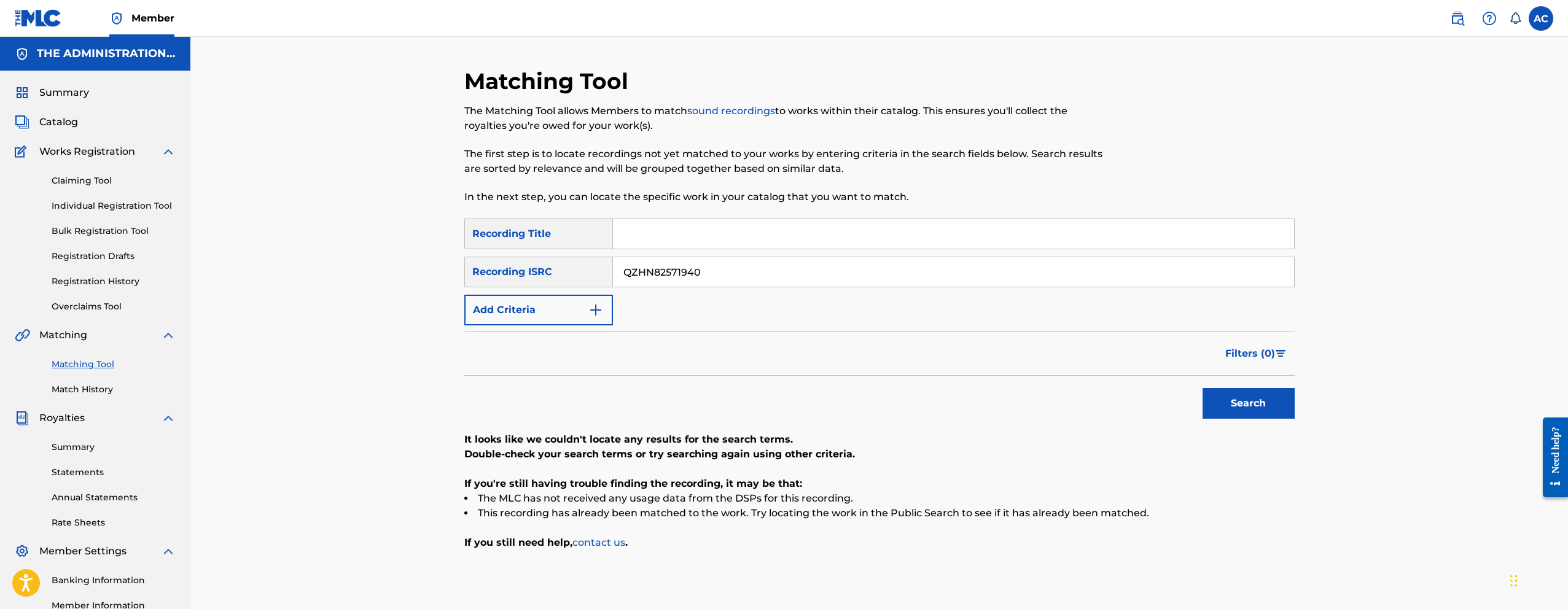
click at [1202, 388] on button "Search" at bounding box center [1248, 403] width 92 height 31
click at [657, 269] on input "QZHN82571940" at bounding box center [953, 272] width 681 height 30
paste input "4"
type input "QZHN82571944"
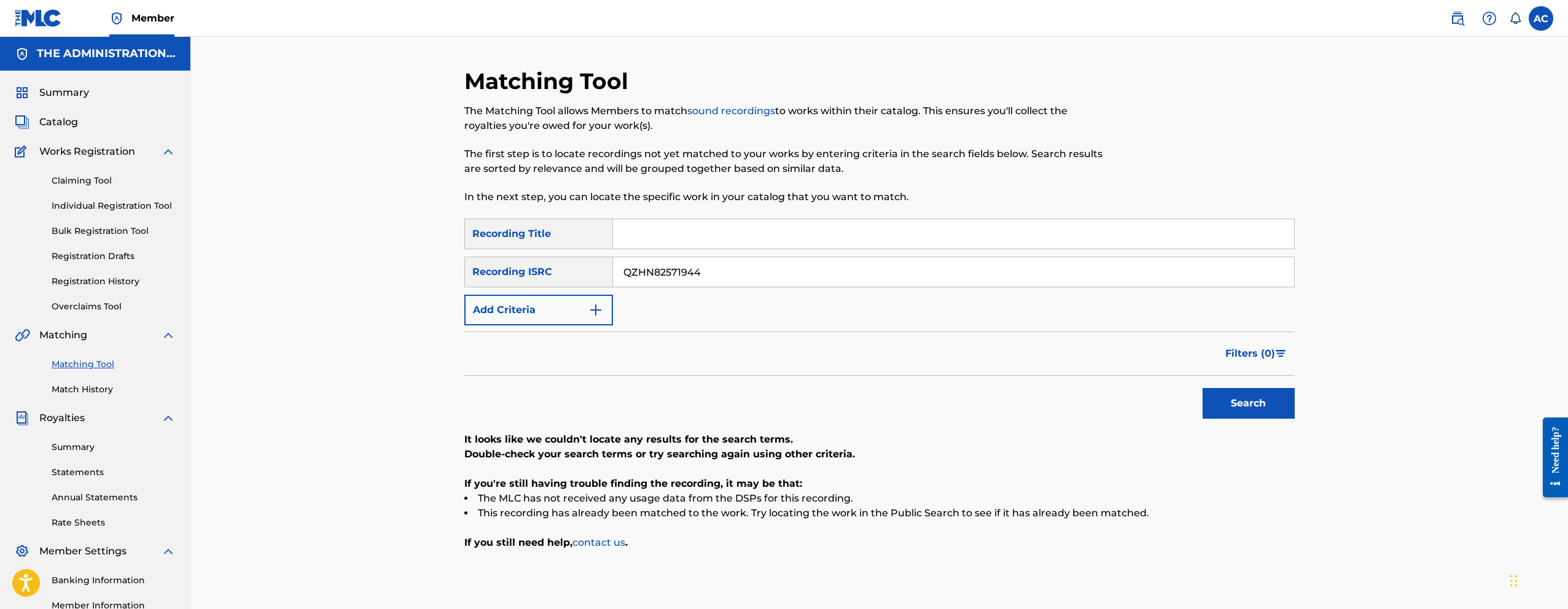
click at [1202, 388] on button "Search" at bounding box center [1248, 403] width 92 height 31
